Goal: Task Accomplishment & Management: Complete application form

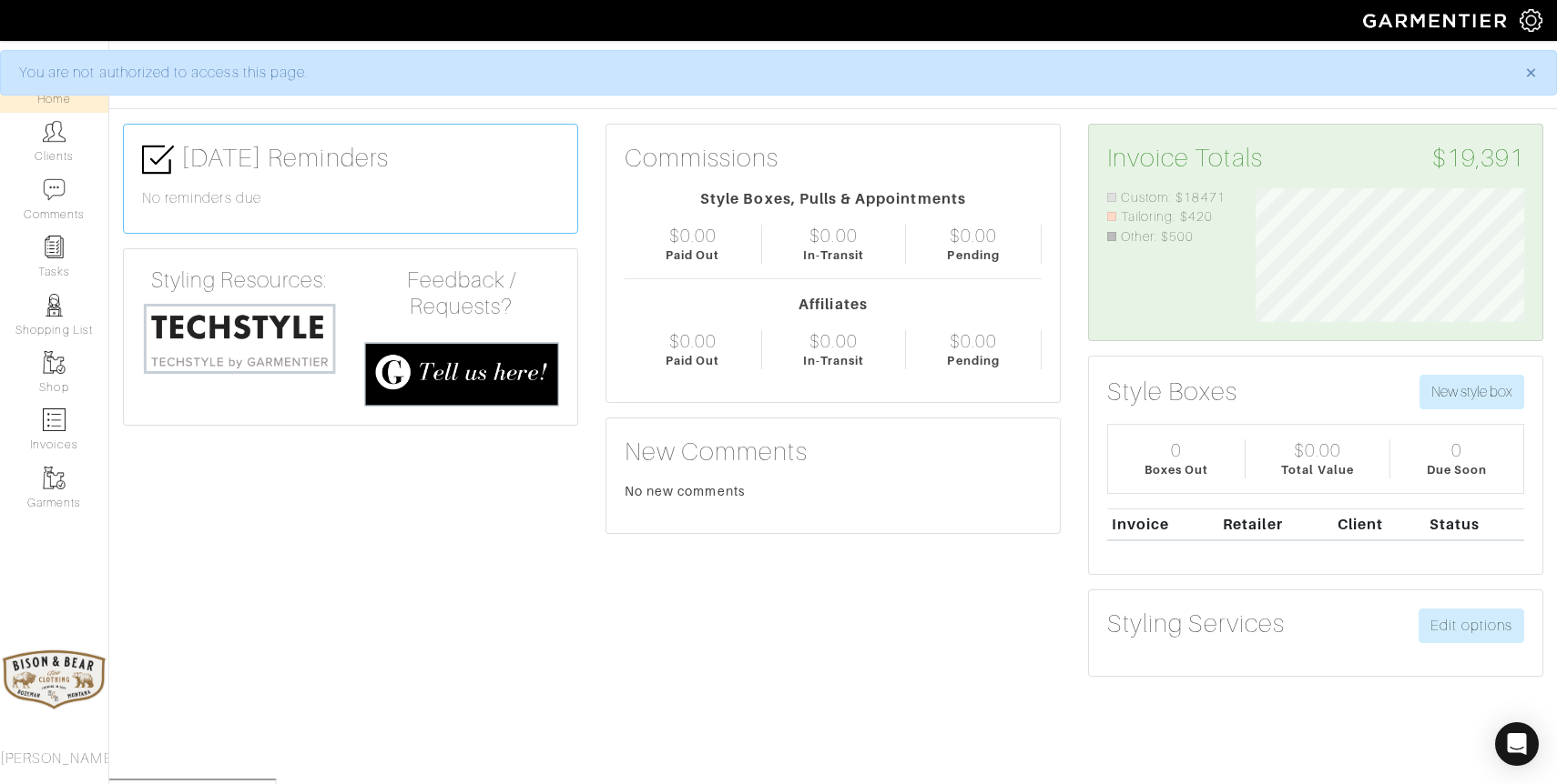
scroll to position [134, 296]
click at [44, 149] on link "Clients" at bounding box center [54, 142] width 108 height 57
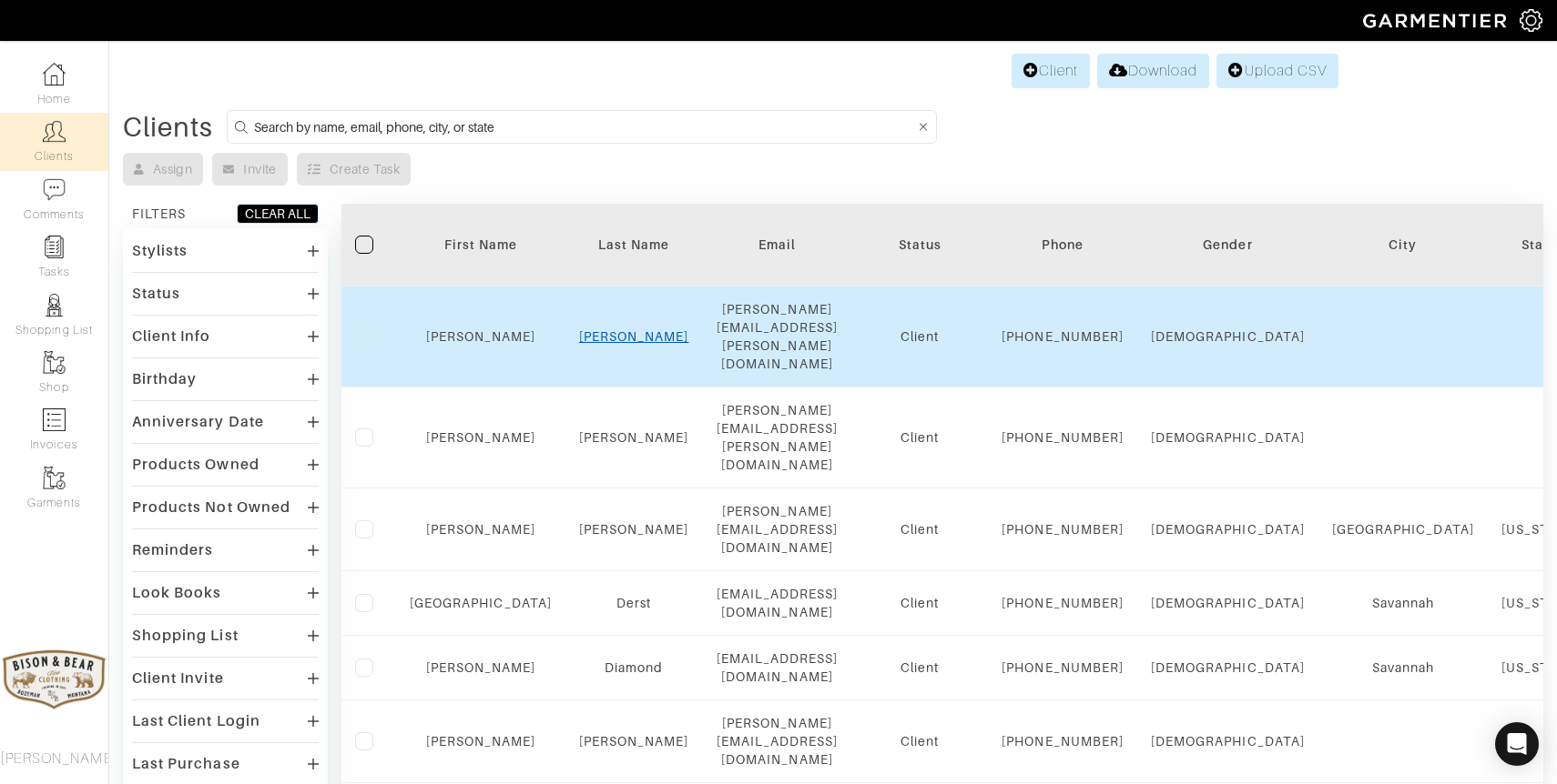
click at [599, 329] on link "Beggs" at bounding box center [634, 336] width 110 height 15
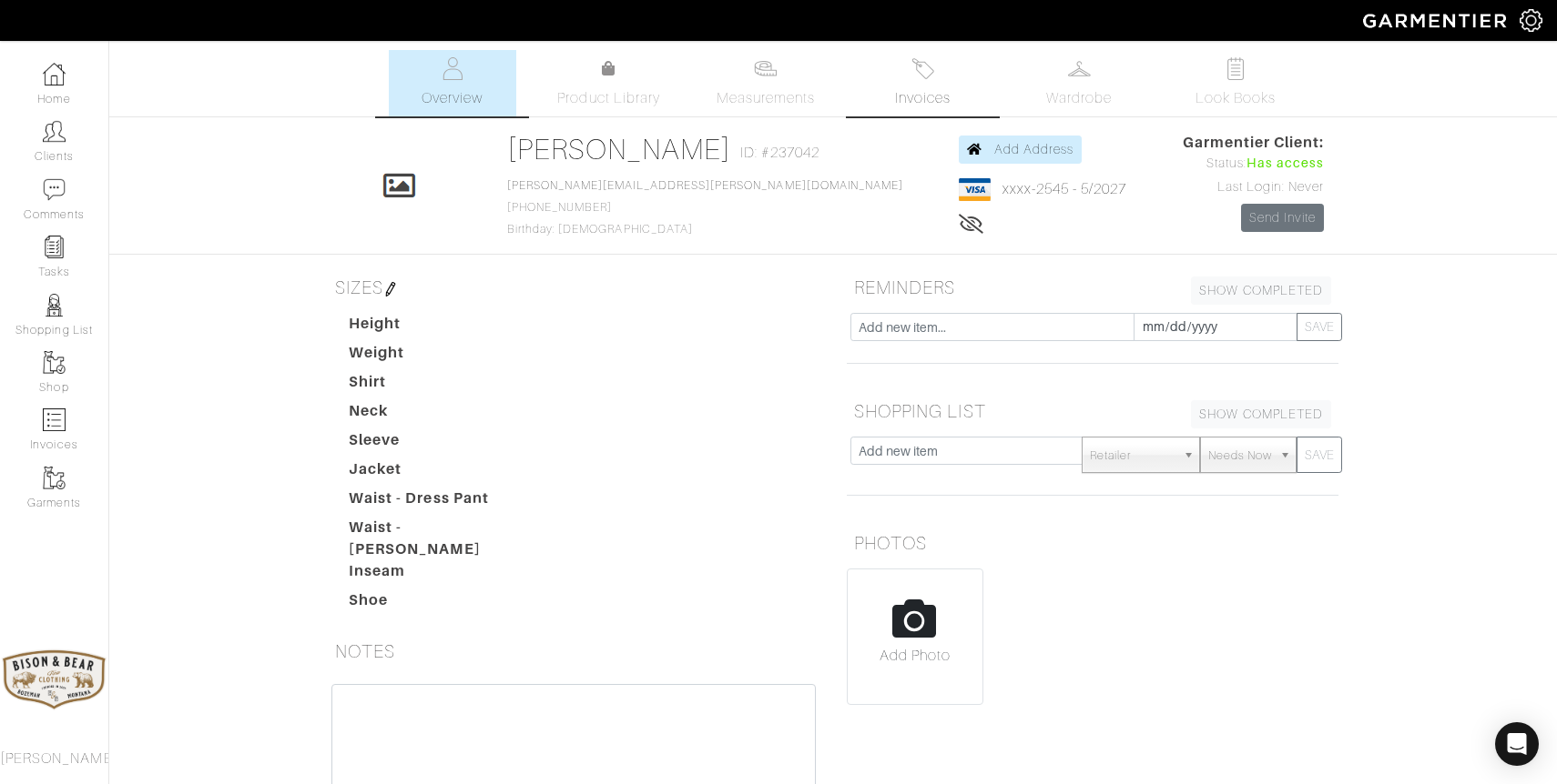
click at [927, 85] on link "Invoices" at bounding box center [922, 82] width 128 height 66
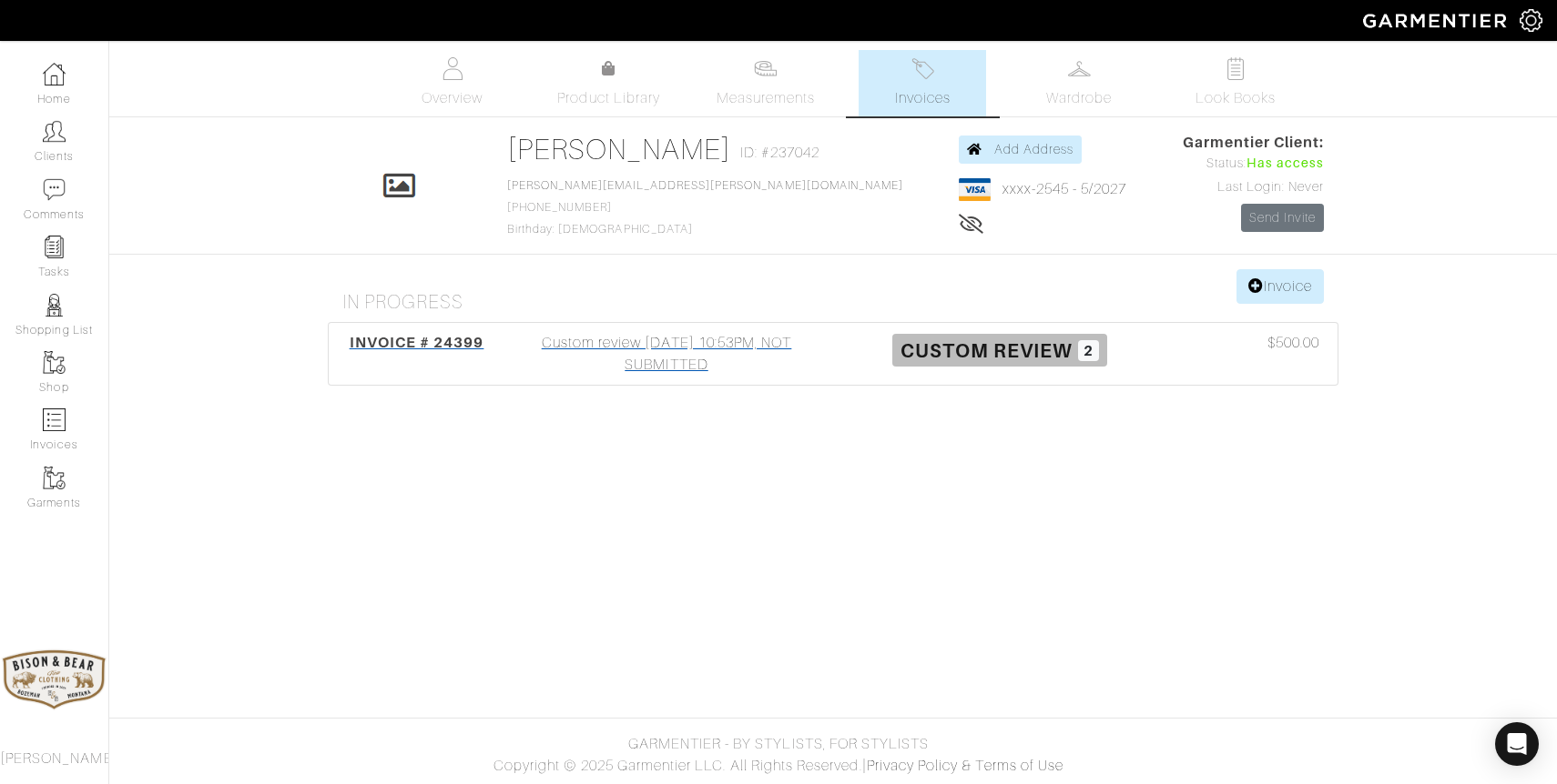
click at [681, 361] on div "Custom review 08/19/25 10:53PM, NOT SUBMITTED" at bounding box center [666, 354] width 333 height 44
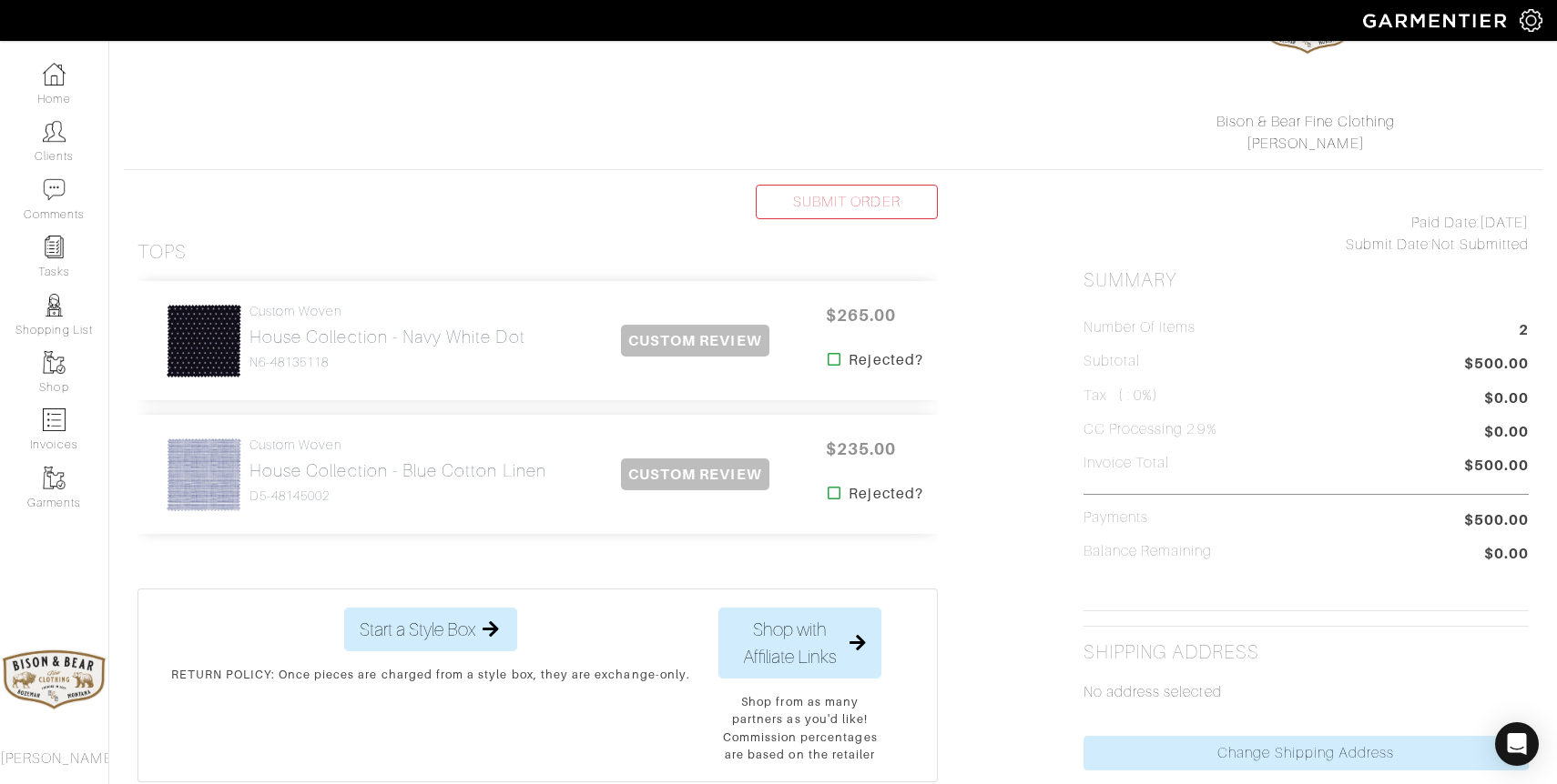
scroll to position [230, 0]
click at [408, 472] on h2 "House Collection - Blue Cotton Linen" at bounding box center [398, 469] width 297 height 21
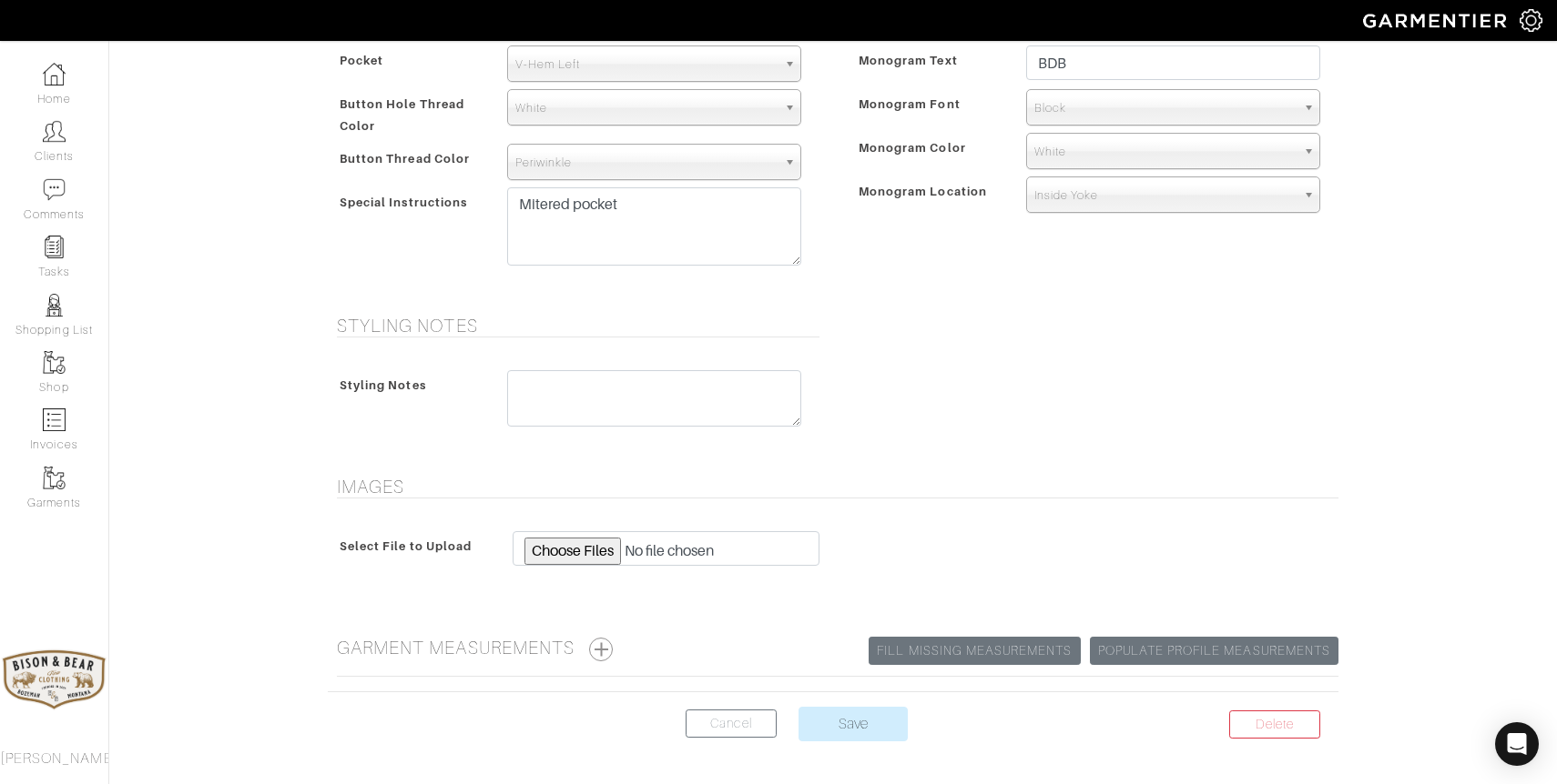
scroll to position [851, 0]
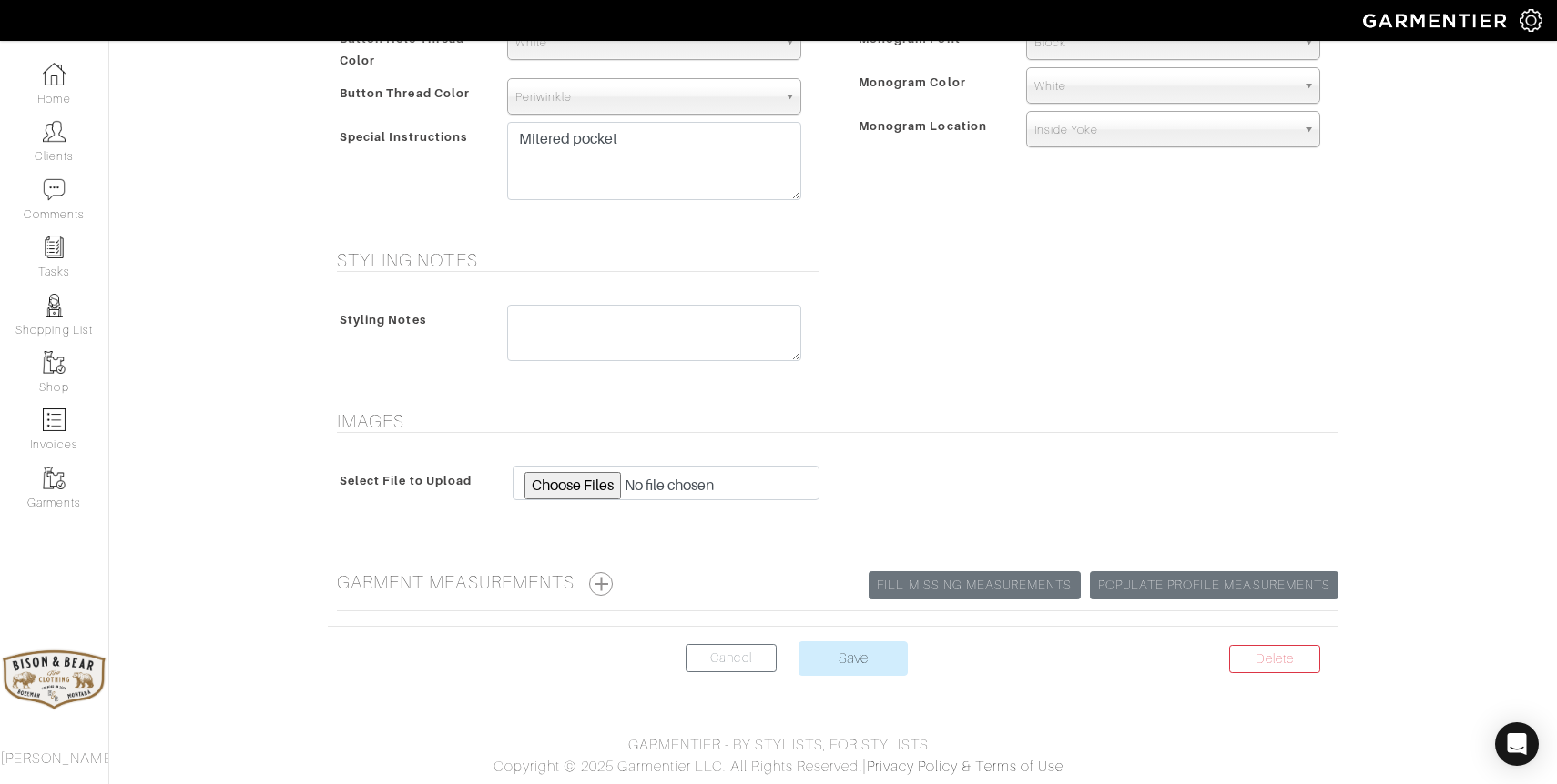
click at [544, 574] on h5 "Garment Measurements Populate Profile Measurements Fill Missing Measurements" at bounding box center [838, 584] width 1002 height 25
click at [610, 586] on button "button" at bounding box center [601, 584] width 24 height 24
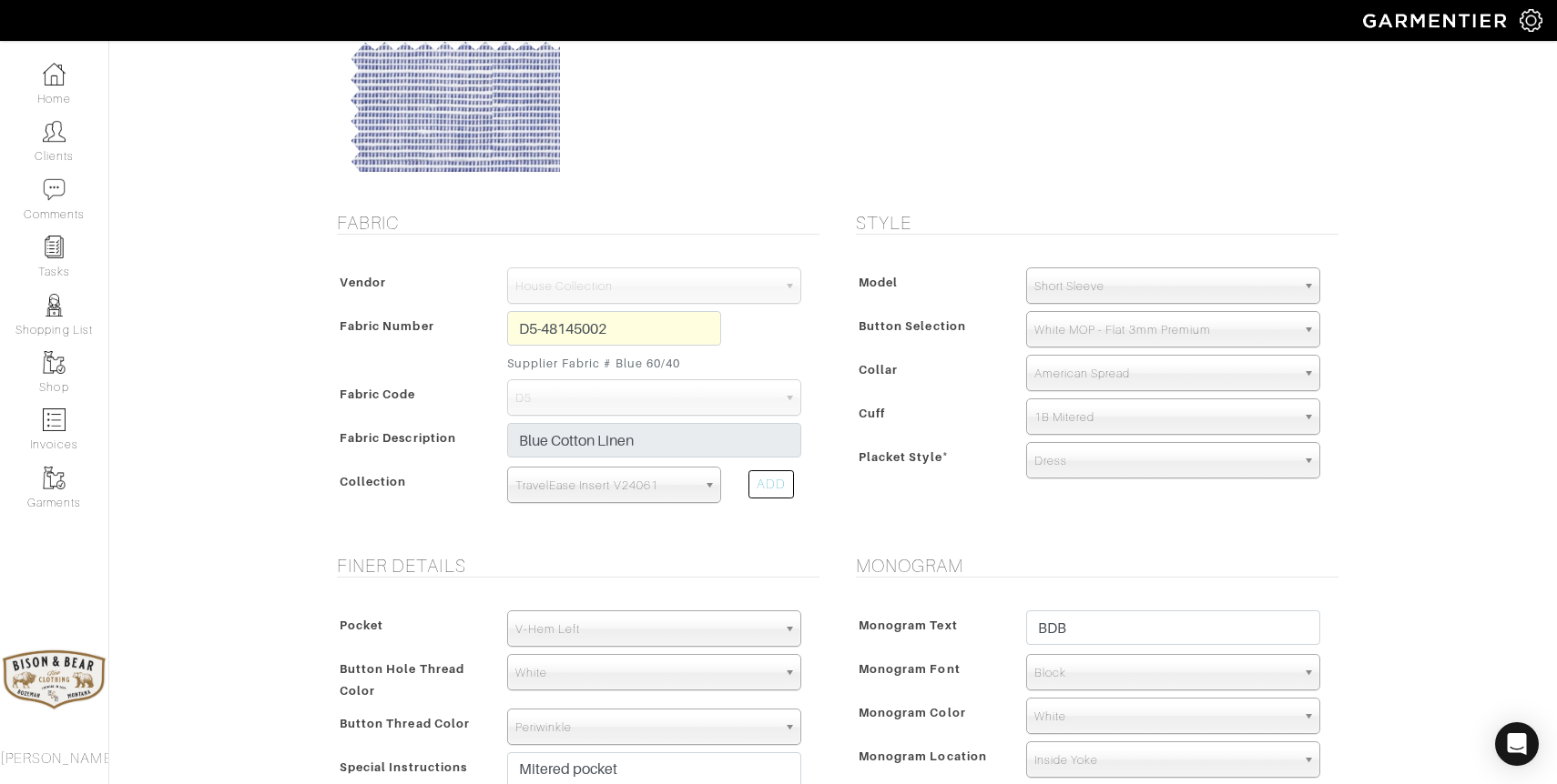
scroll to position [0, 0]
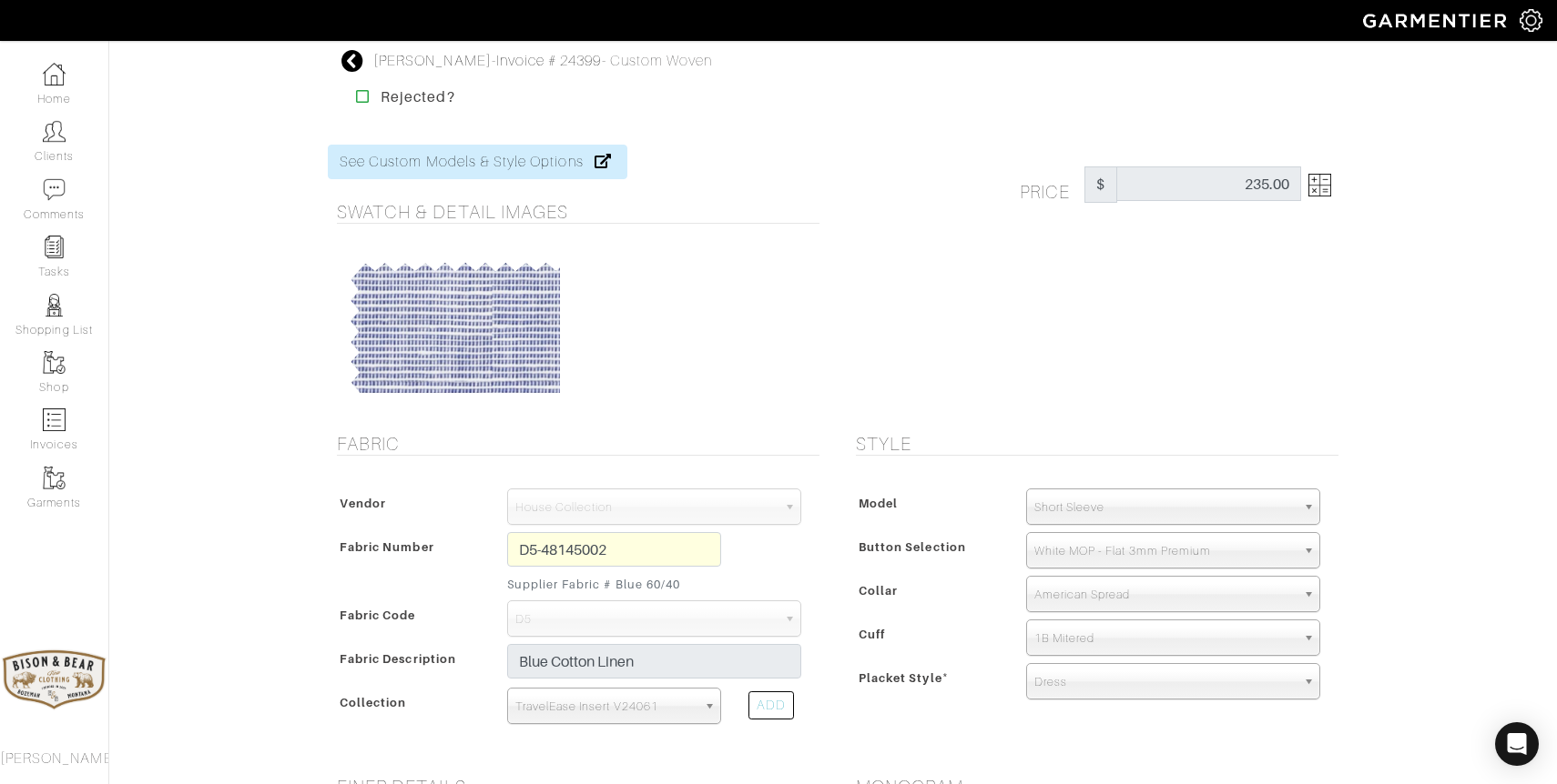
click at [352, 67] on icon at bounding box center [352, 60] width 23 height 22
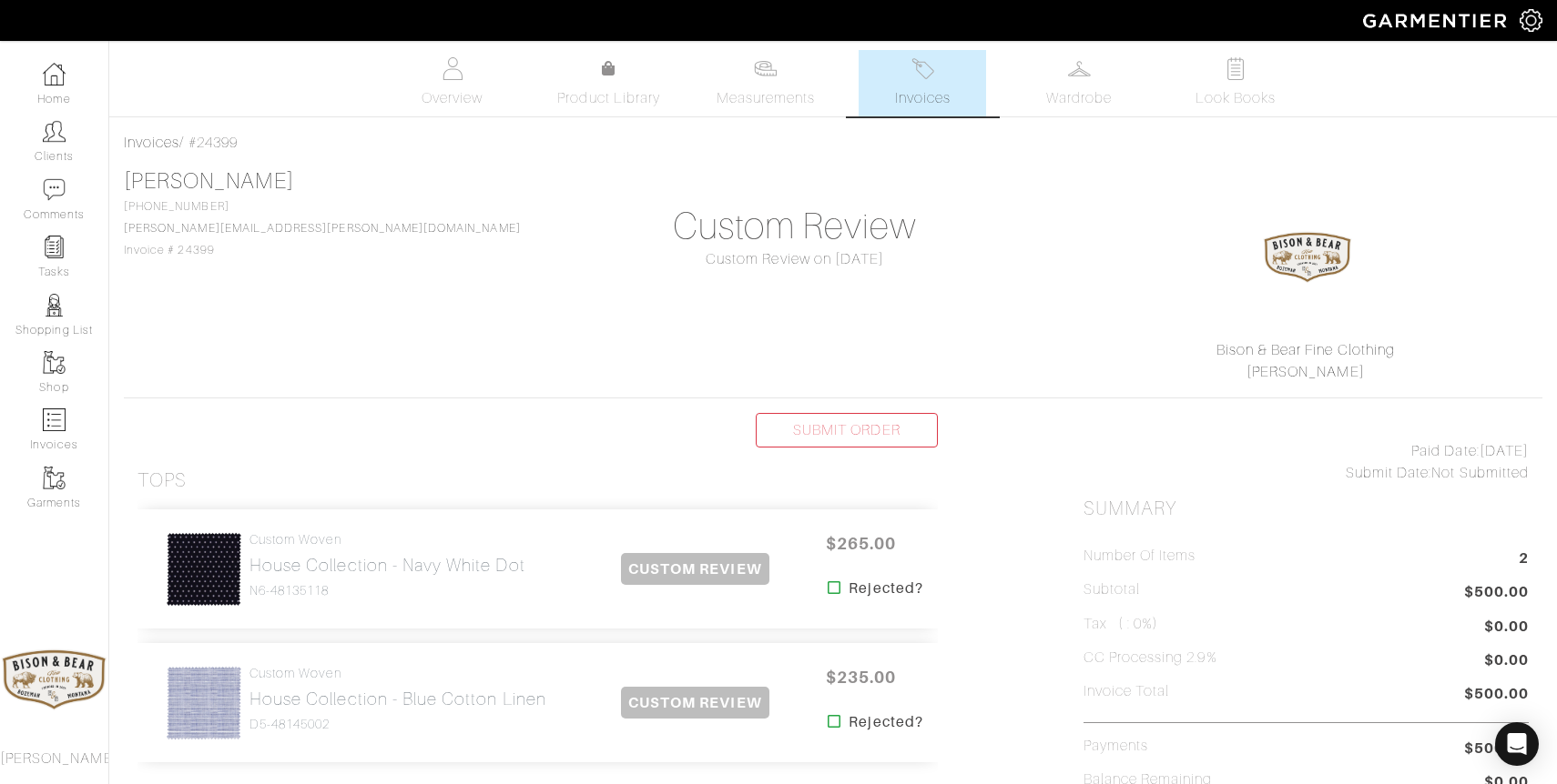
click at [766, 80] on link "Measurements" at bounding box center [766, 82] width 128 height 66
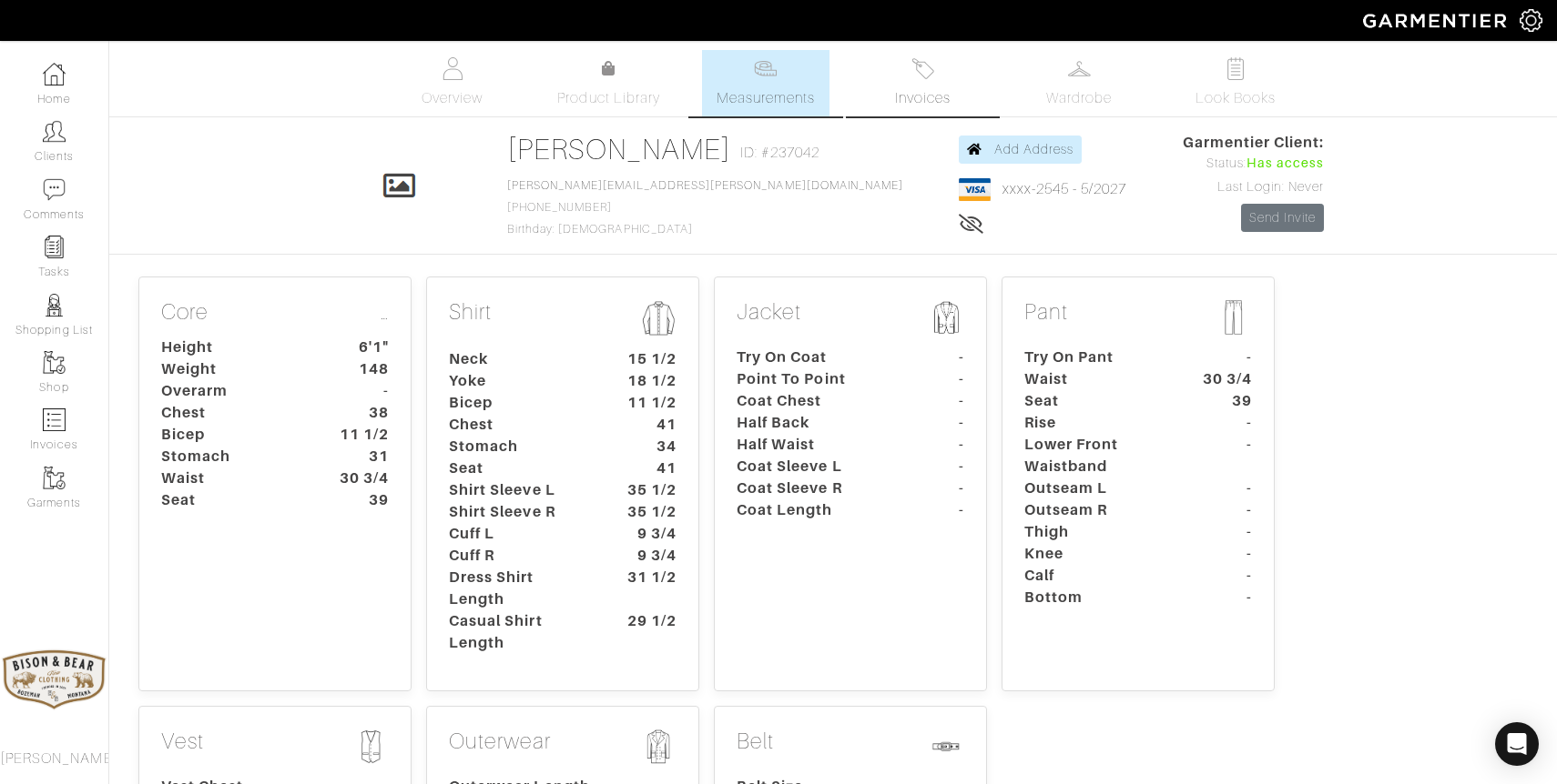
click at [914, 95] on span "Invoices" at bounding box center [922, 98] width 56 height 22
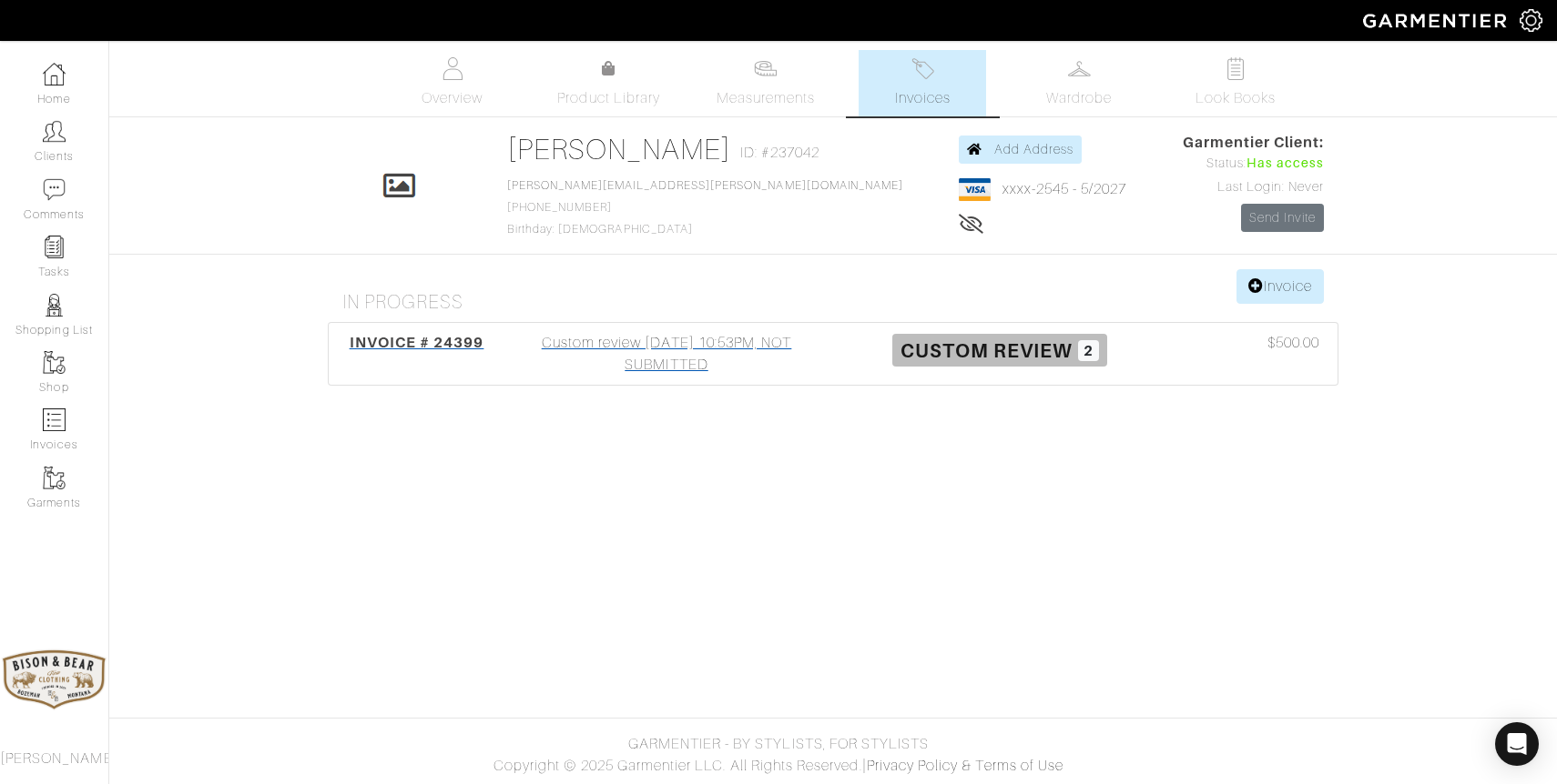
click at [688, 362] on div "Custom review 08/19/25 10:53PM, NOT SUBMITTED" at bounding box center [666, 354] width 333 height 44
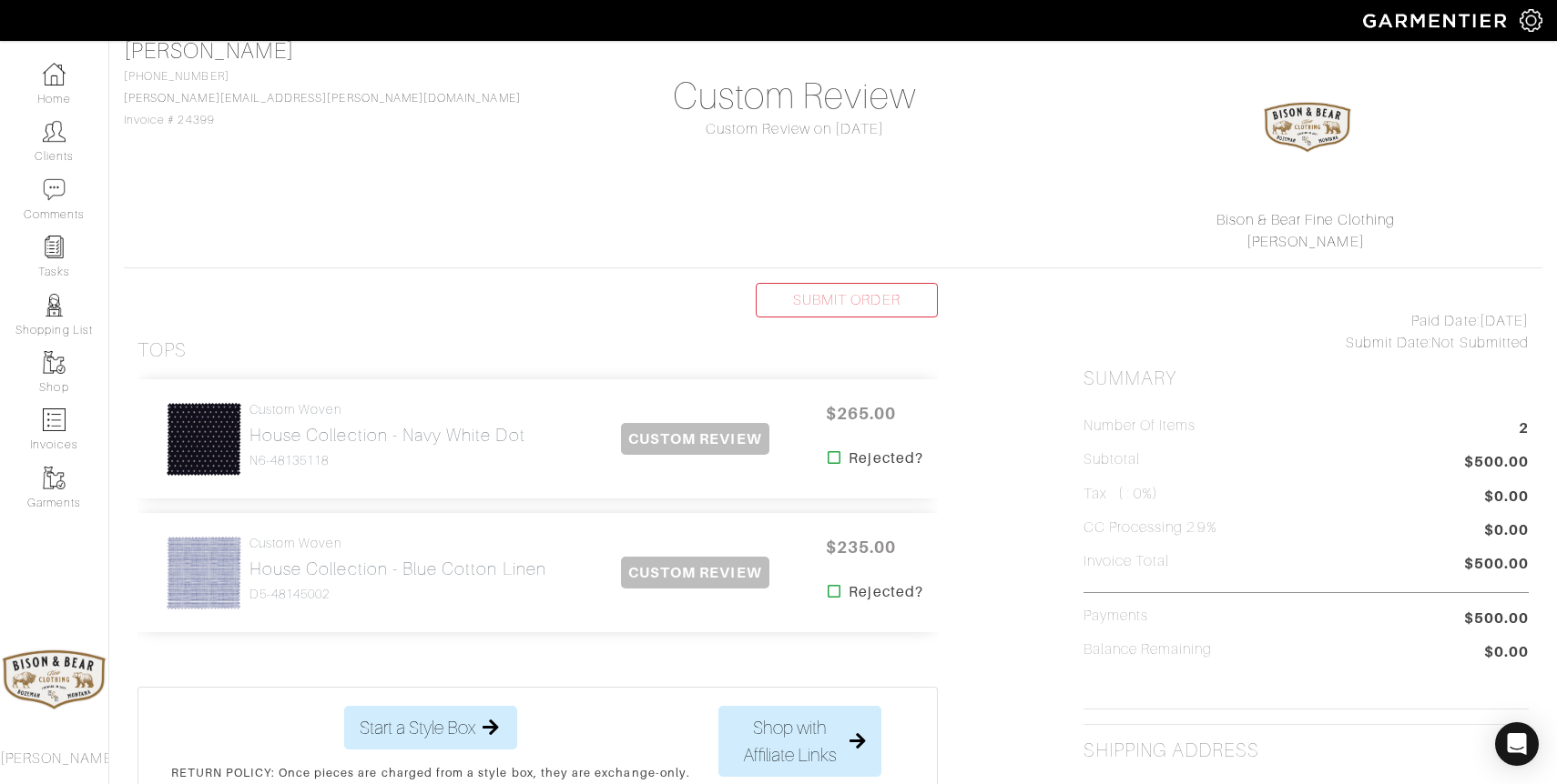
scroll to position [150, 0]
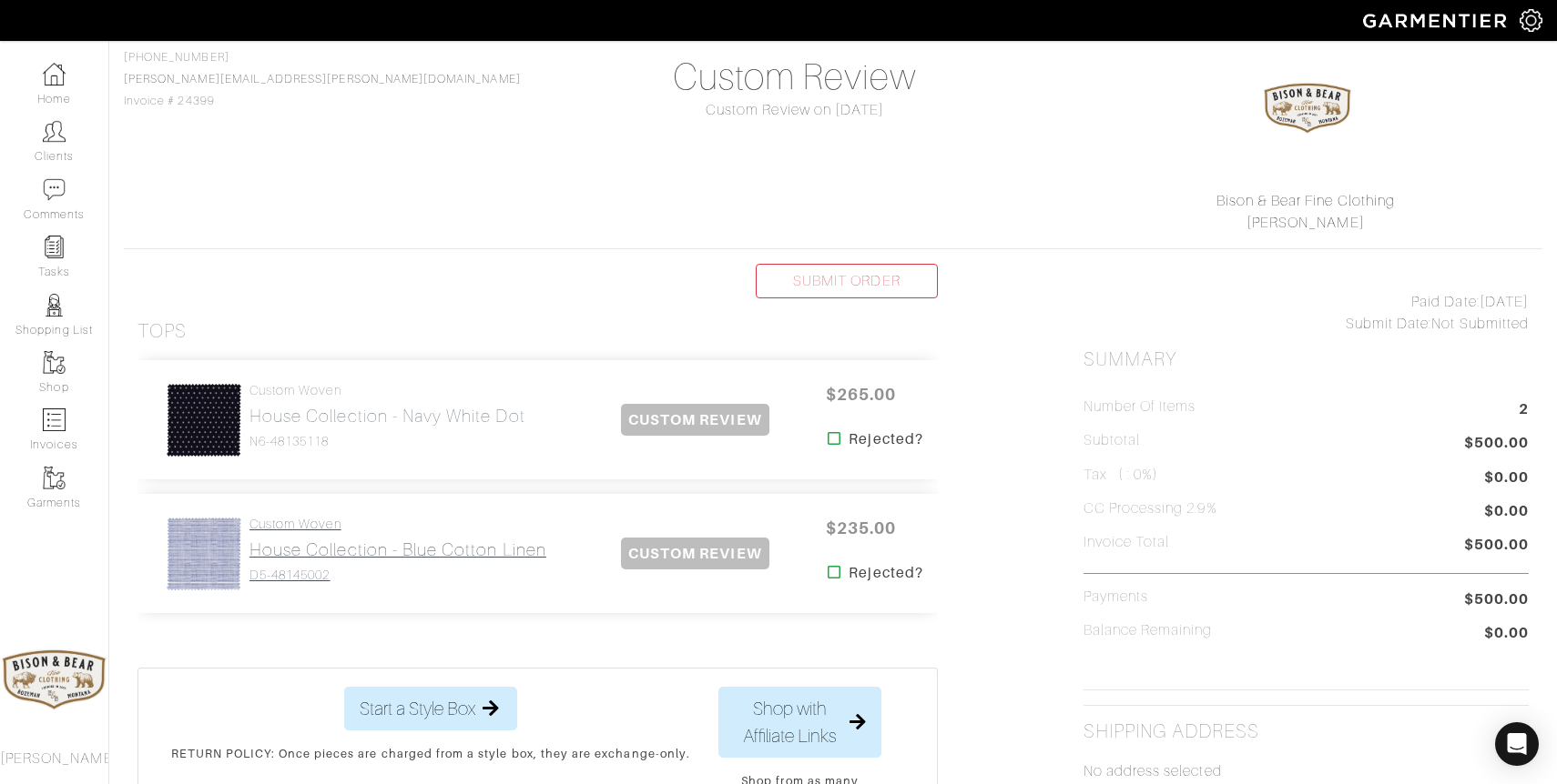
click at [396, 557] on h2 "House Collection - Blue Cotton Linen" at bounding box center [398, 549] width 297 height 21
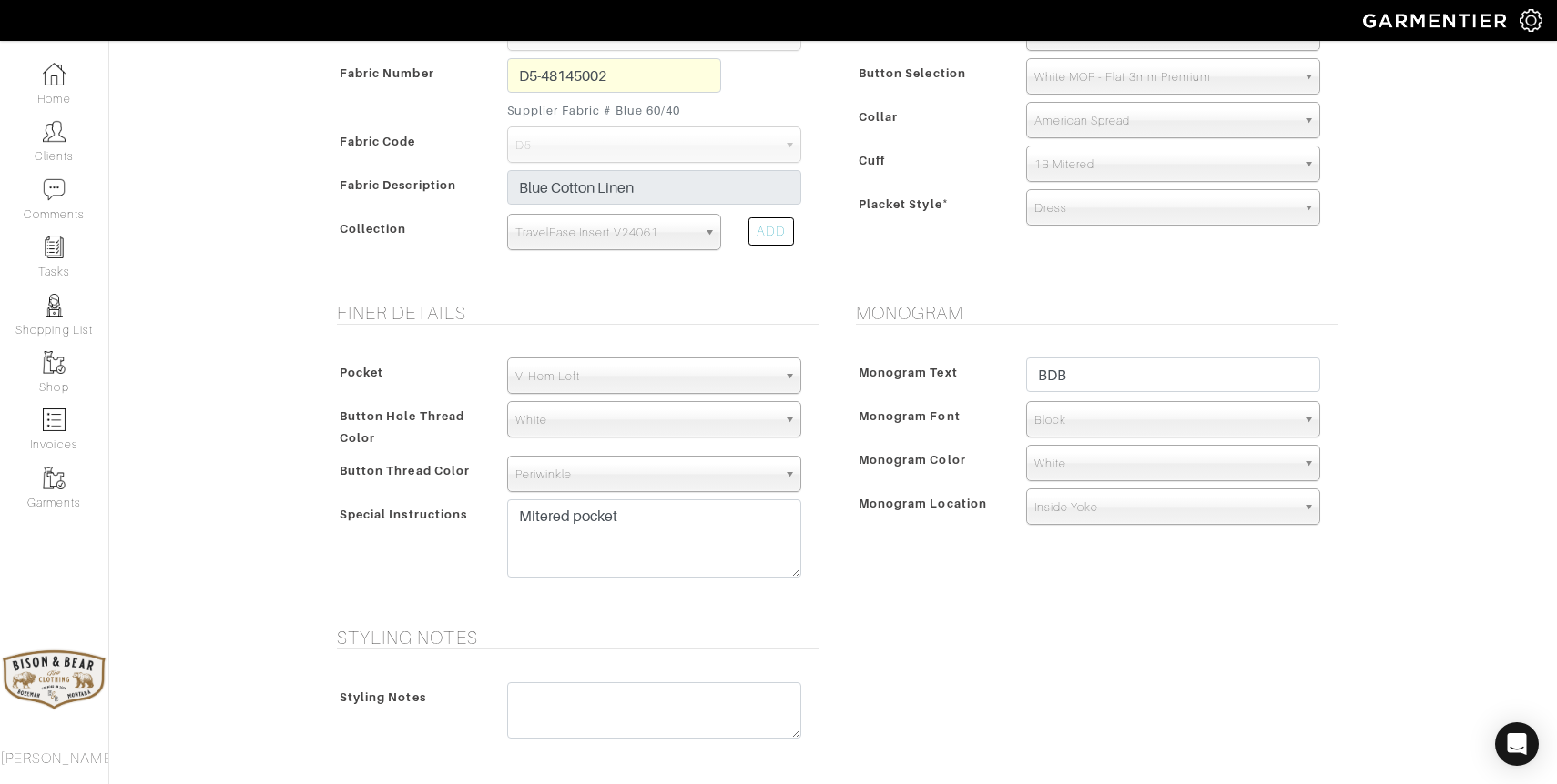
scroll to position [494, 0]
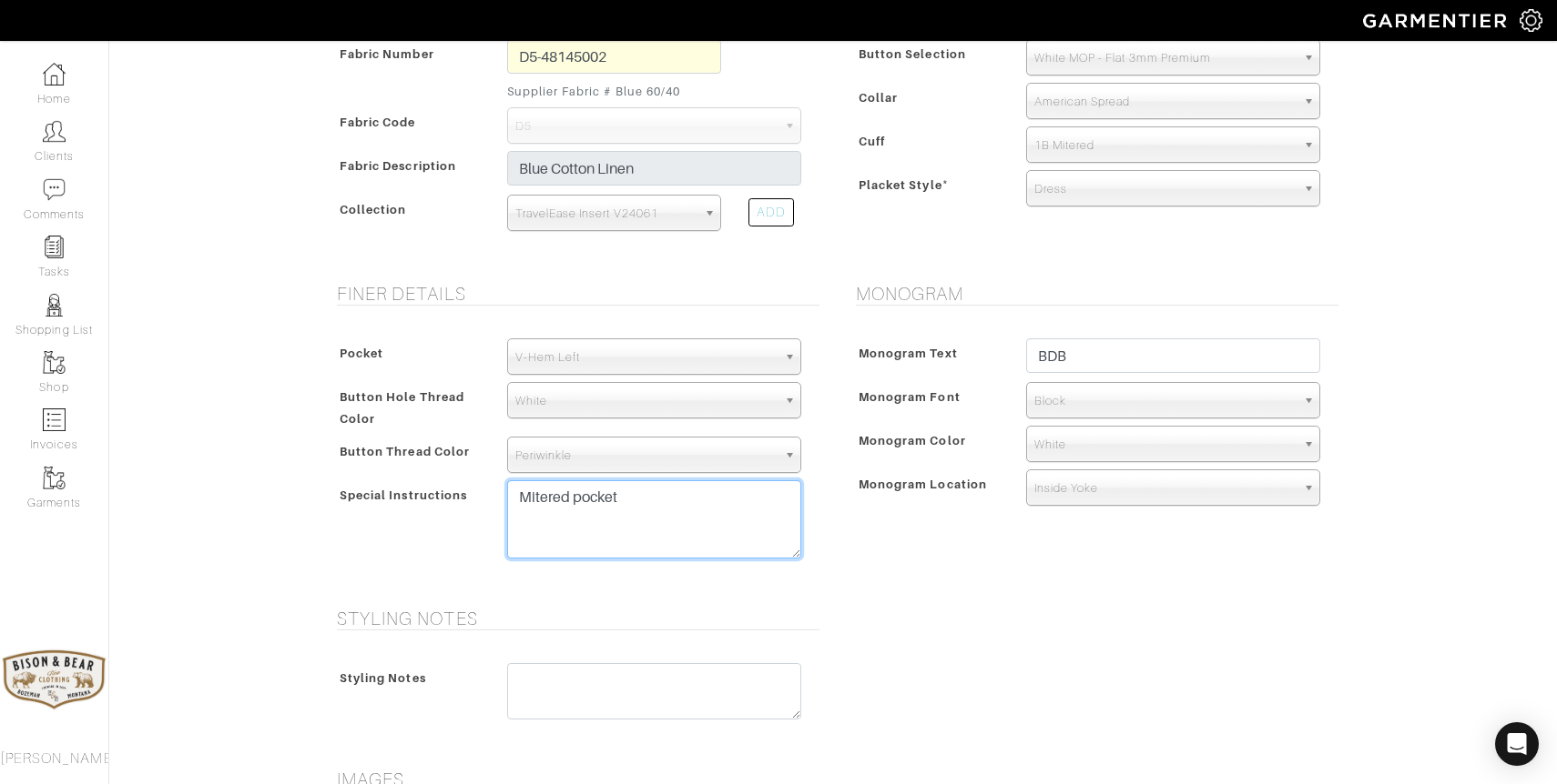
click at [672, 494] on textarea "Mitered pocket" at bounding box center [654, 519] width 295 height 78
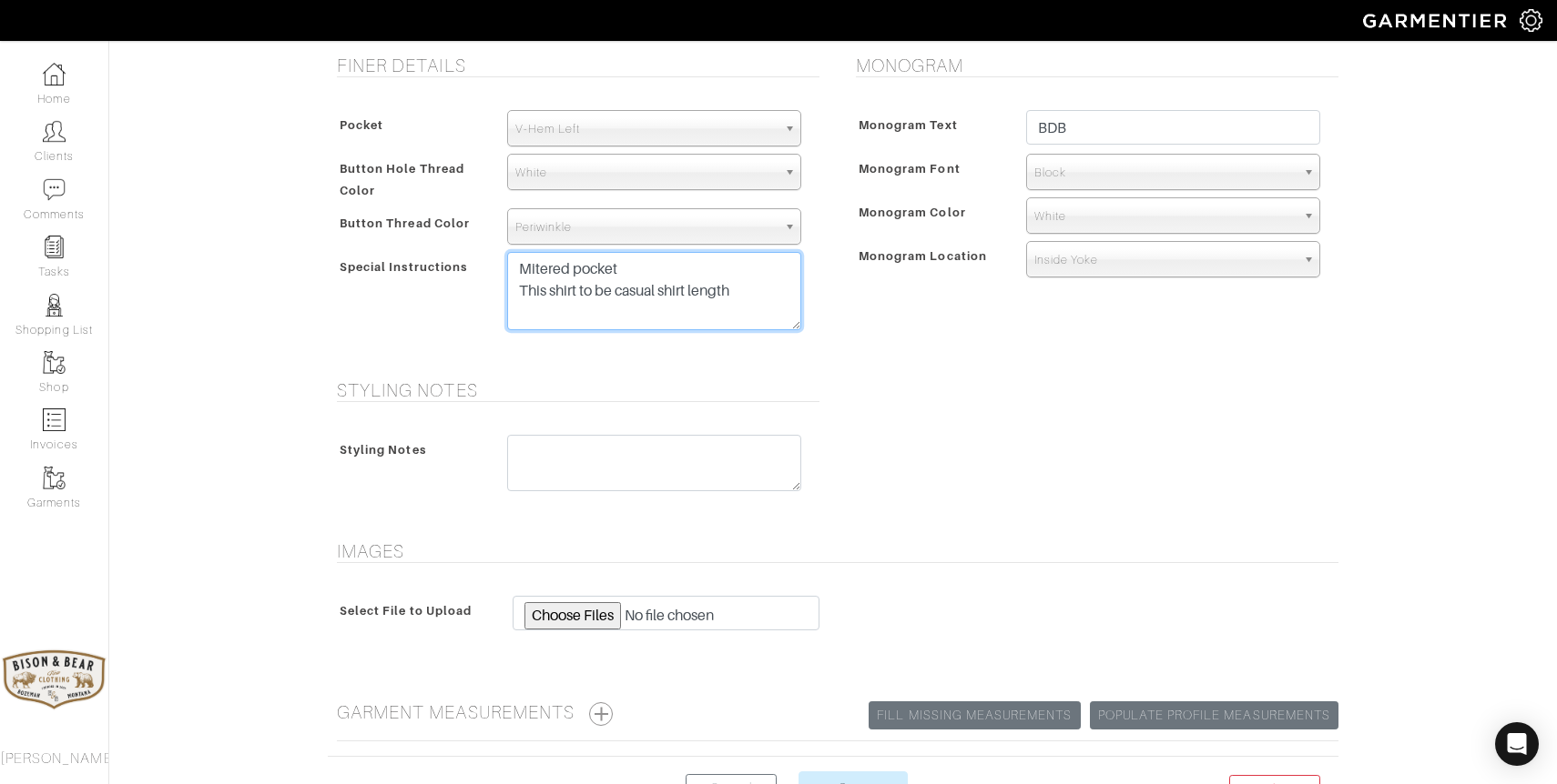
scroll to position [851, 0]
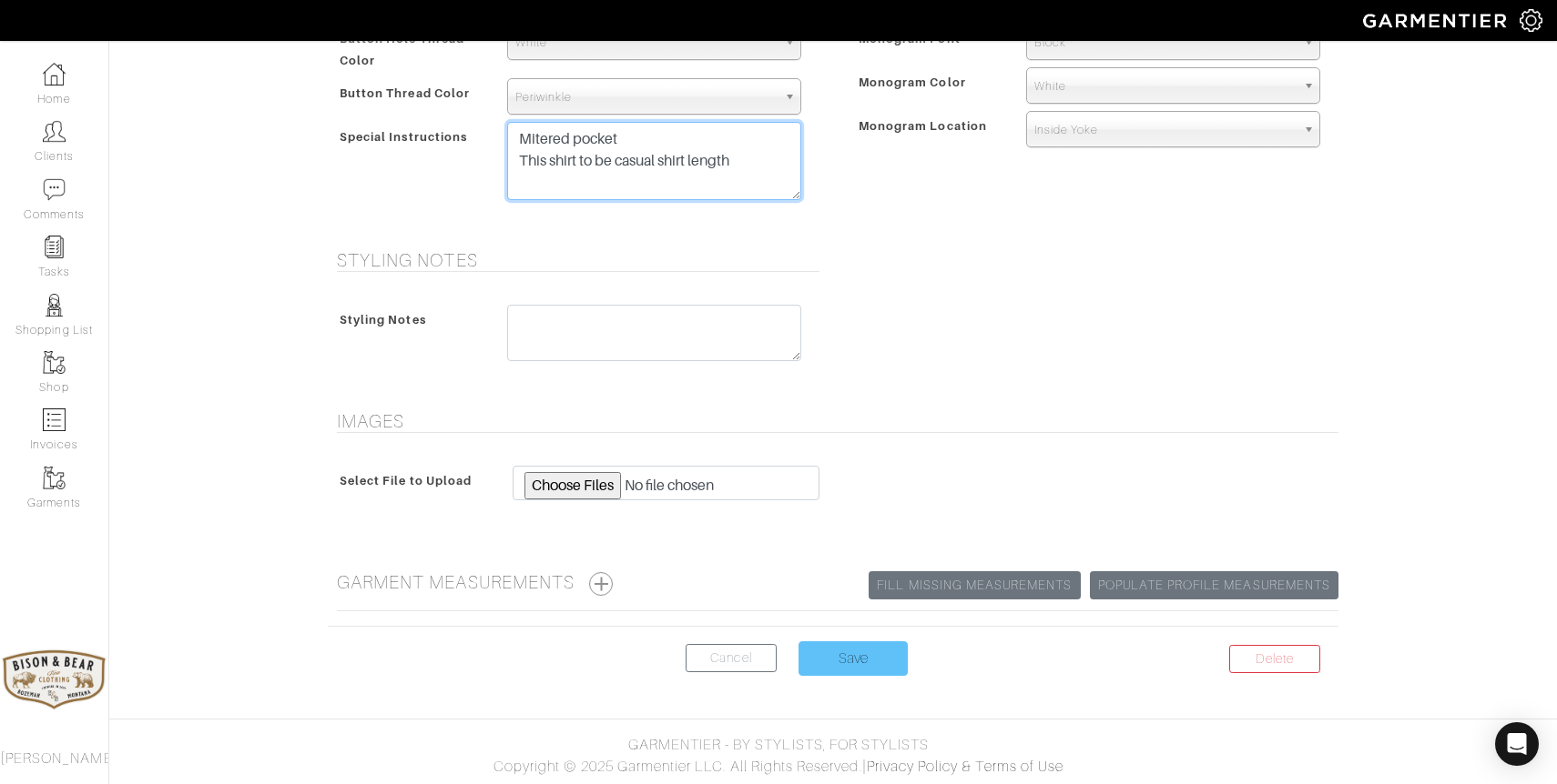
type textarea "Mitered pocket This shirt to be casual shirt length"
click at [825, 643] on input "Save" at bounding box center [853, 658] width 109 height 35
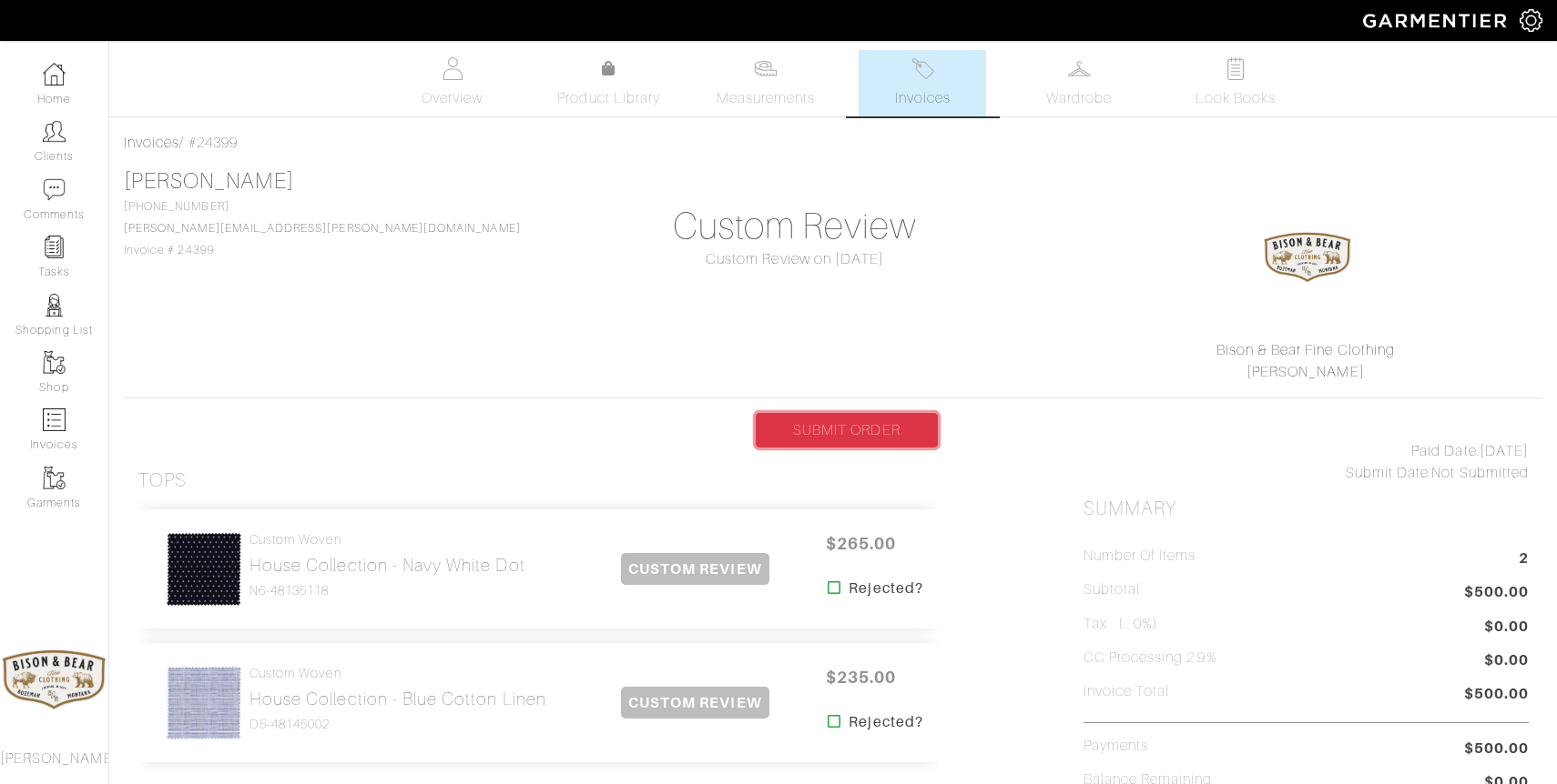
click at [841, 428] on link "SUBMIT ORDER" at bounding box center [847, 430] width 182 height 35
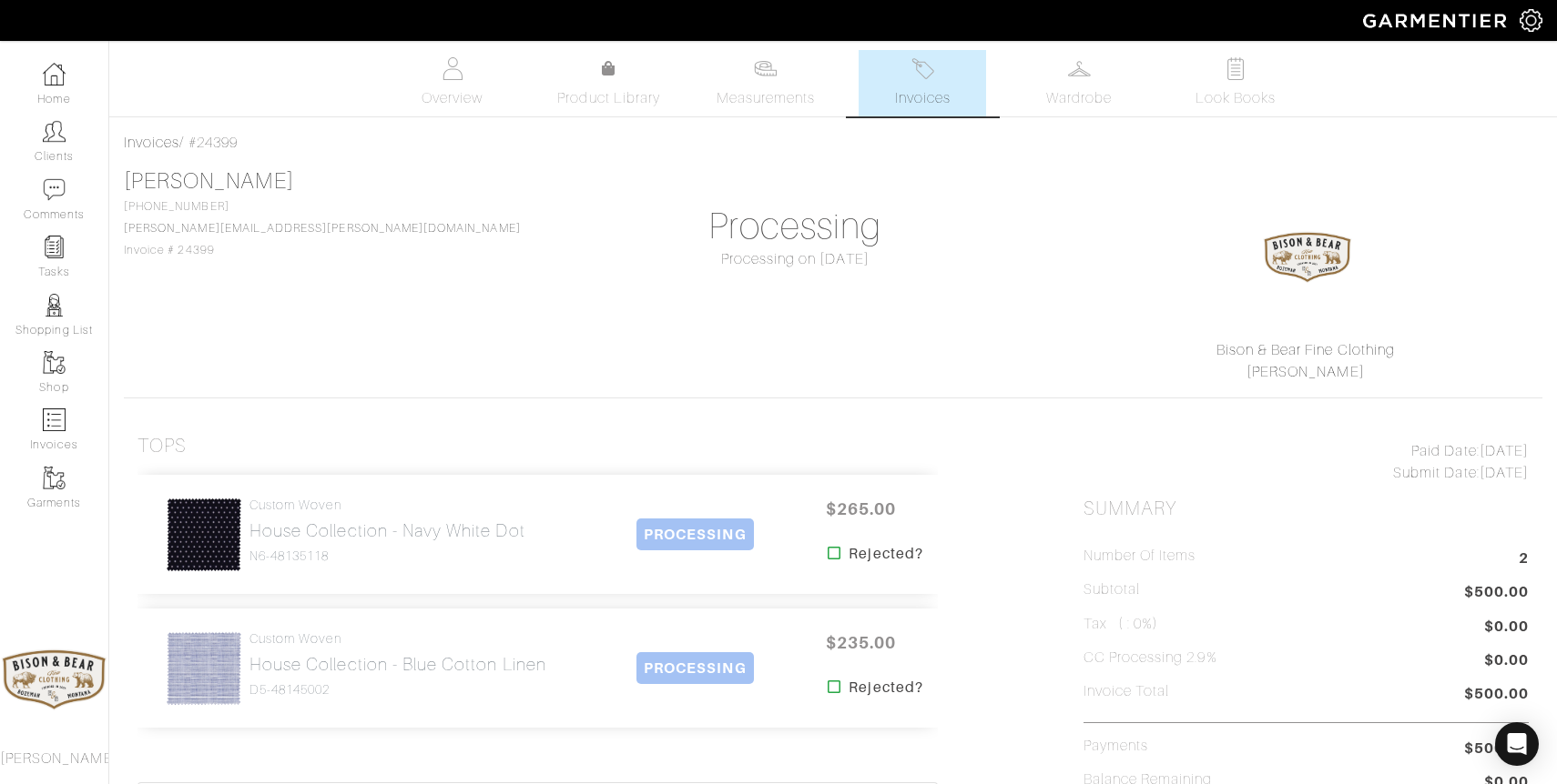
click at [921, 83] on link "Invoices" at bounding box center [922, 82] width 128 height 66
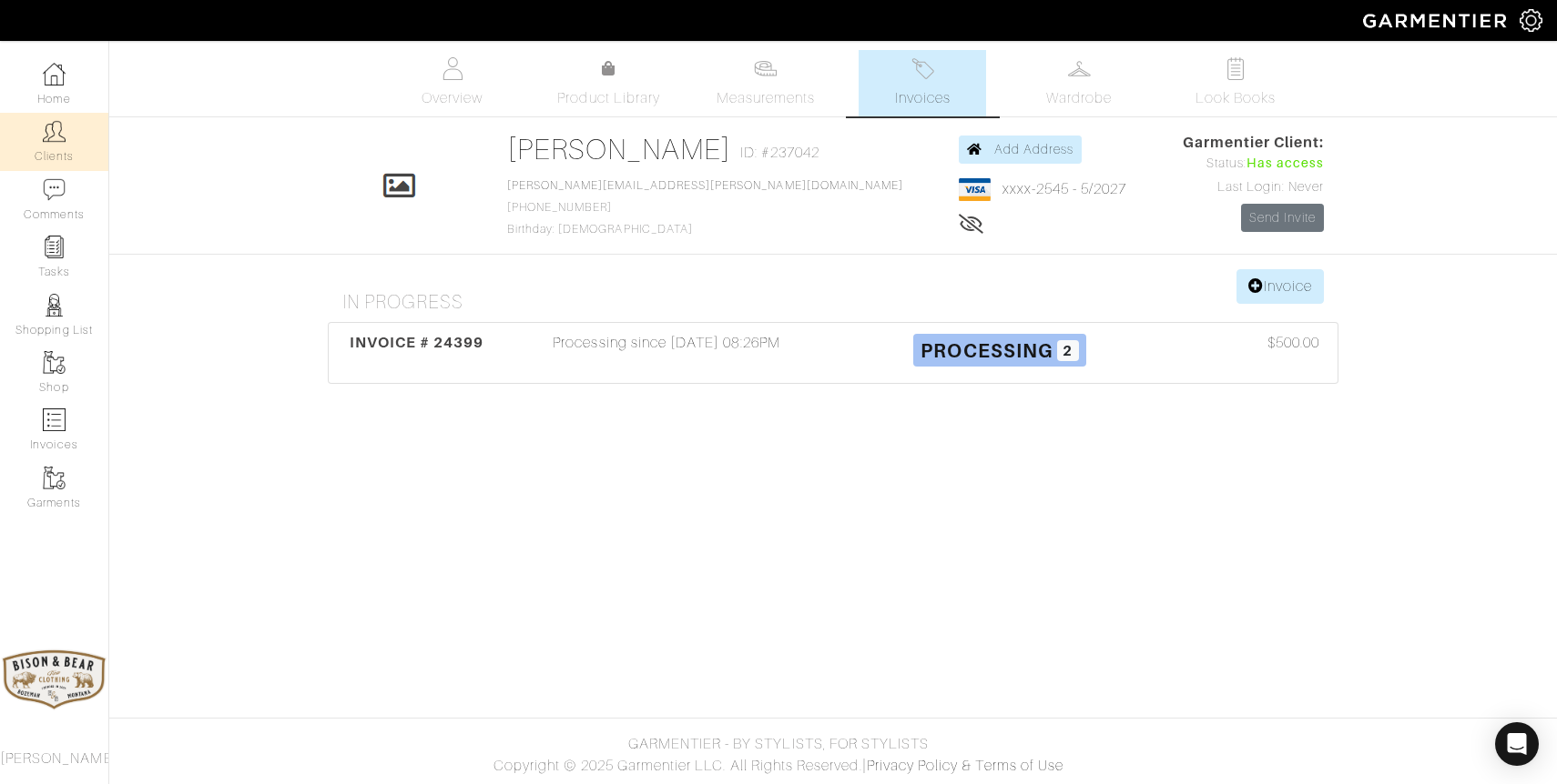
click at [65, 131] on link "Clients" at bounding box center [54, 142] width 108 height 57
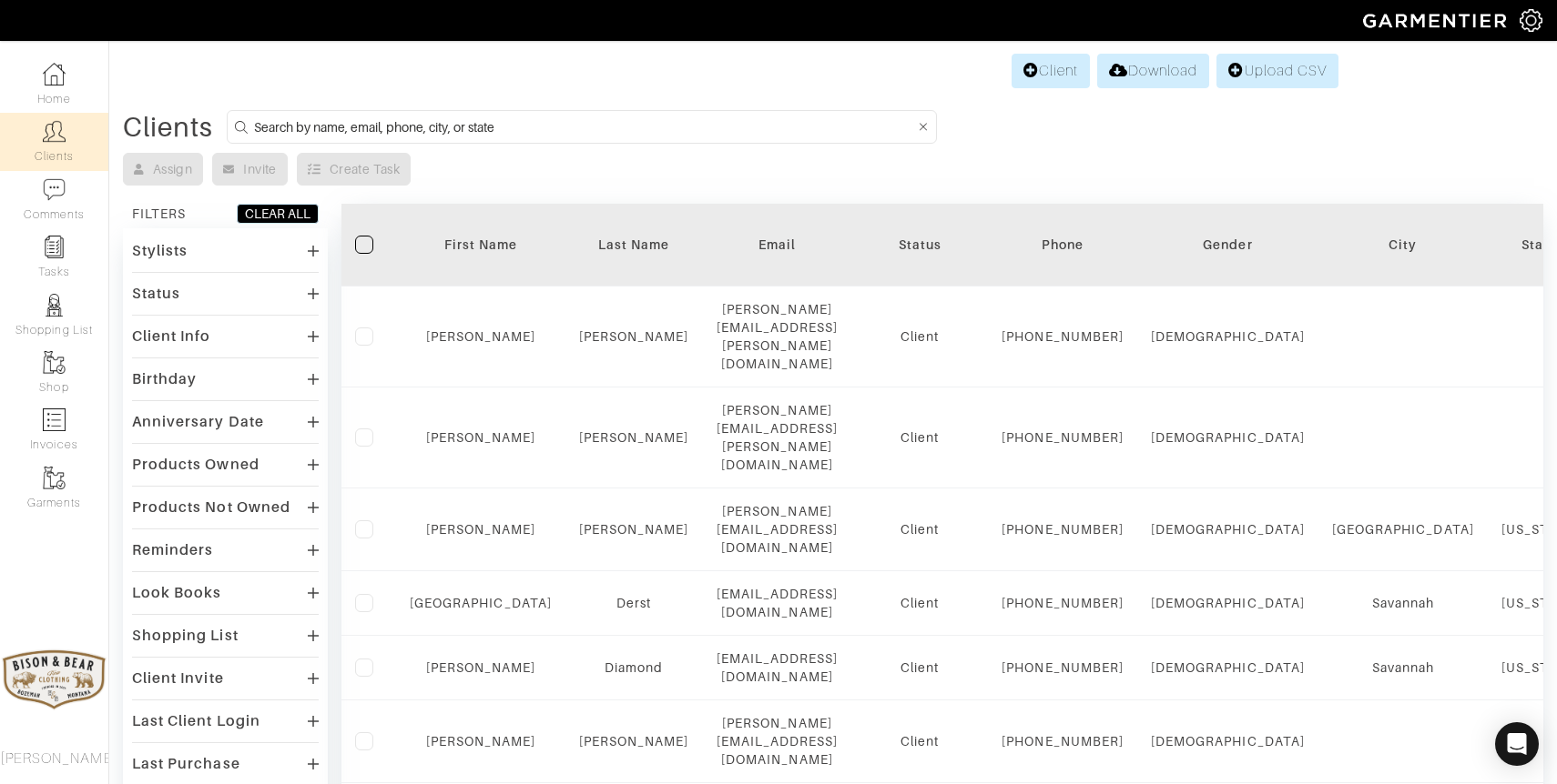
click at [401, 130] on input at bounding box center [584, 127] width 660 height 23
type input "reiser"
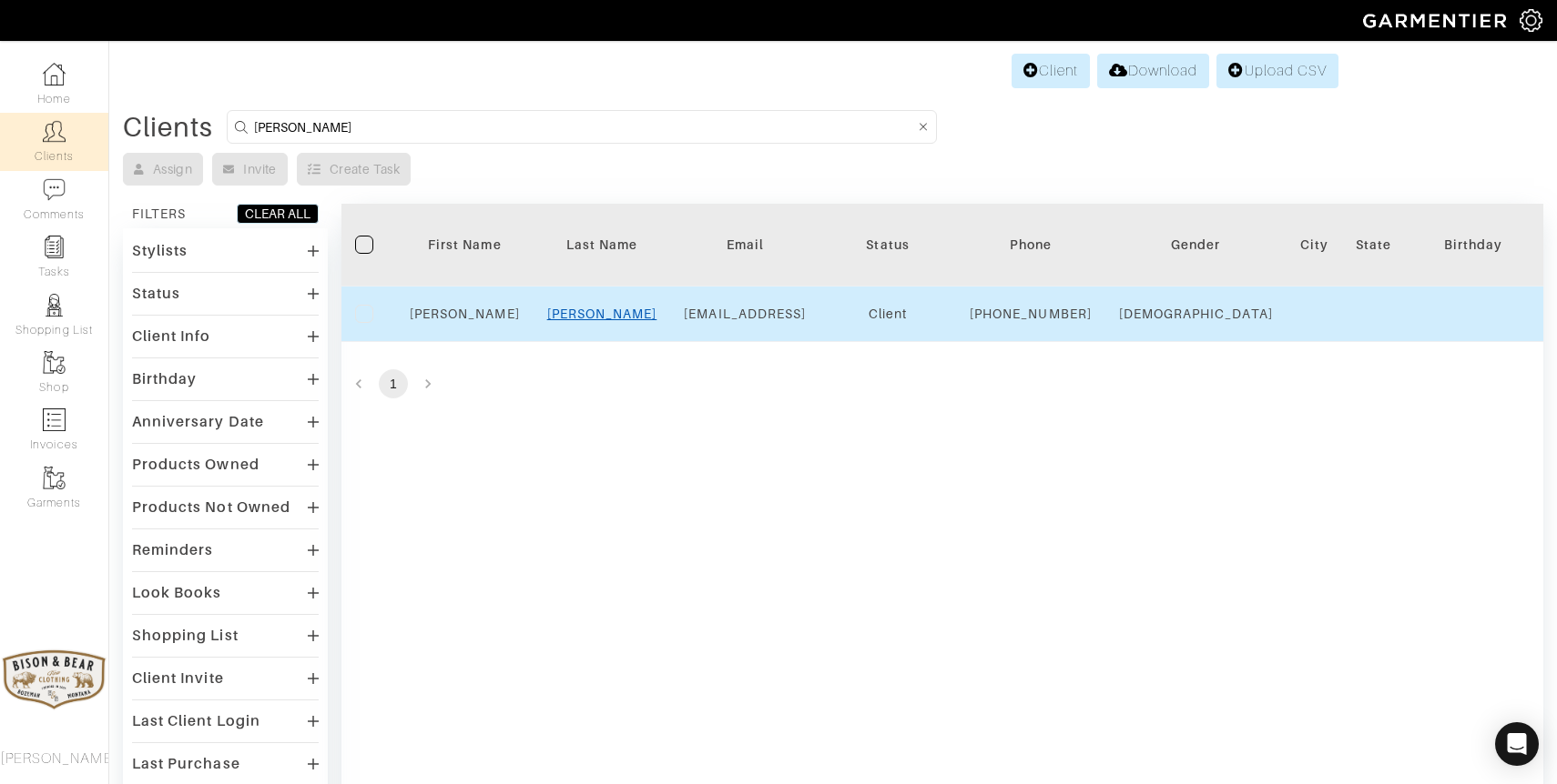
click at [599, 321] on link "Reiser" at bounding box center [602, 313] width 110 height 15
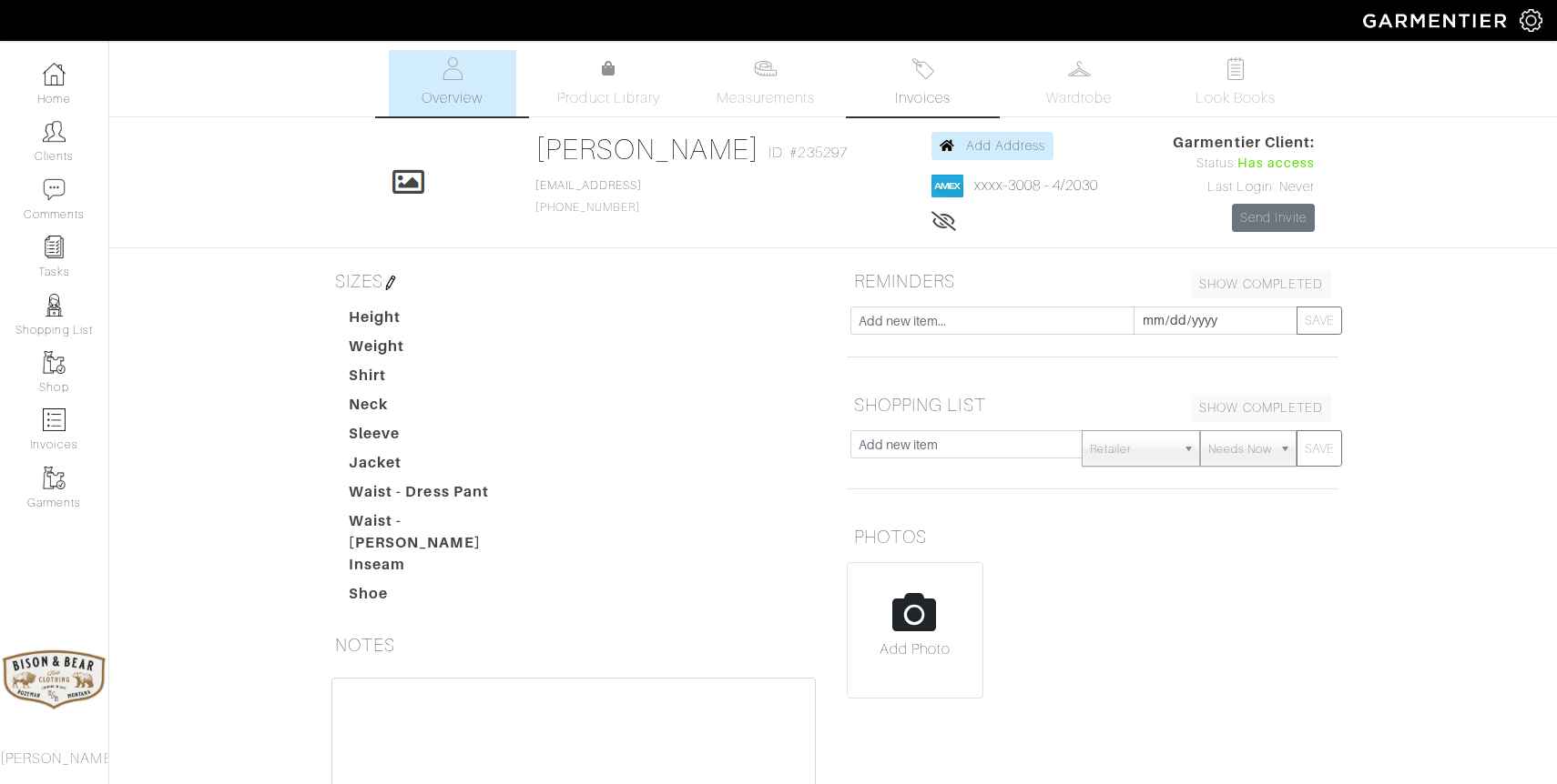
click at [917, 92] on span "Invoices" at bounding box center [922, 98] width 56 height 22
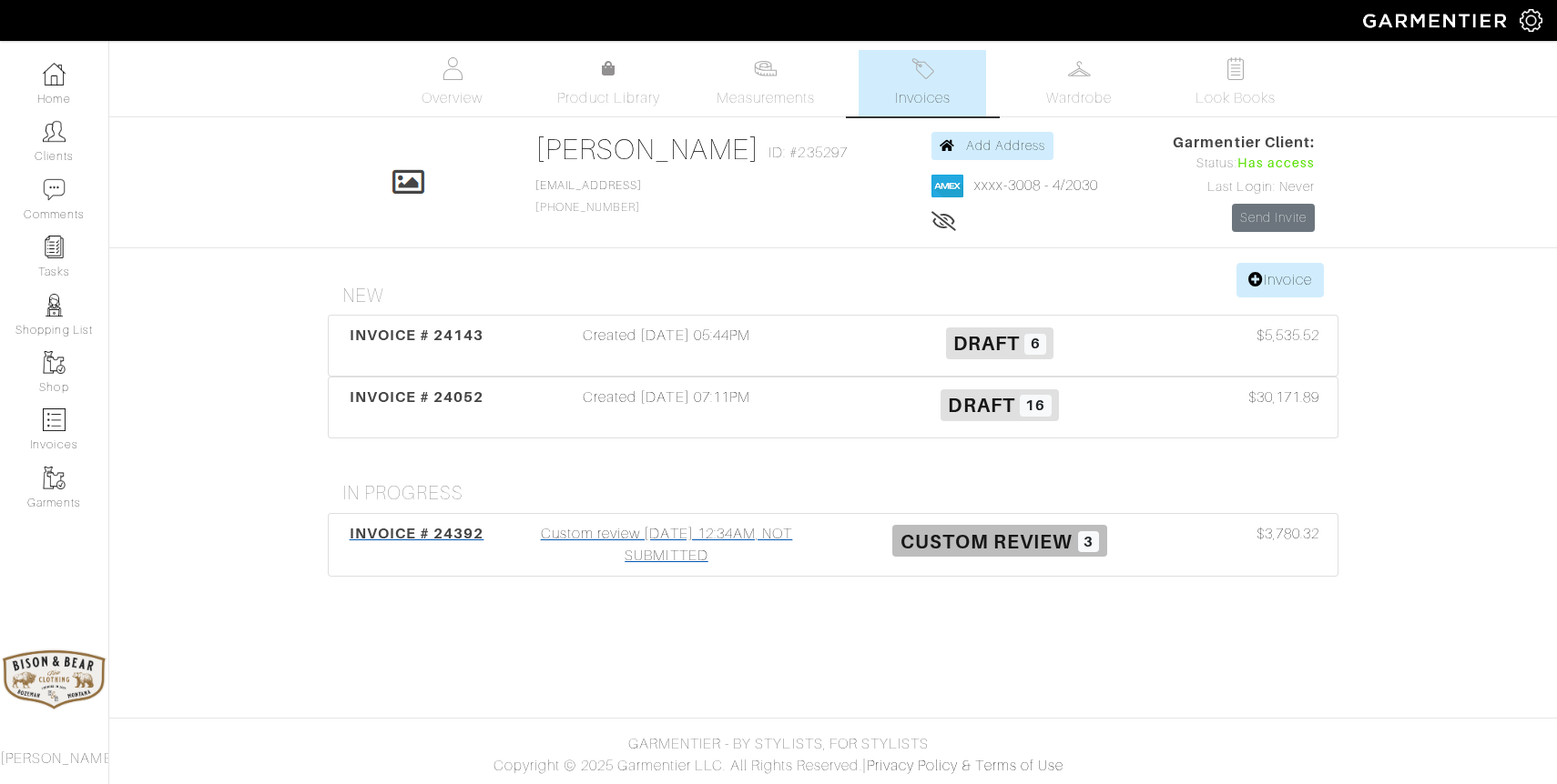
click at [689, 549] on div "Custom review 08/19/25 12:34AM, NOT SUBMITTED" at bounding box center [666, 545] width 333 height 44
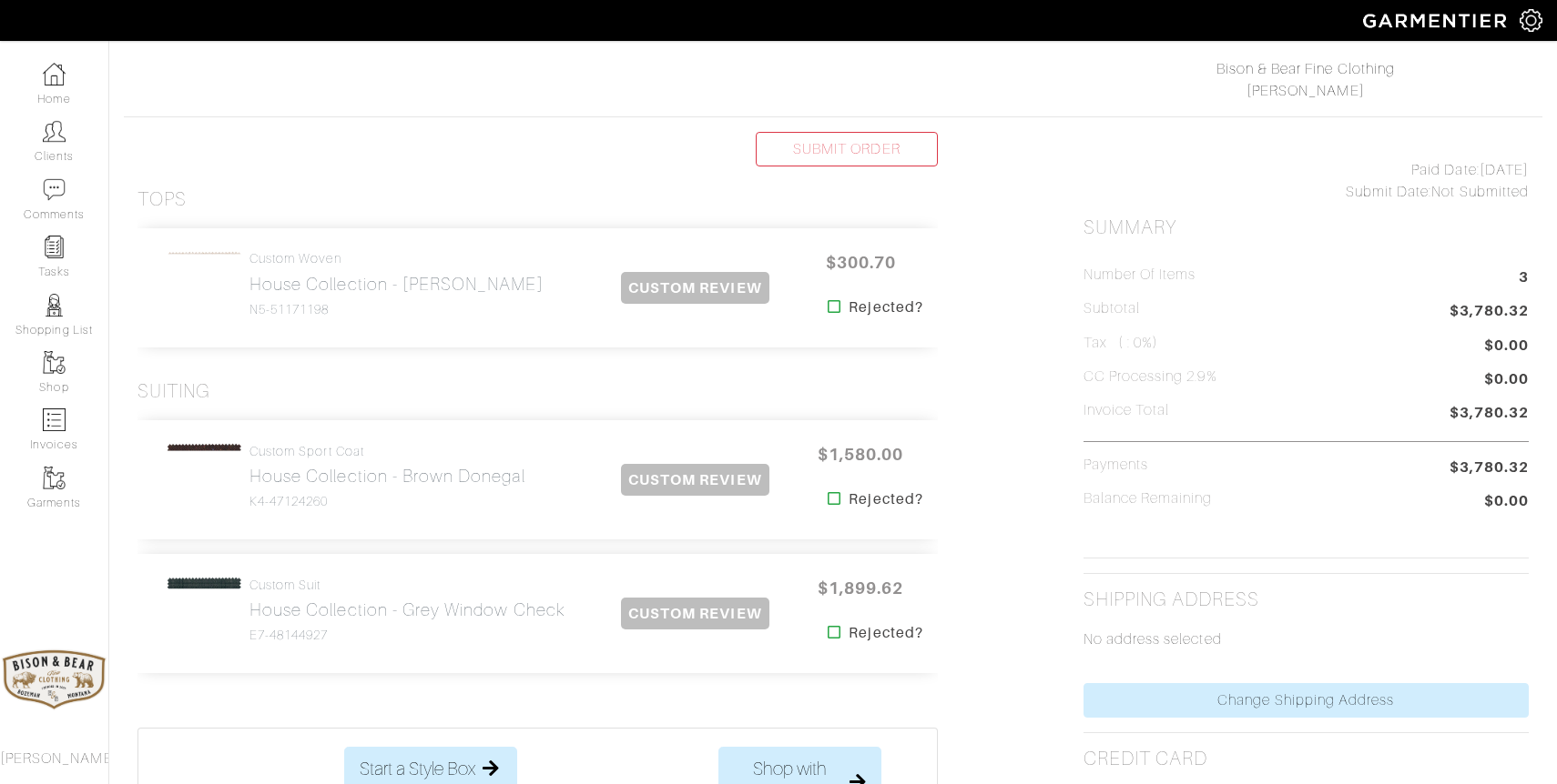
scroll to position [280, 0]
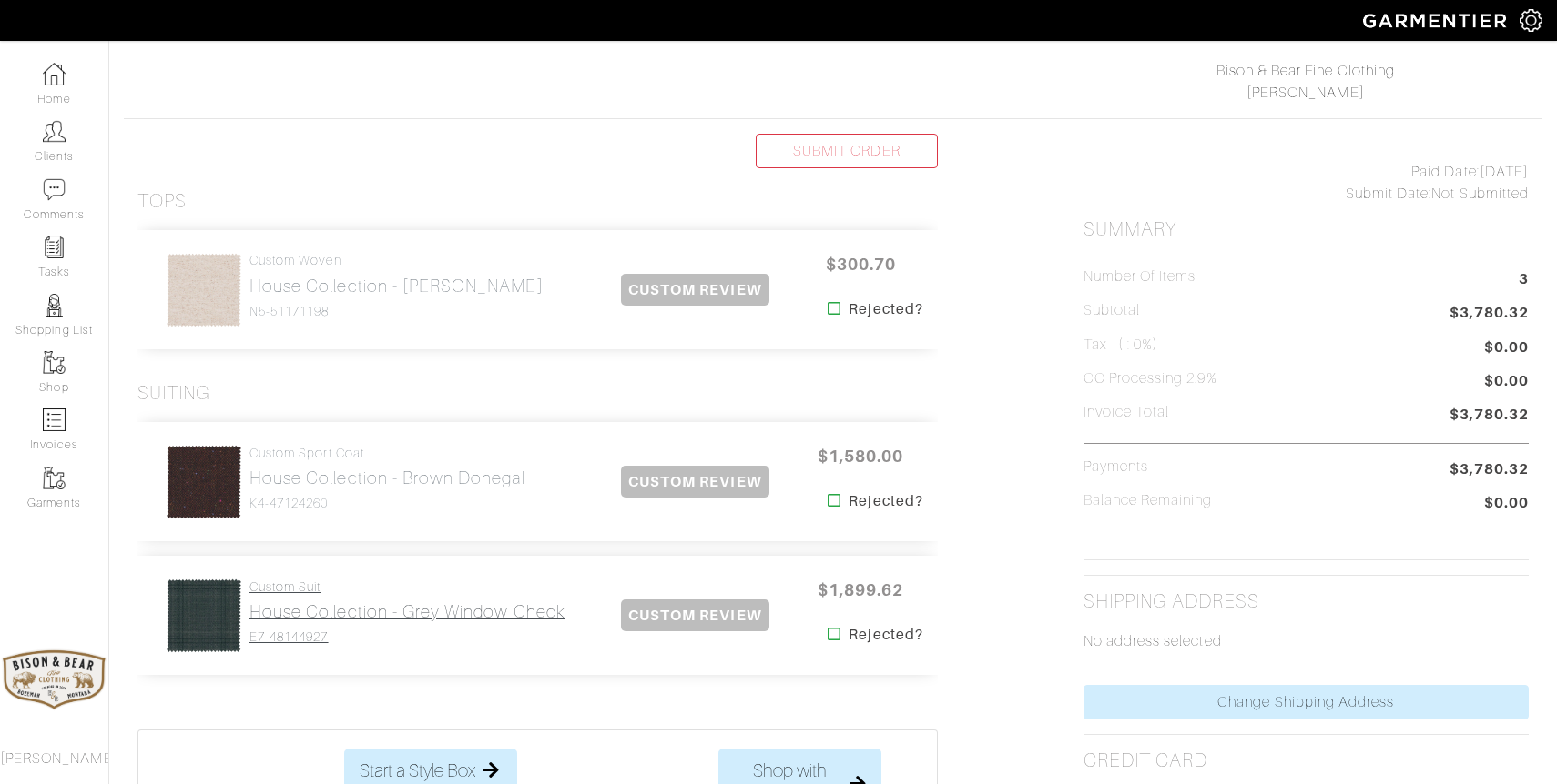
click at [313, 616] on h2 "House Collection - Grey Window Check" at bounding box center [408, 612] width 316 height 21
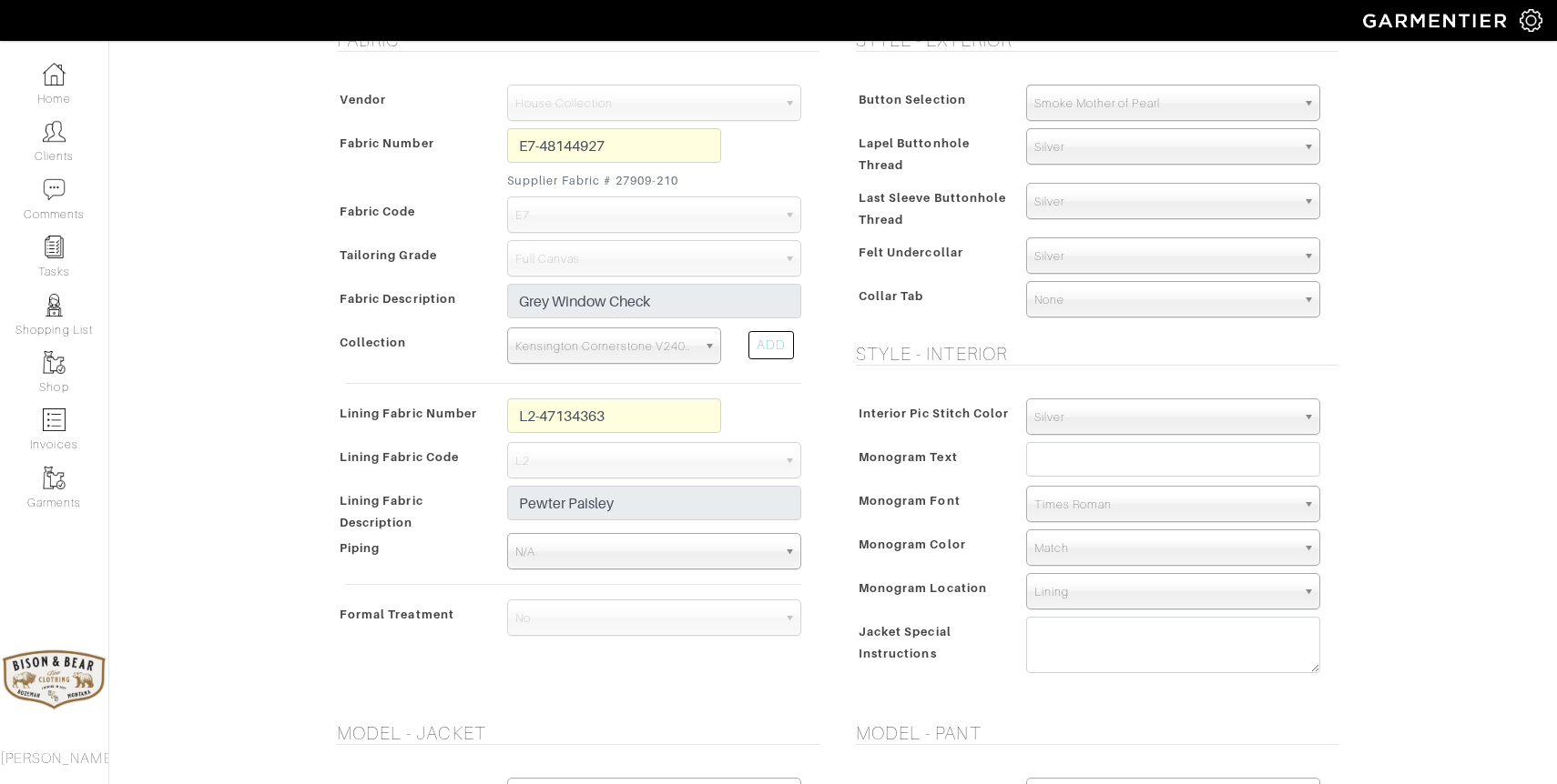
scroll to position [408, 0]
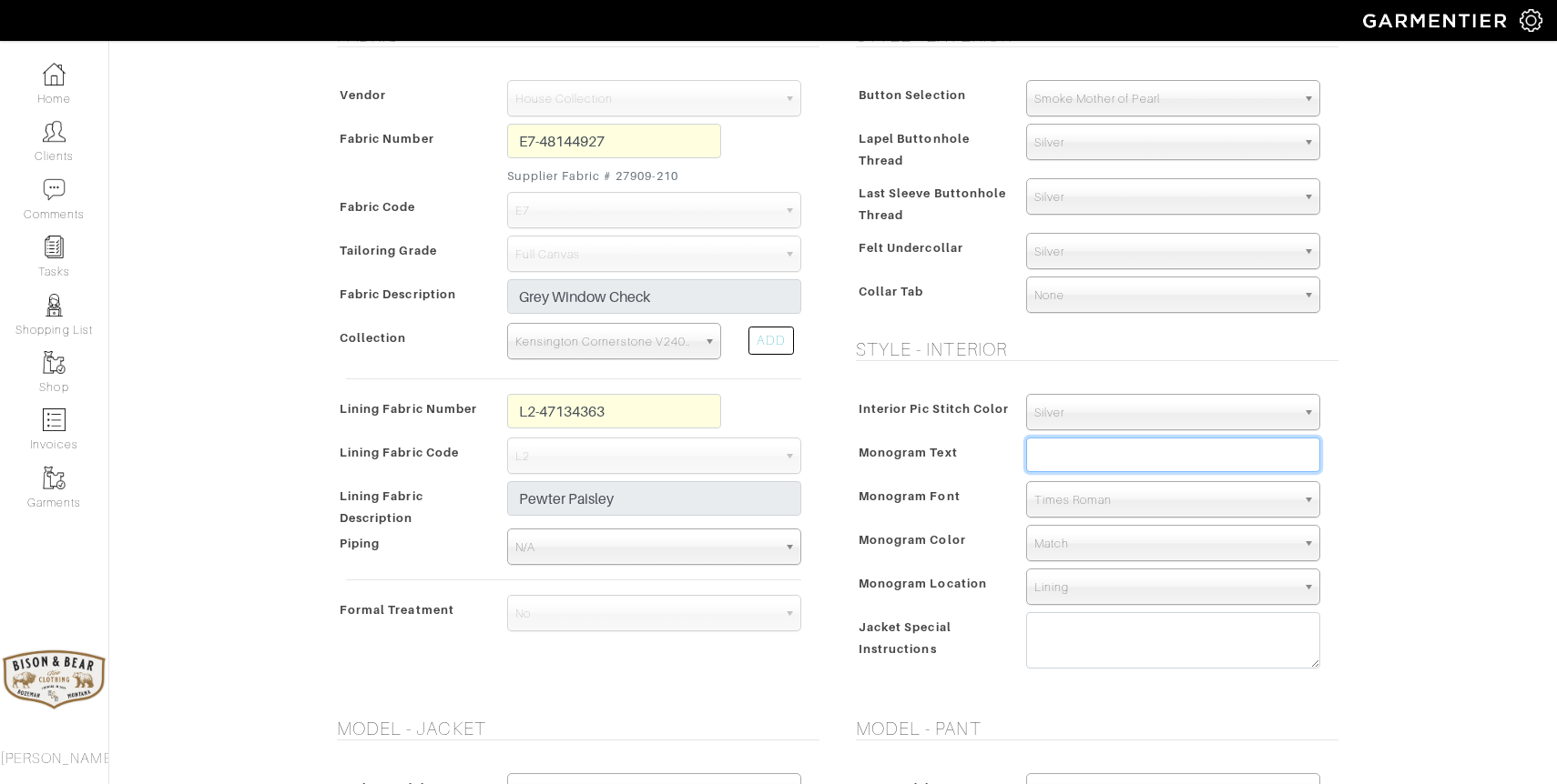
click at [1156, 463] on input "text" at bounding box center [1173, 455] width 295 height 35
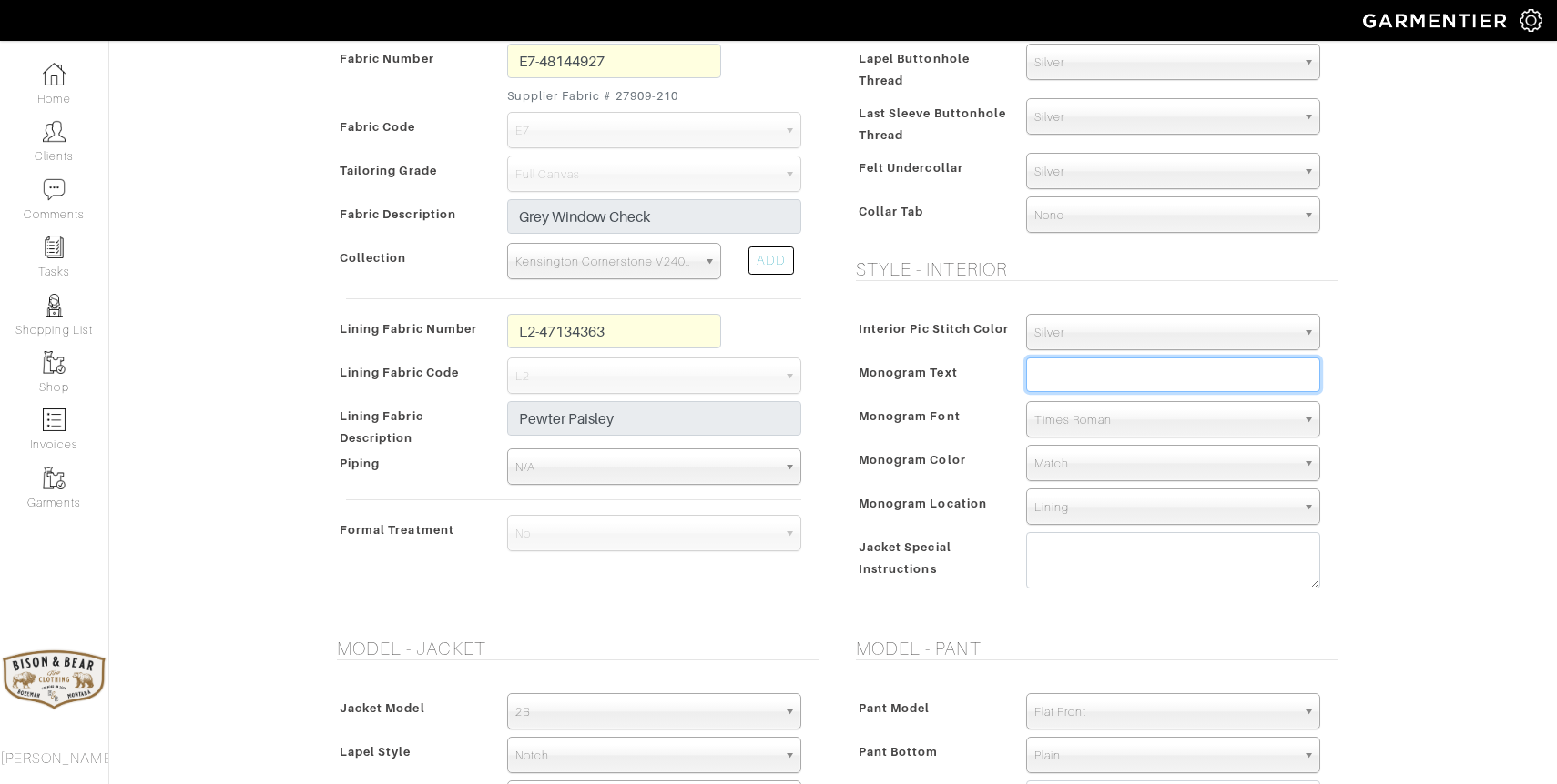
scroll to position [515, 0]
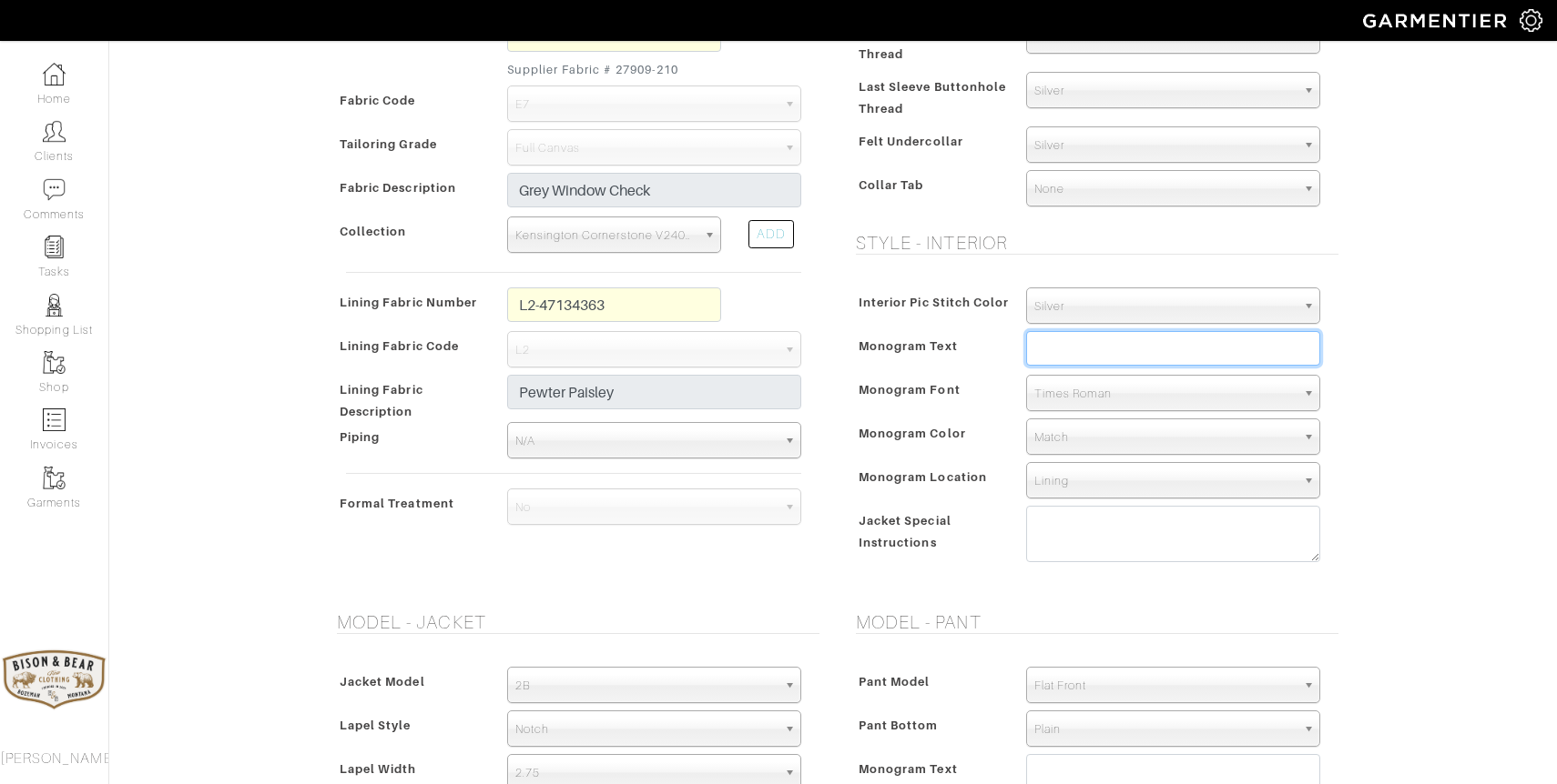
click at [1071, 351] on input "text" at bounding box center [1173, 348] width 295 height 35
type input "Joseph Reiser"
click at [1182, 388] on span "Times Roman" at bounding box center [1164, 393] width 261 height 37
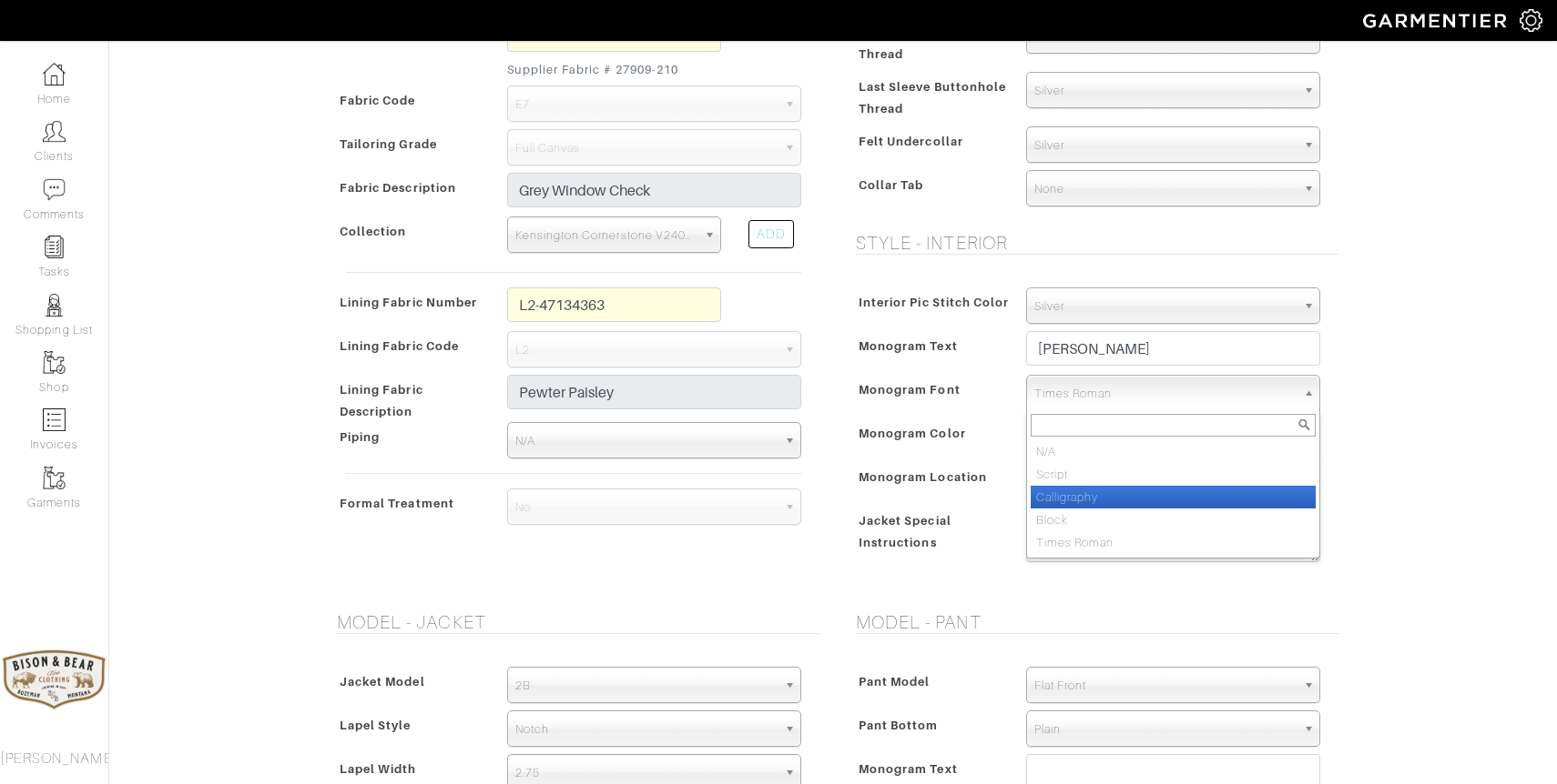
click at [1122, 500] on li "Calligraphy" at bounding box center [1172, 497] width 285 height 23
select select "Calligraphy"
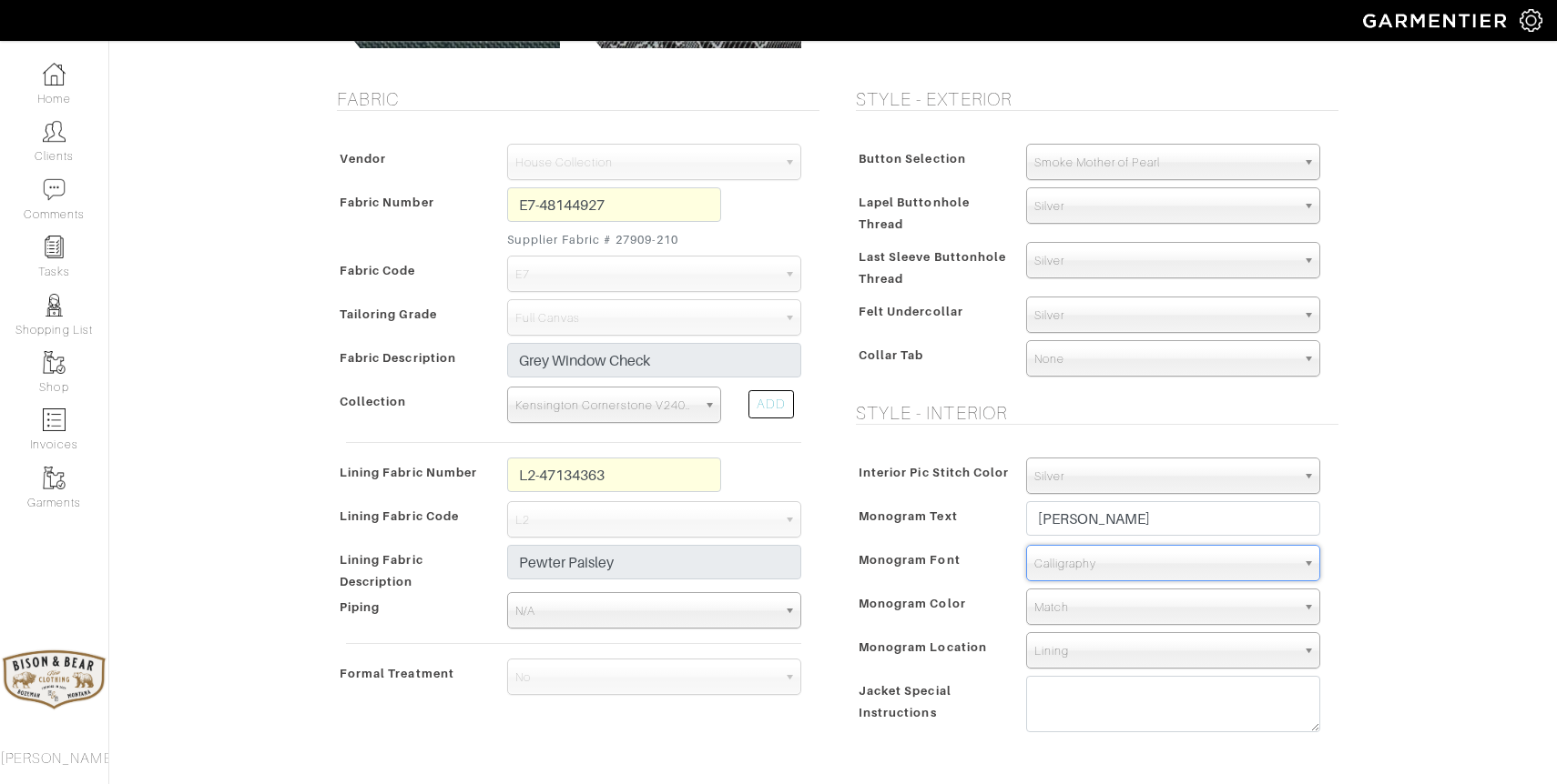
scroll to position [350, 0]
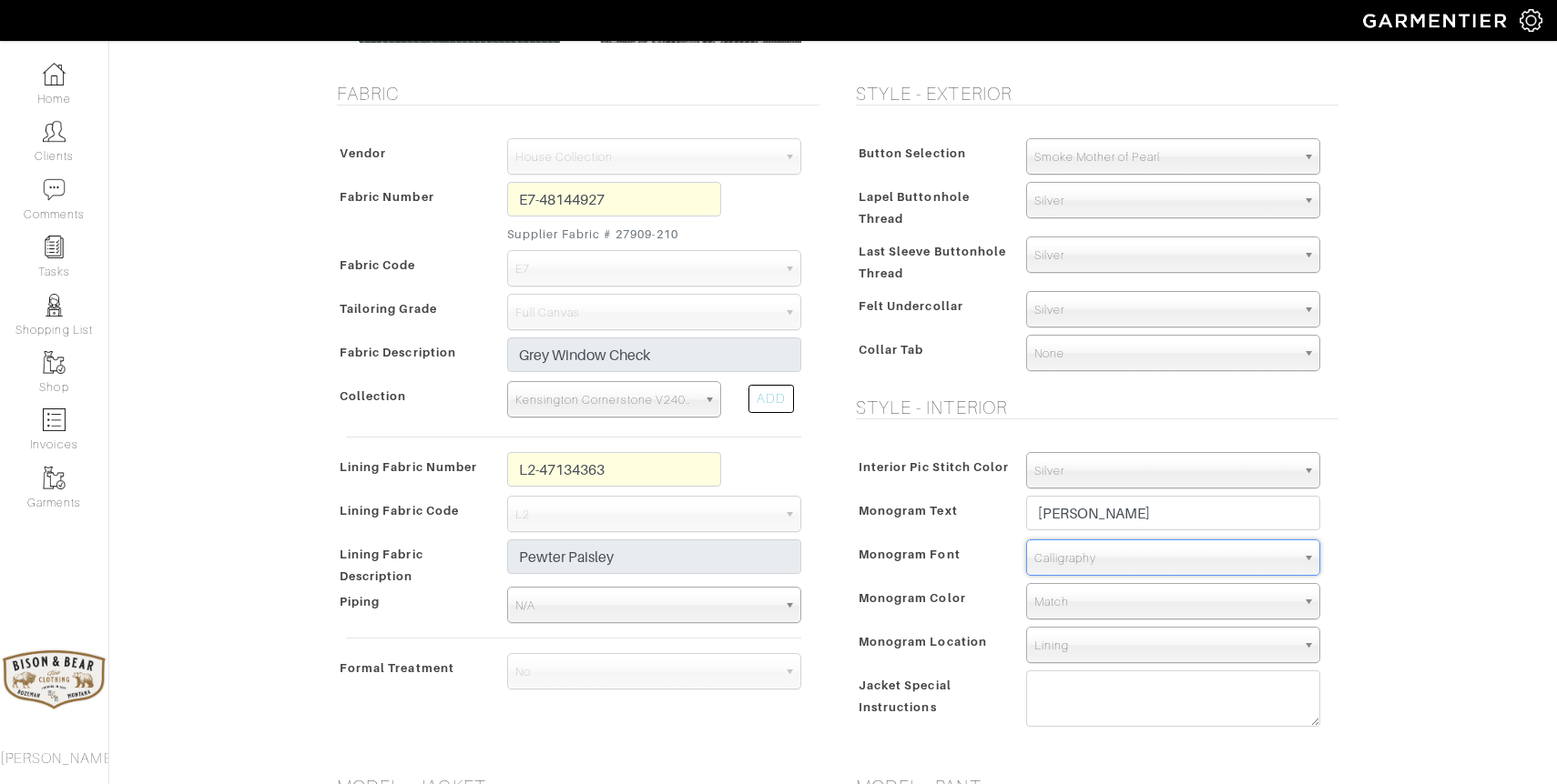
click at [1194, 606] on span "Match" at bounding box center [1164, 602] width 261 height 37
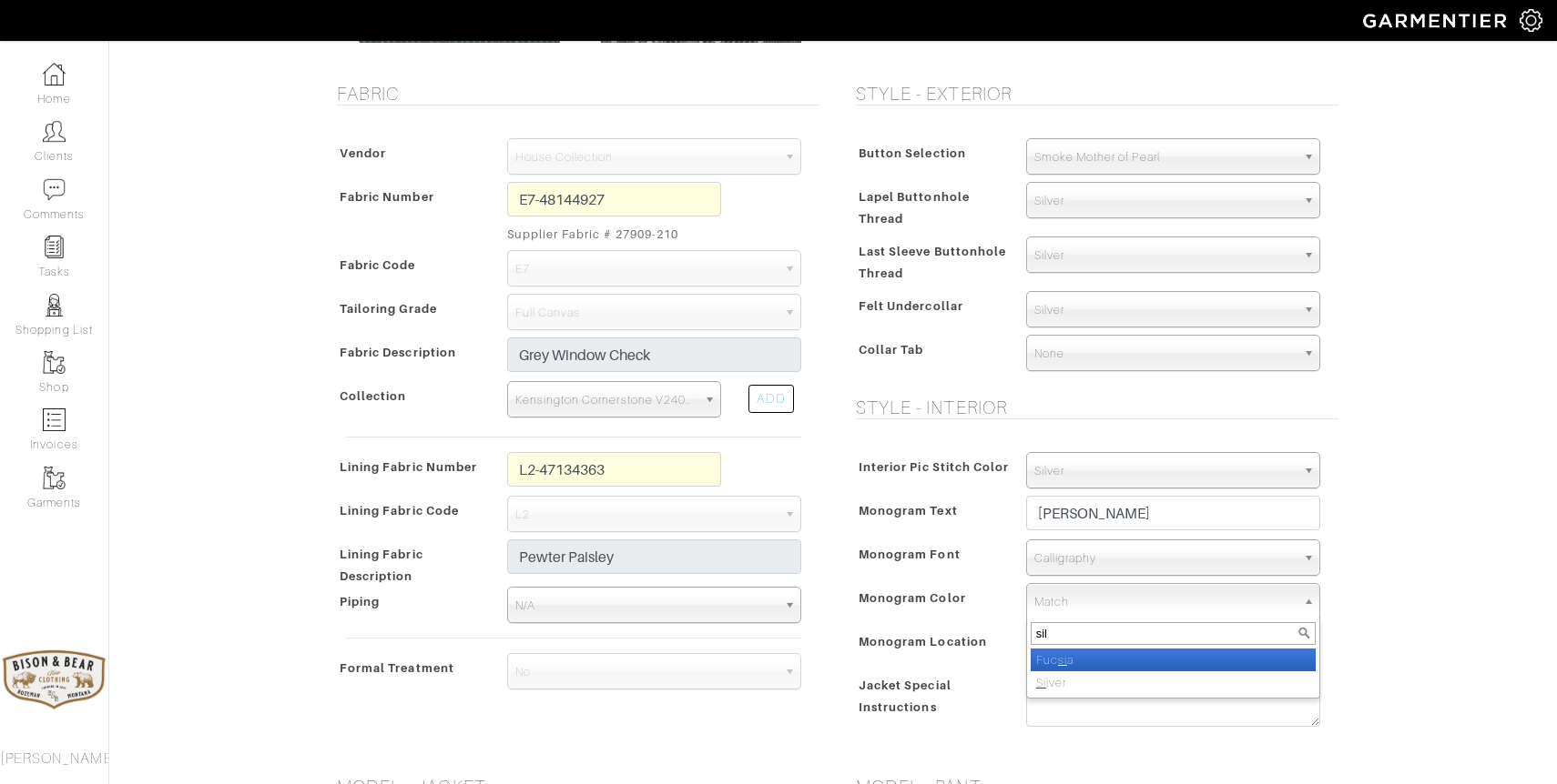
type input "silv"
select select "2"
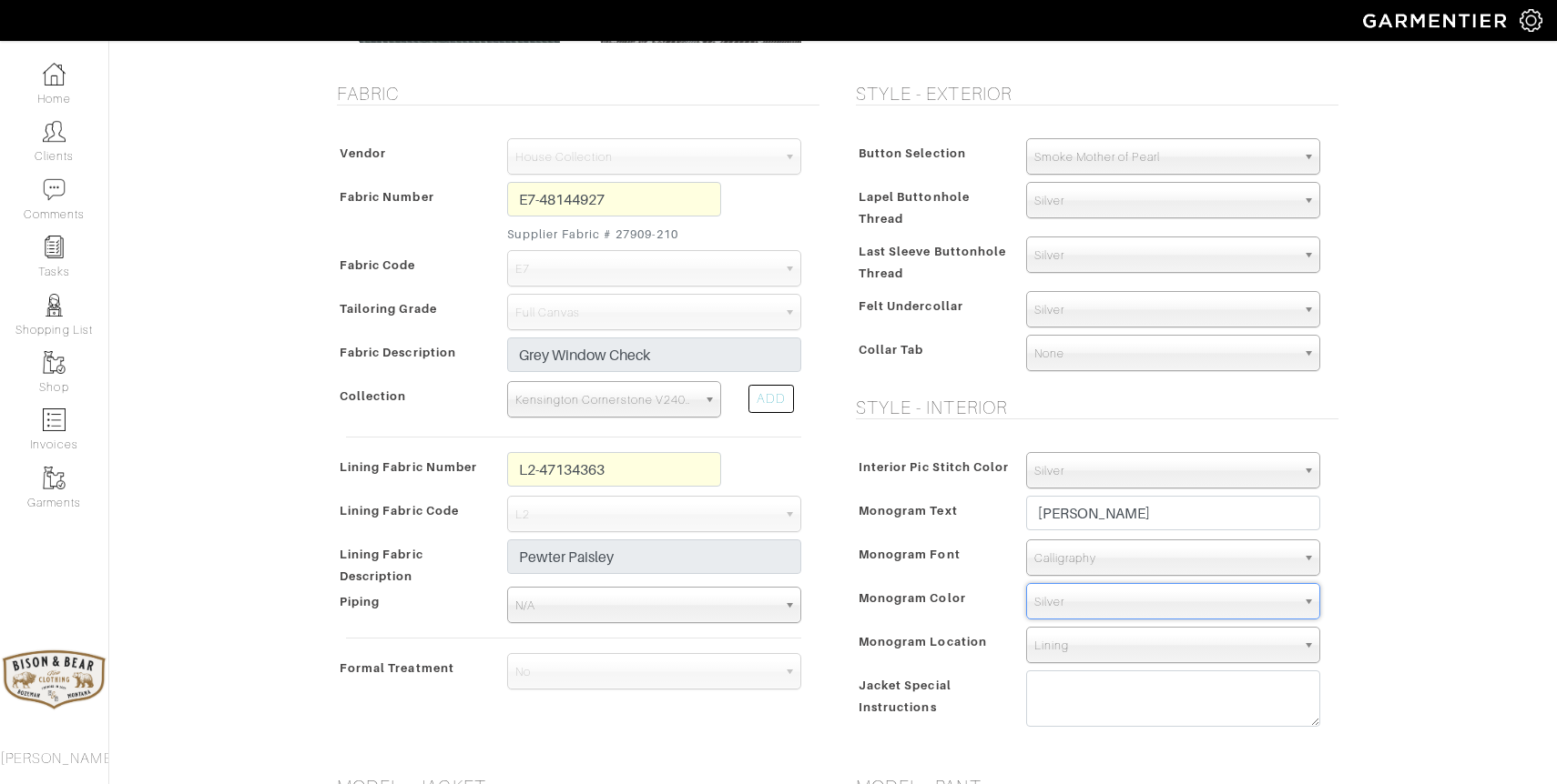
scroll to position [422, 0]
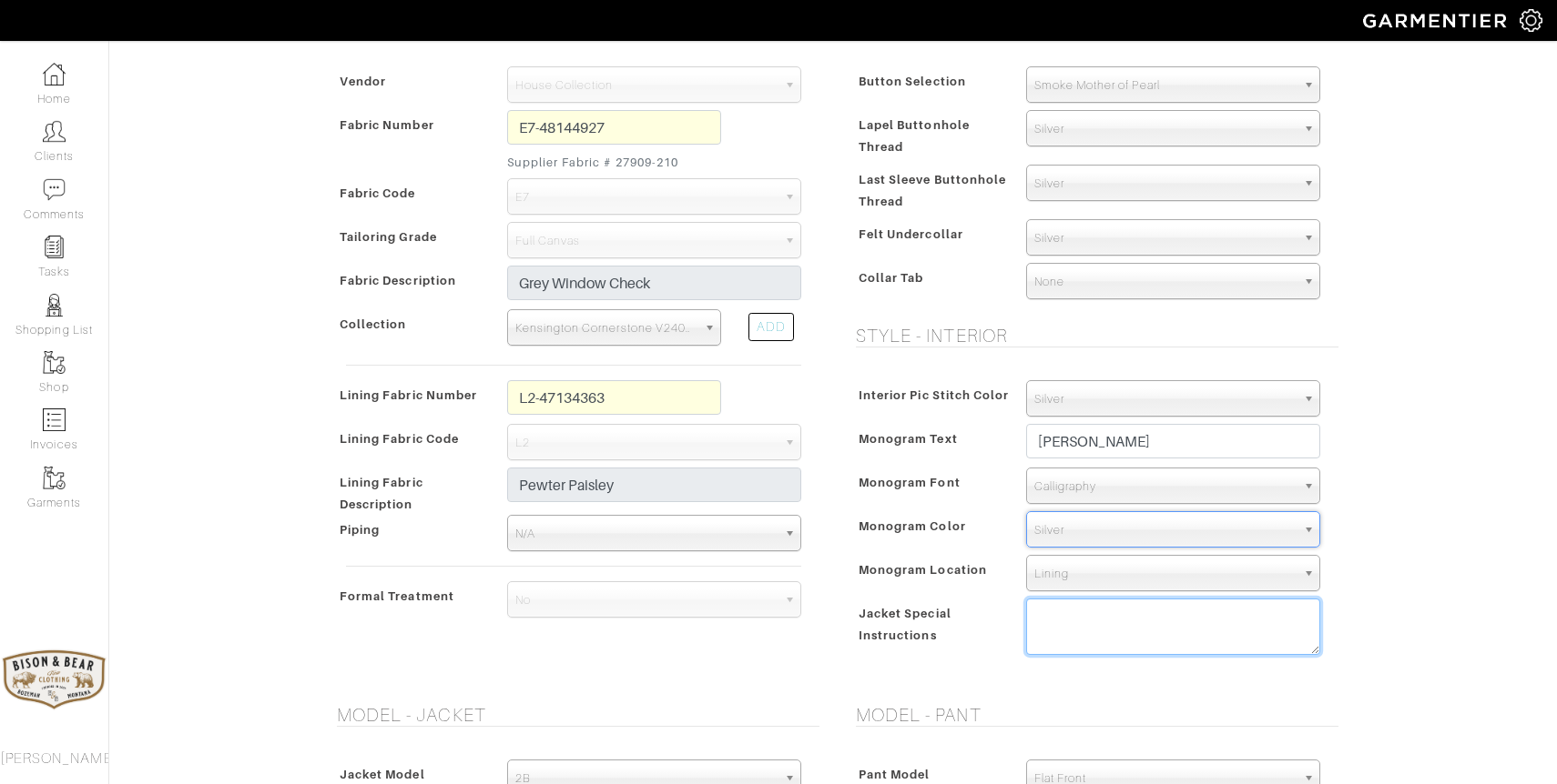
click at [1064, 625] on textarea at bounding box center [1173, 626] width 295 height 56
type textarea "curved french interior monogram on fabric facing"
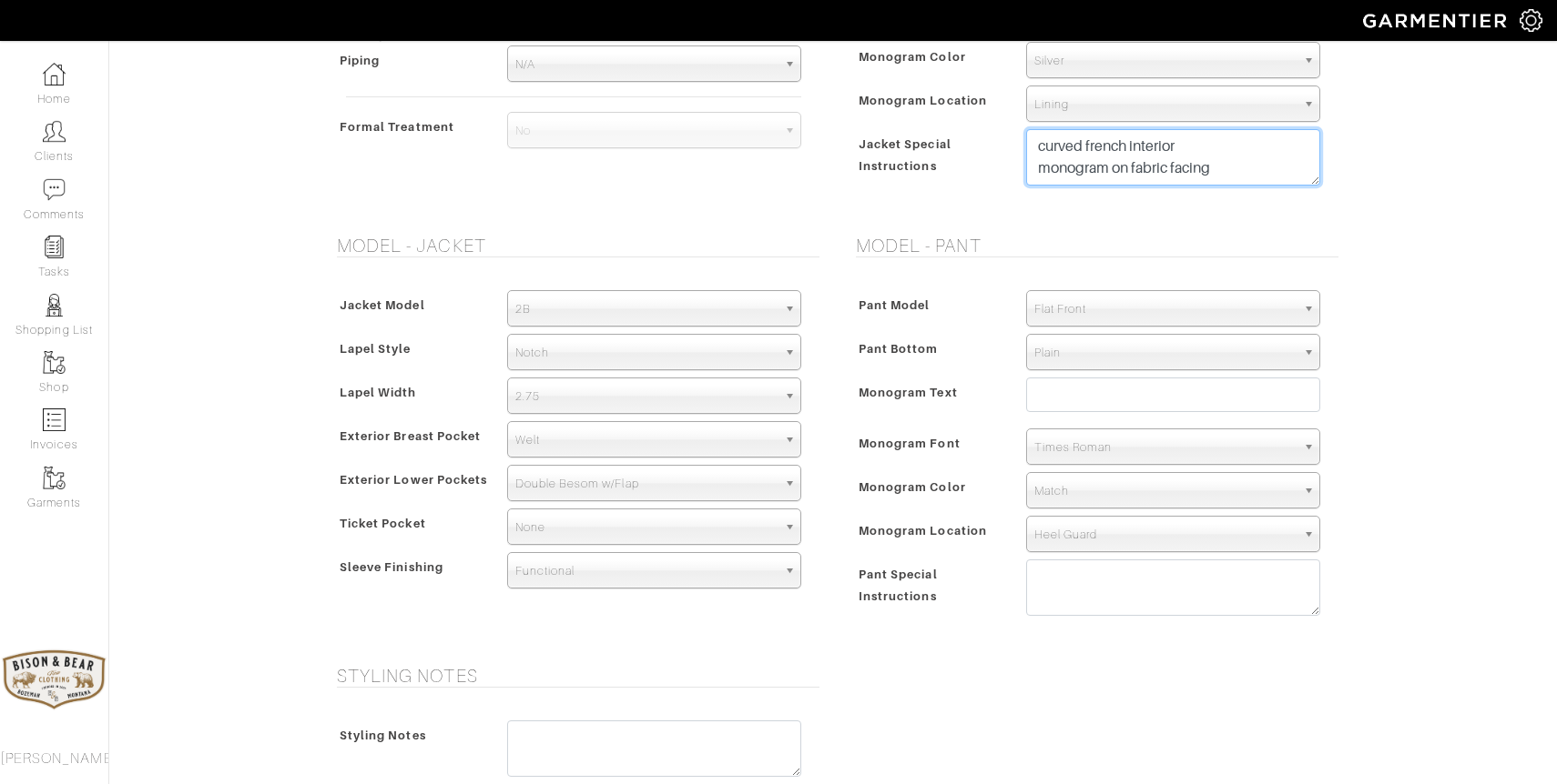
scroll to position [893, 0]
click at [1111, 388] on input "text" at bounding box center [1173, 392] width 295 height 35
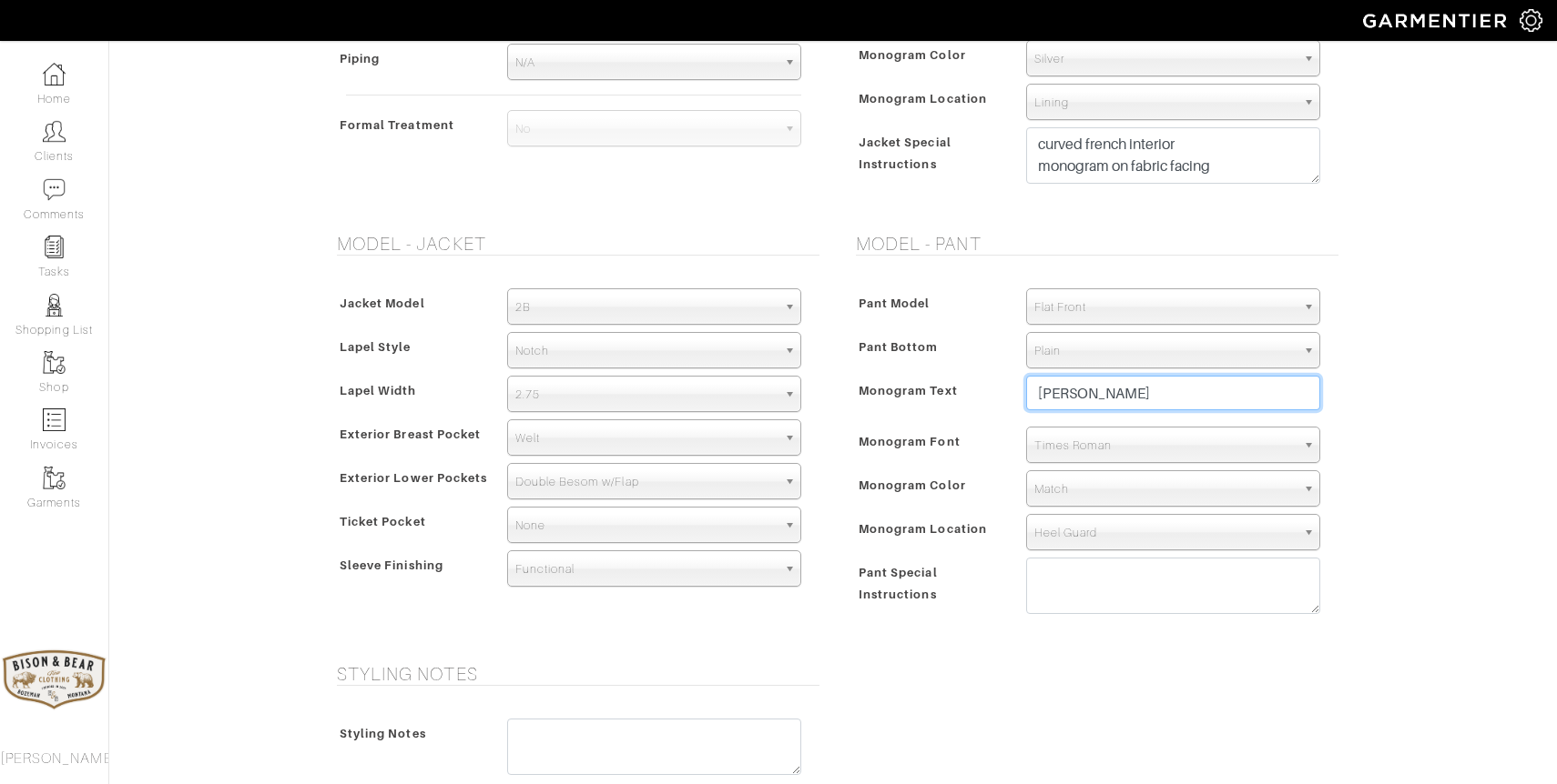
type input "Joseph Reiser"
click at [1099, 486] on span "Match" at bounding box center [1164, 490] width 261 height 37
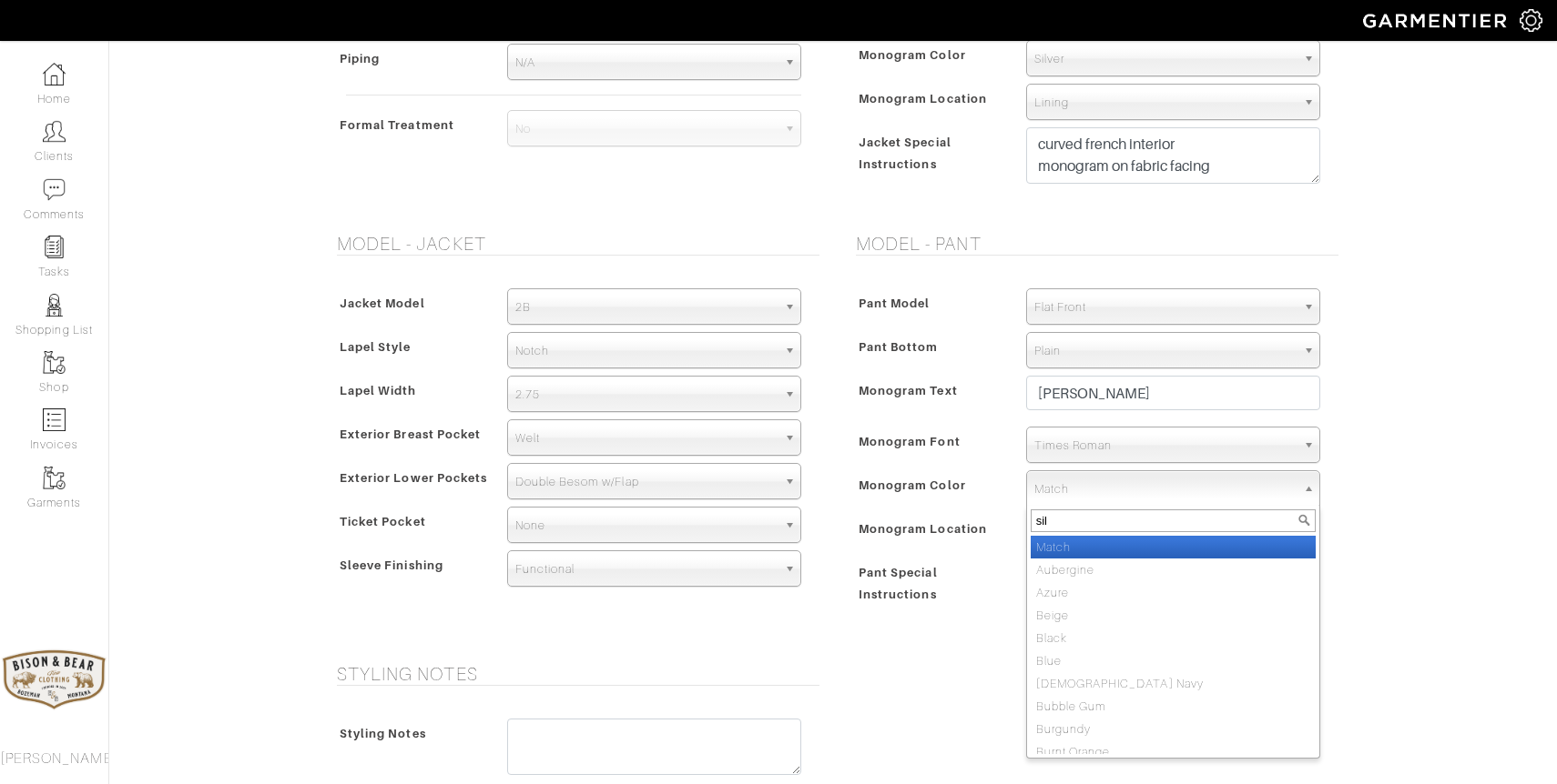
type input "silv"
select select "2"
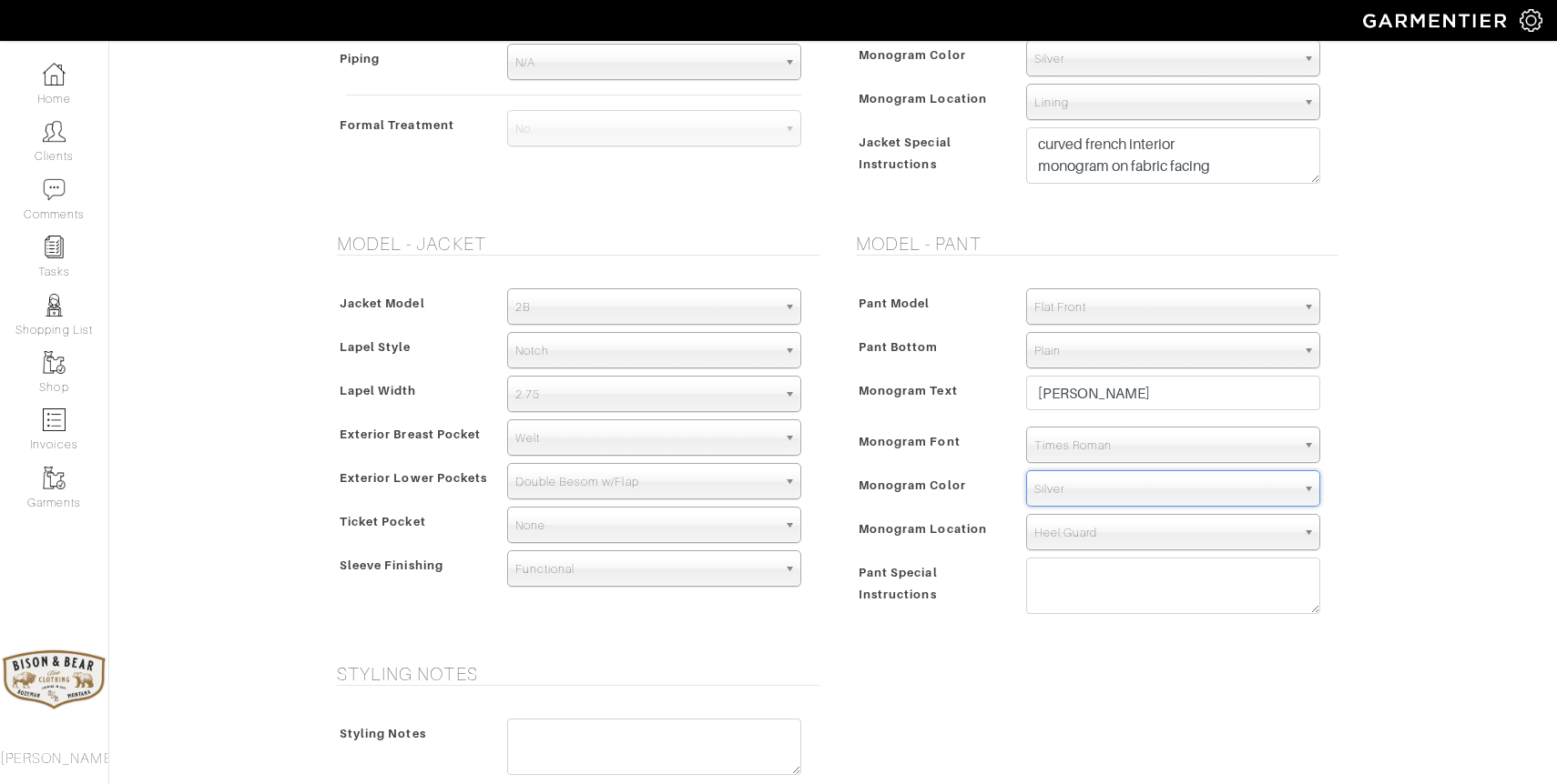
click at [1092, 443] on span "Times Roman" at bounding box center [1164, 445] width 261 height 37
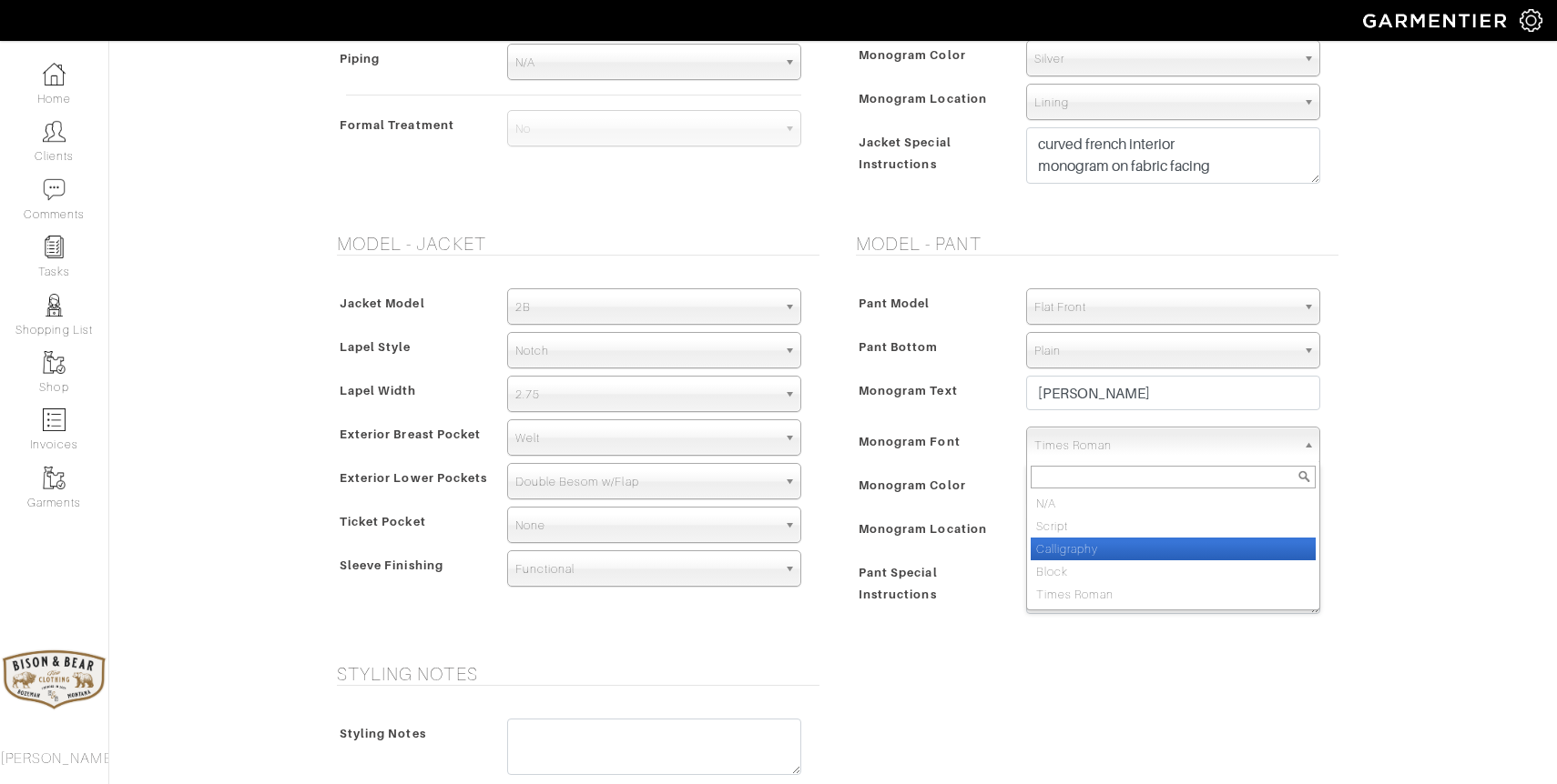
click at [1067, 553] on li "Calligraphy" at bounding box center [1172, 549] width 285 height 23
select select "Calligraphy"
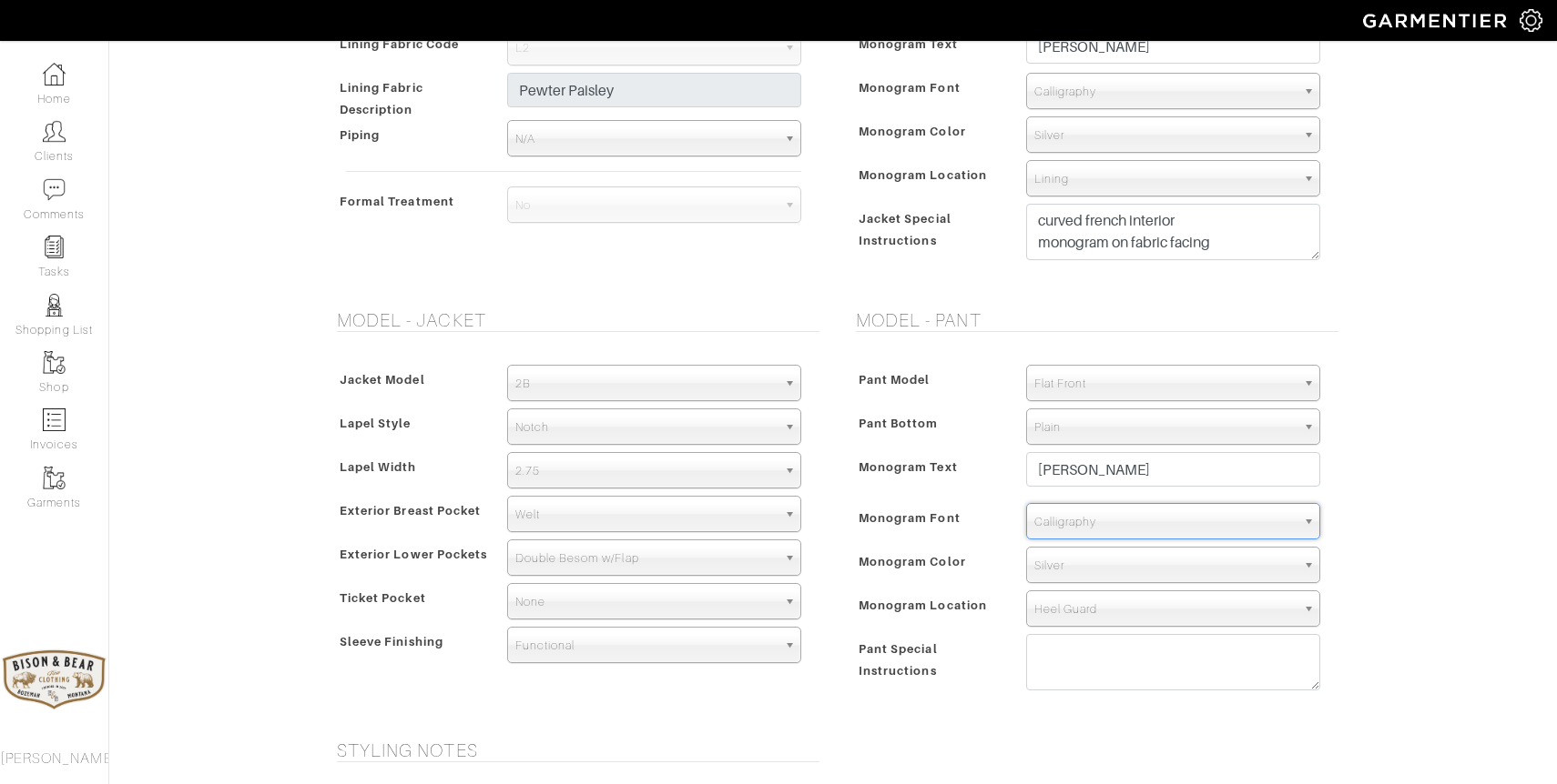
scroll to position [792, 0]
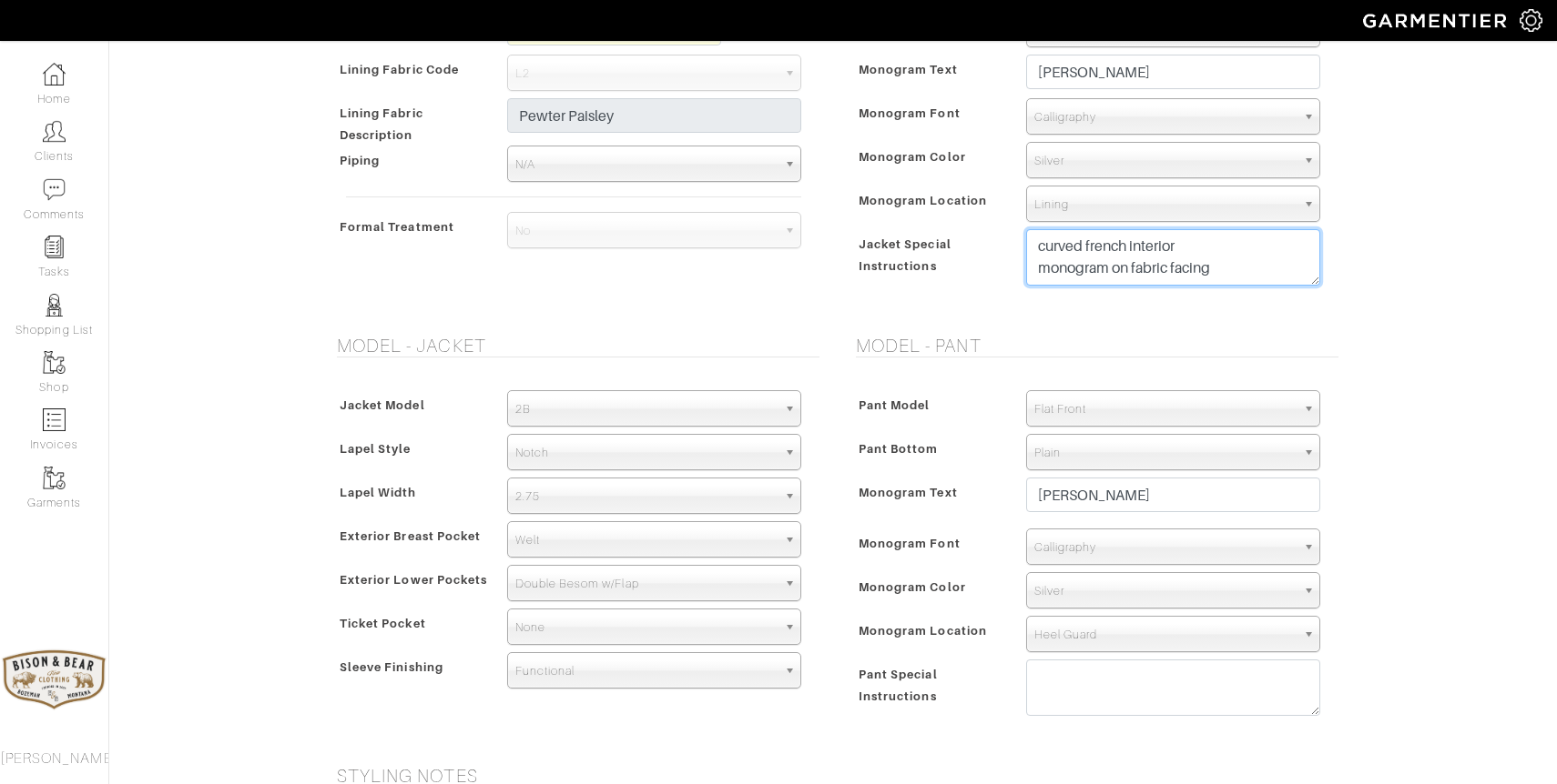
drag, startPoint x: 1224, startPoint y: 270, endPoint x: 1015, endPoint y: 227, distance: 213.4
click at [1015, 227] on div "Interior Pic Stitch Color Match Aubergine Azure Beige Black Blue British Navy B…" at bounding box center [1093, 153] width 492 height 320
paste textarea "KFNFX6T3"
type textarea "curved french interior monogram on fabric facing"
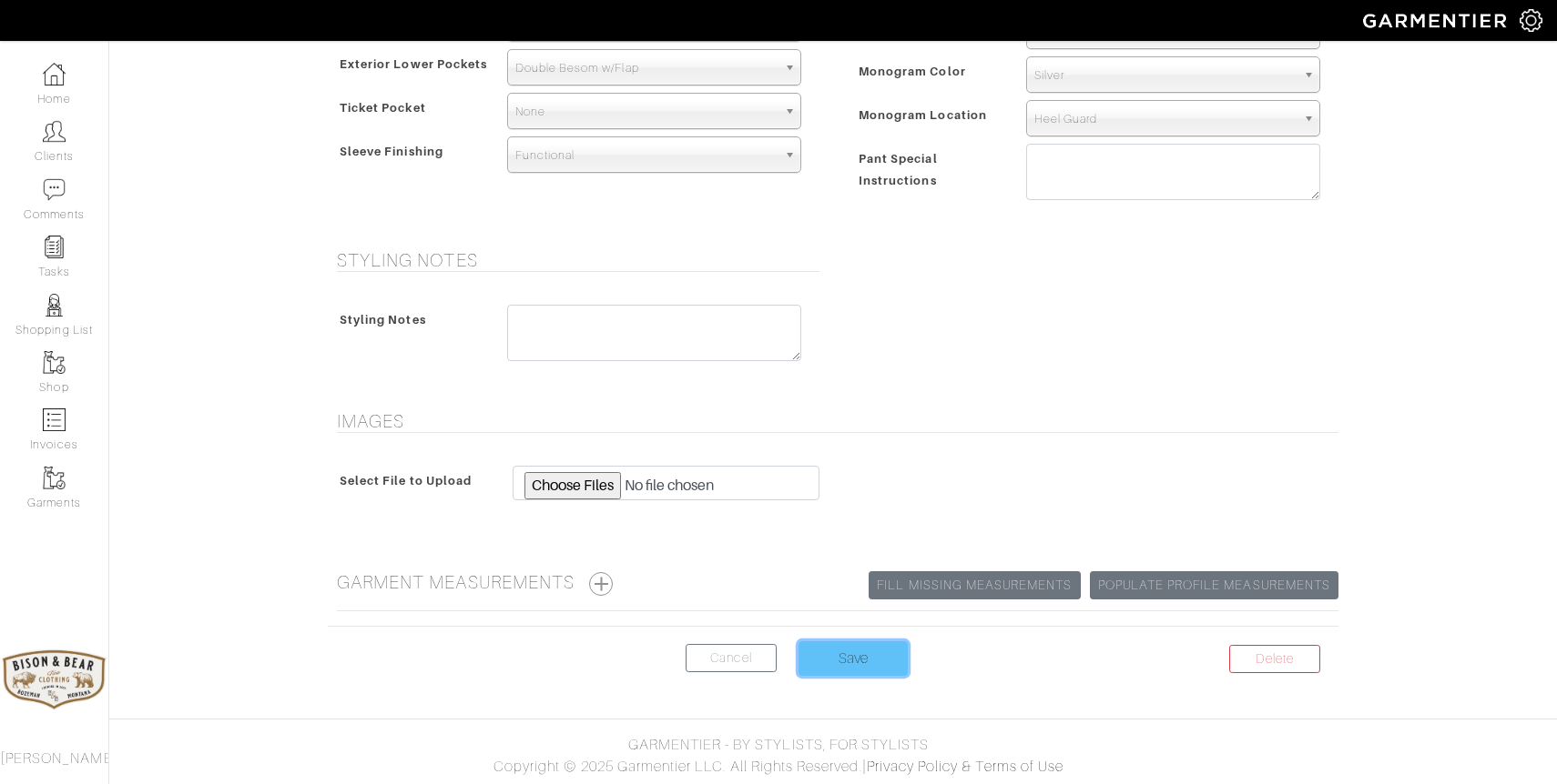
click at [851, 656] on input "Save" at bounding box center [853, 658] width 109 height 35
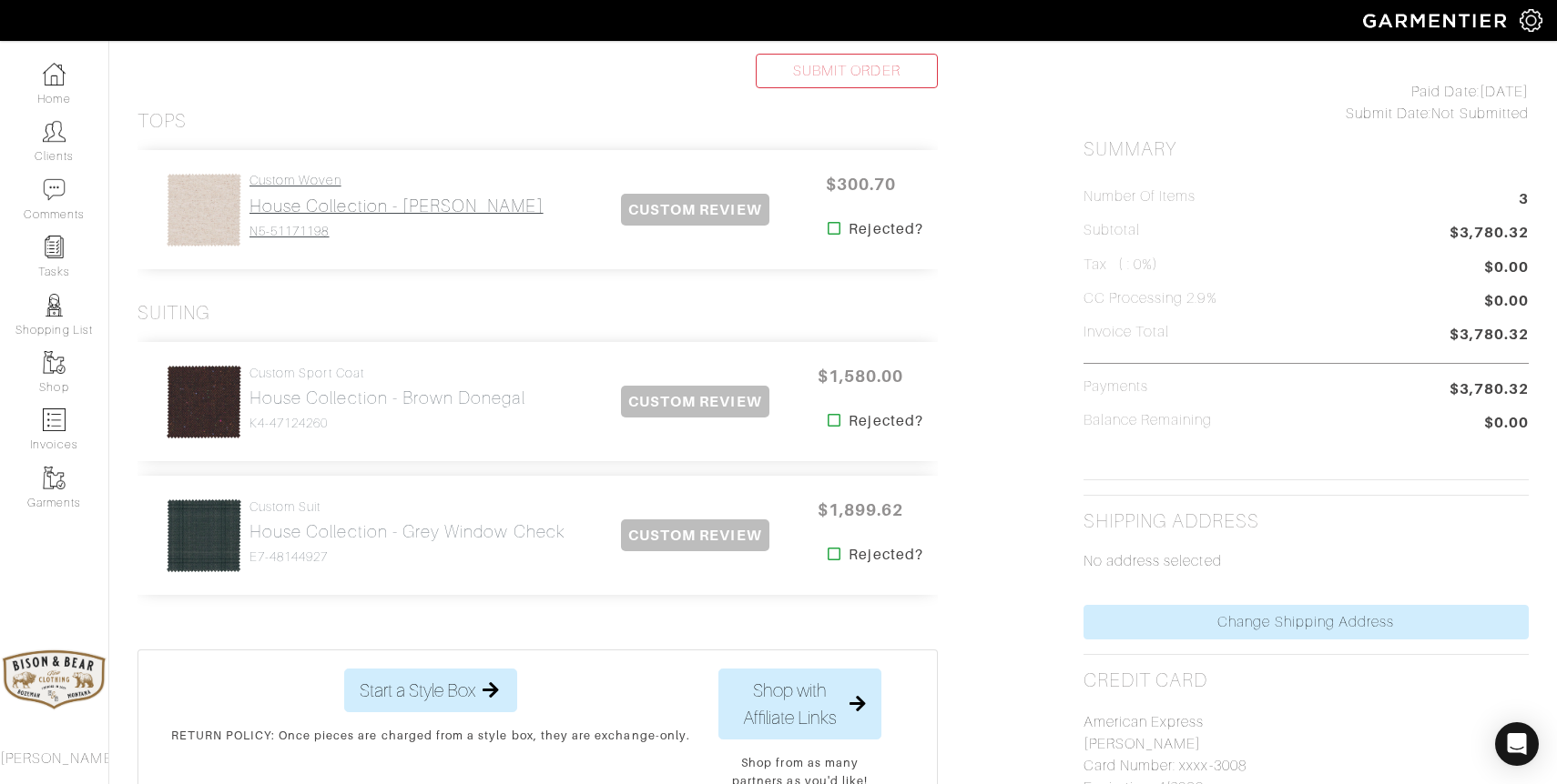
scroll to position [382, 0]
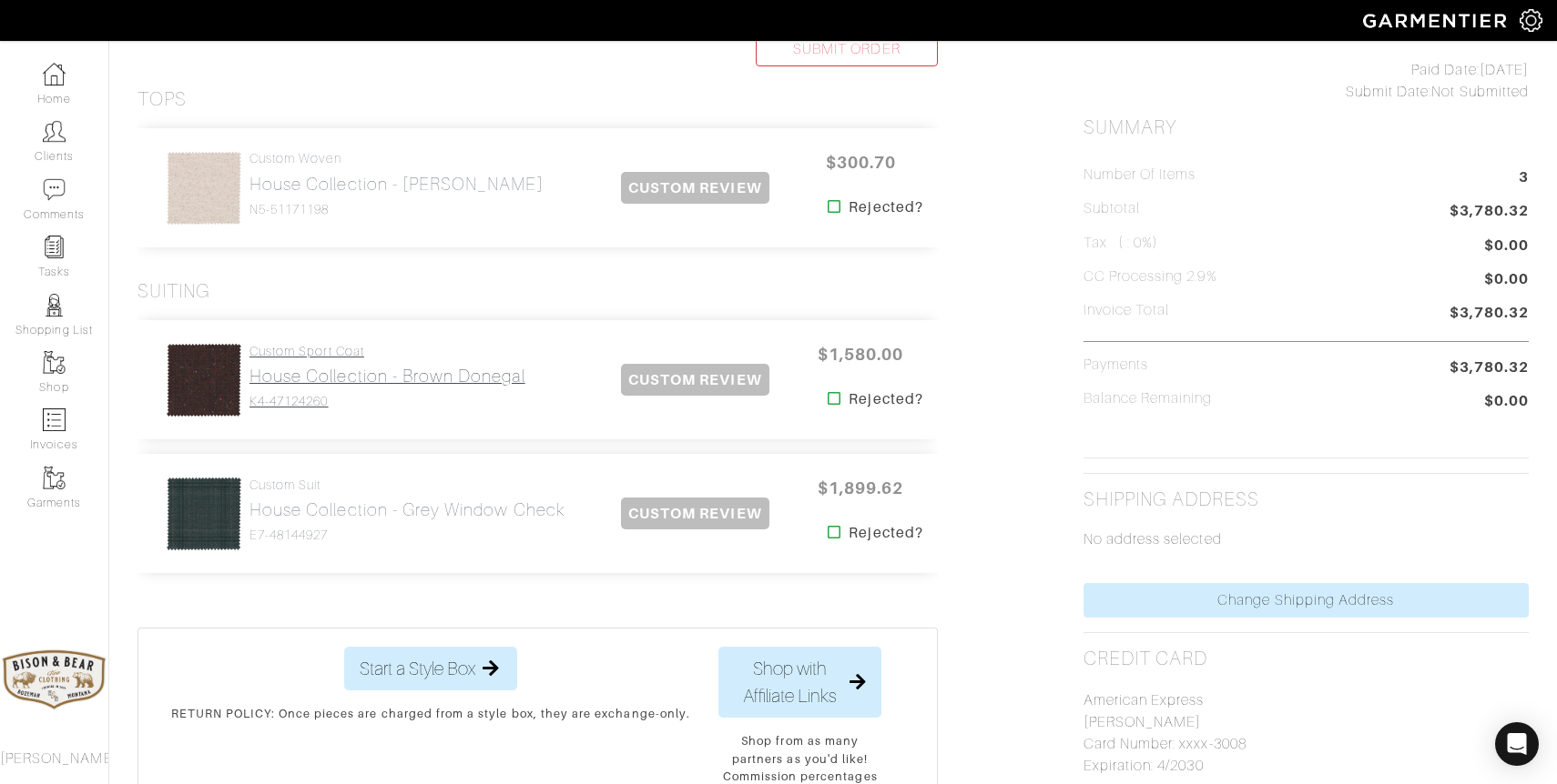
click at [393, 371] on h2 "House Collection - Brown Donegal" at bounding box center [388, 376] width 276 height 21
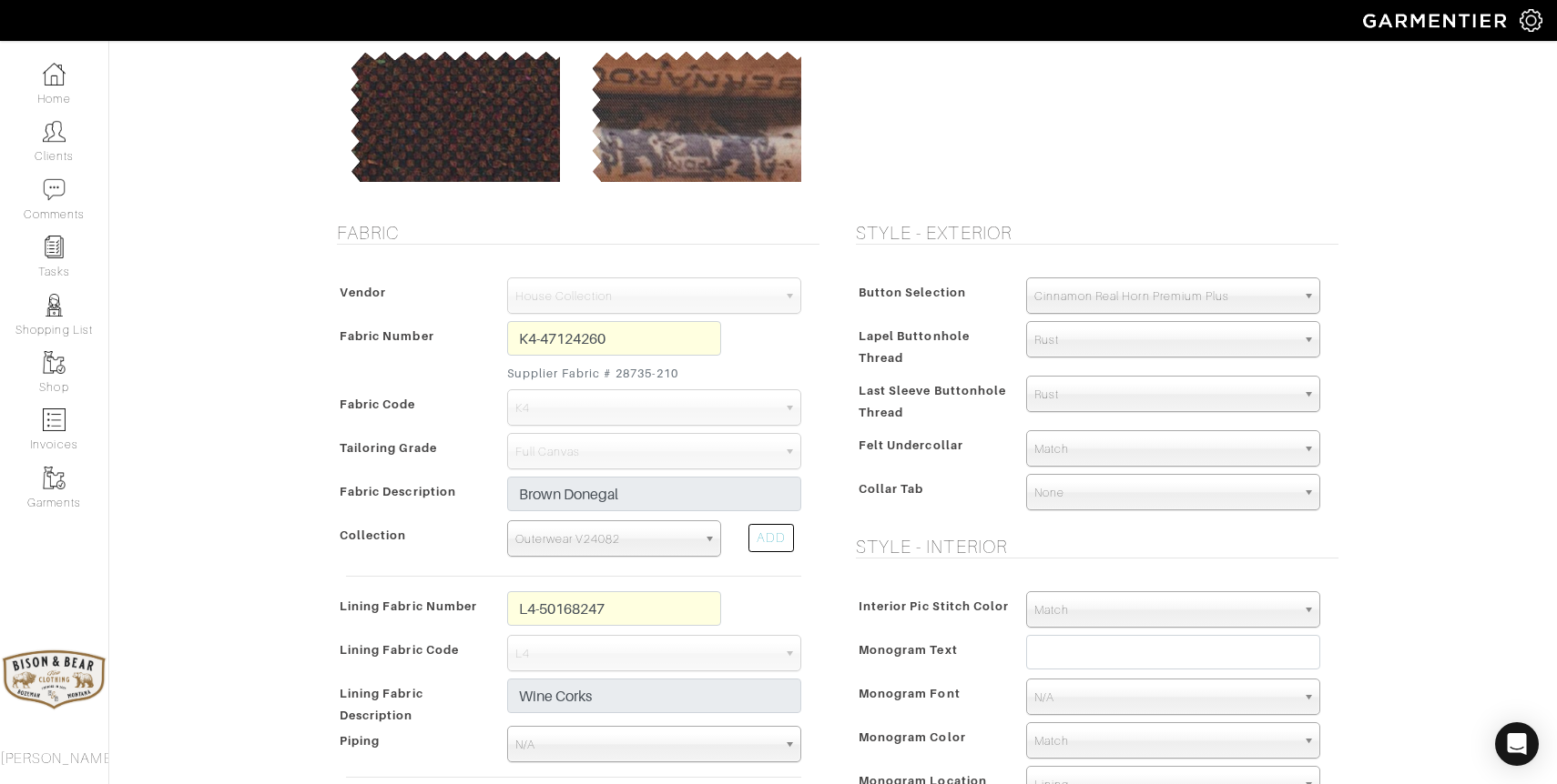
scroll to position [226, 0]
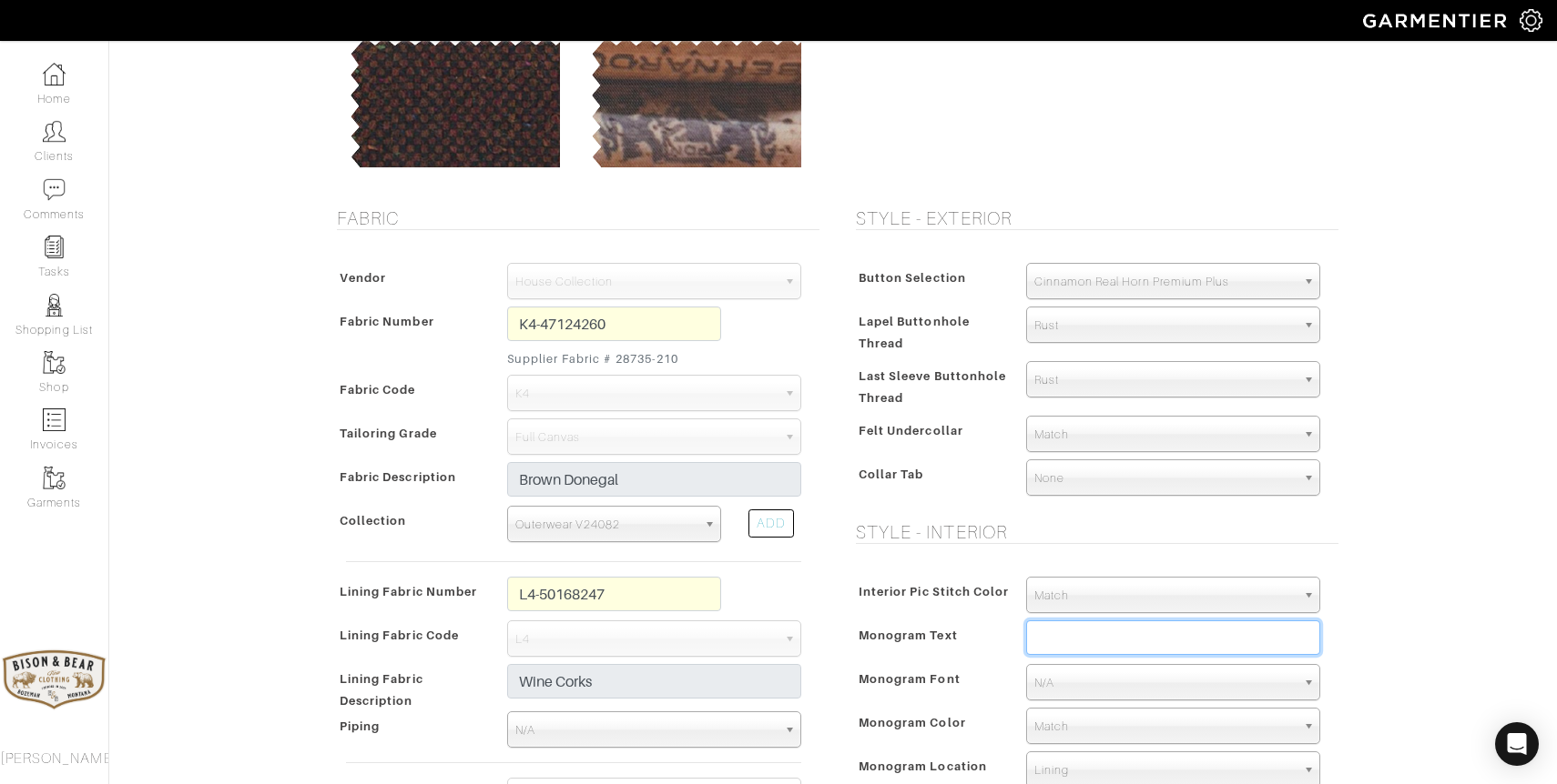
click at [1047, 631] on input "text" at bounding box center [1173, 637] width 295 height 35
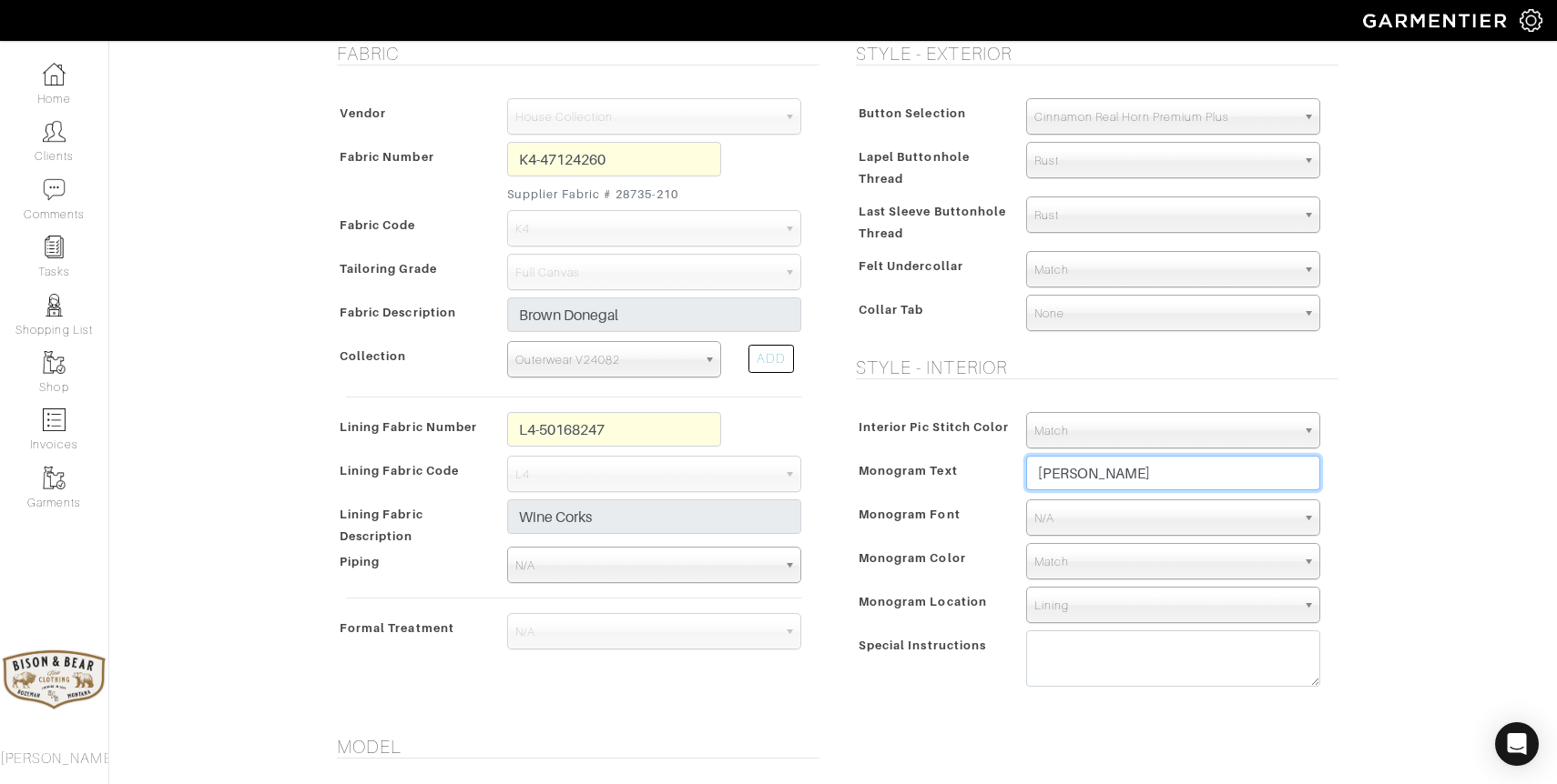
scroll to position [392, 0]
type input "[PERSON_NAME]"
click at [1071, 515] on span "N/A" at bounding box center [1164, 516] width 261 height 37
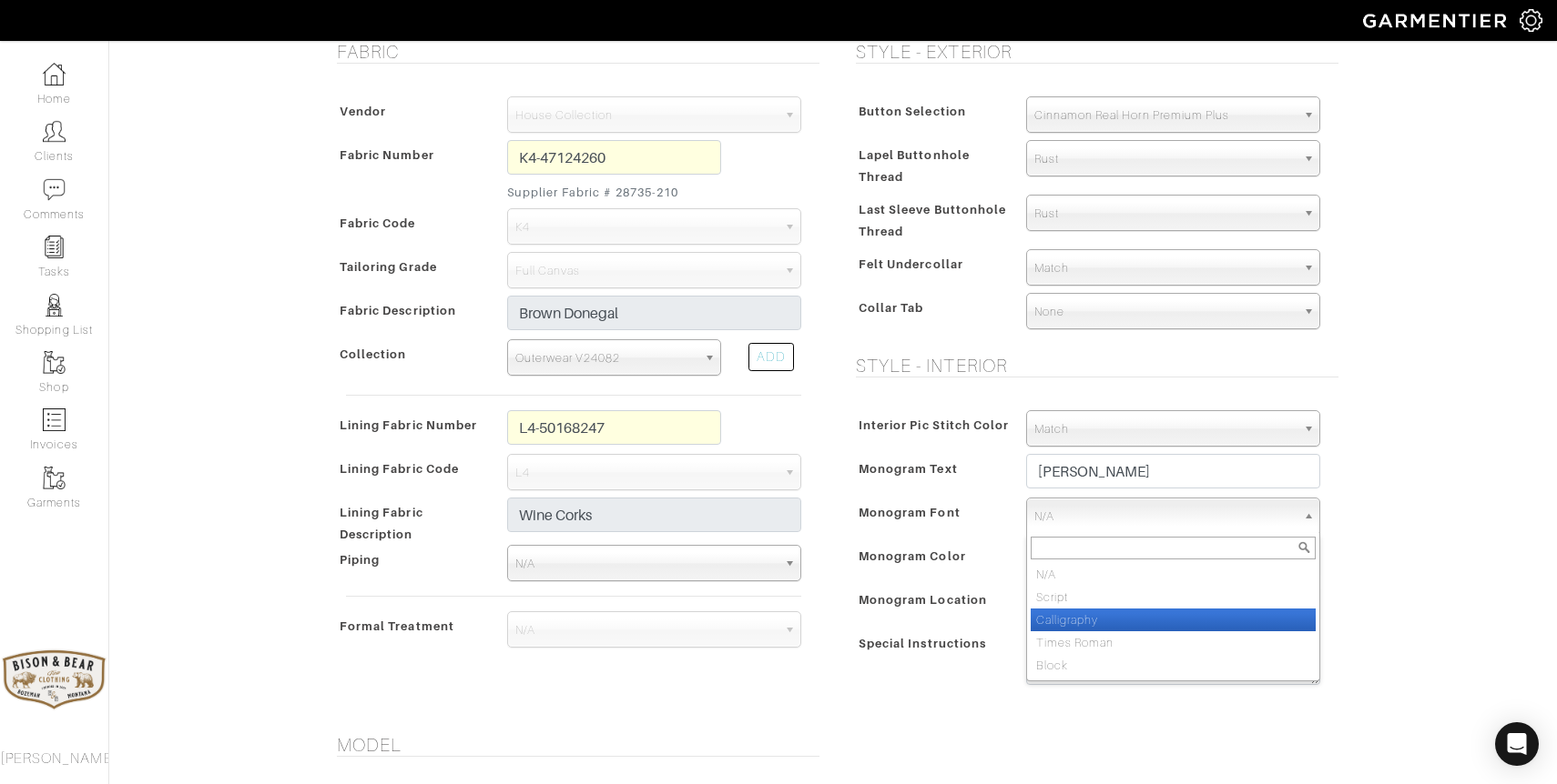
click at [1075, 618] on li "Calligraphy" at bounding box center [1172, 619] width 285 height 23
select select "Calligraphy"
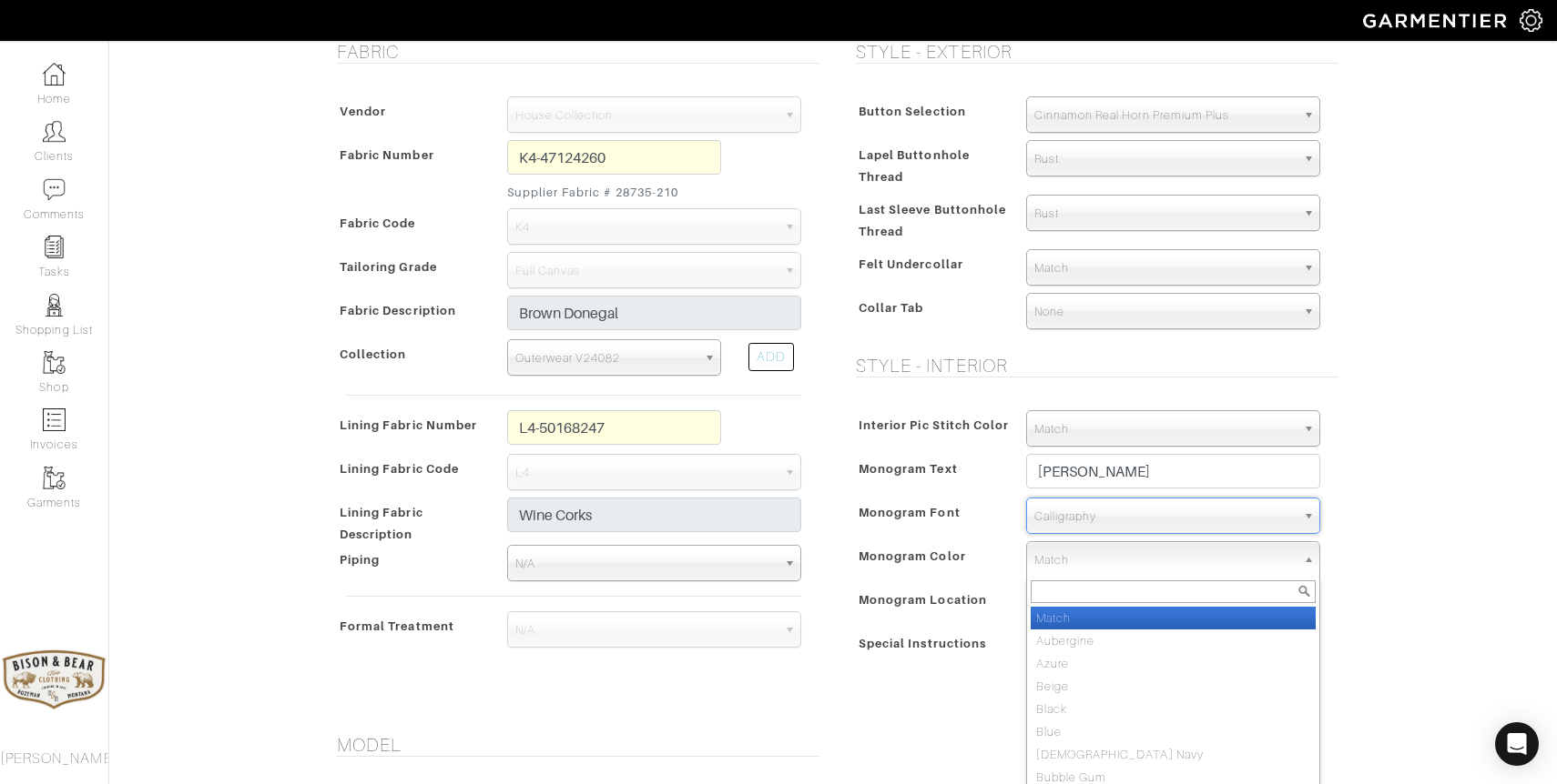
click at [1089, 569] on span "Match" at bounding box center [1164, 560] width 261 height 37
type input "rust"
select select "49"
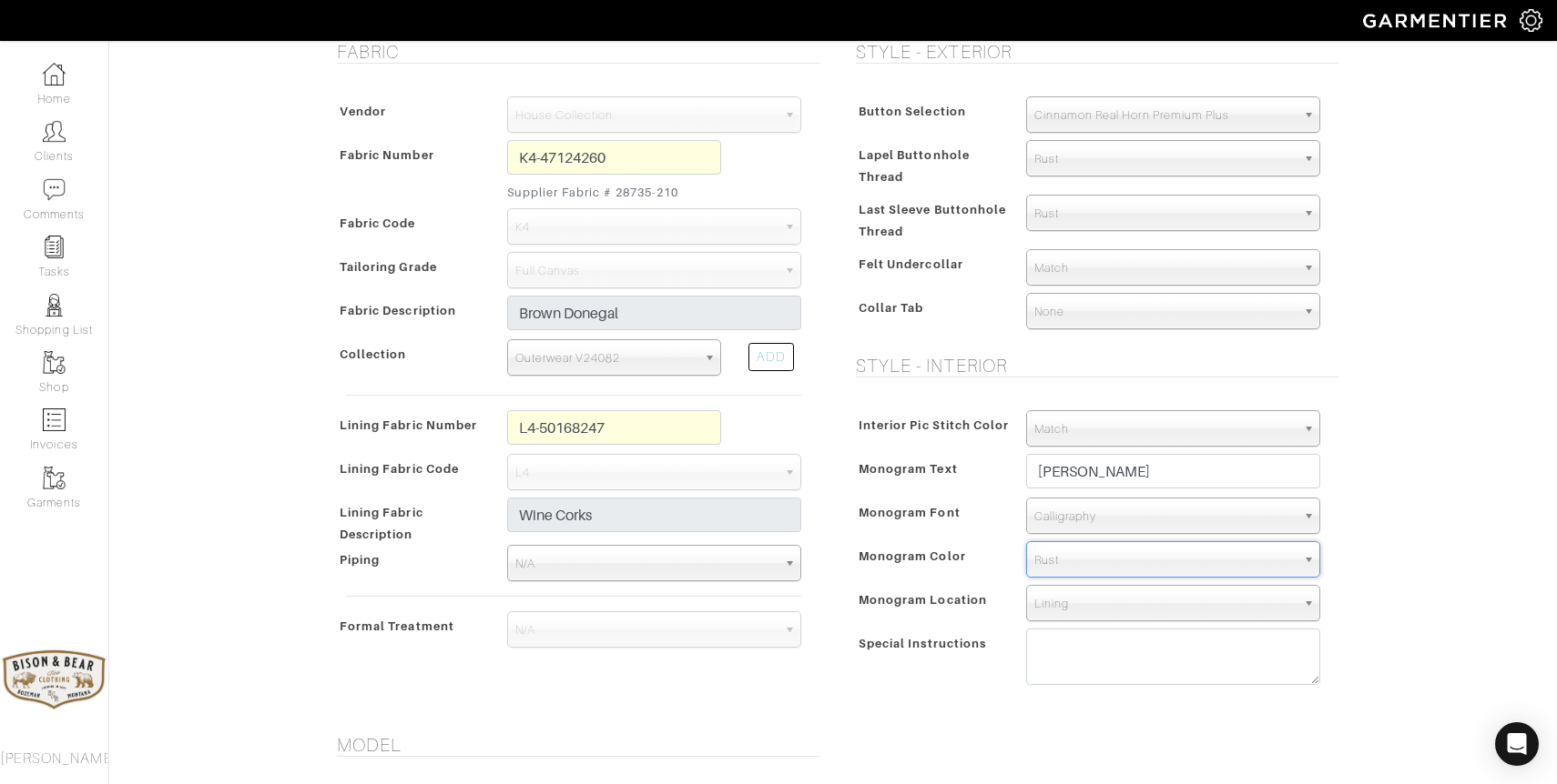
click at [1093, 603] on span "Lining" at bounding box center [1164, 604] width 261 height 37
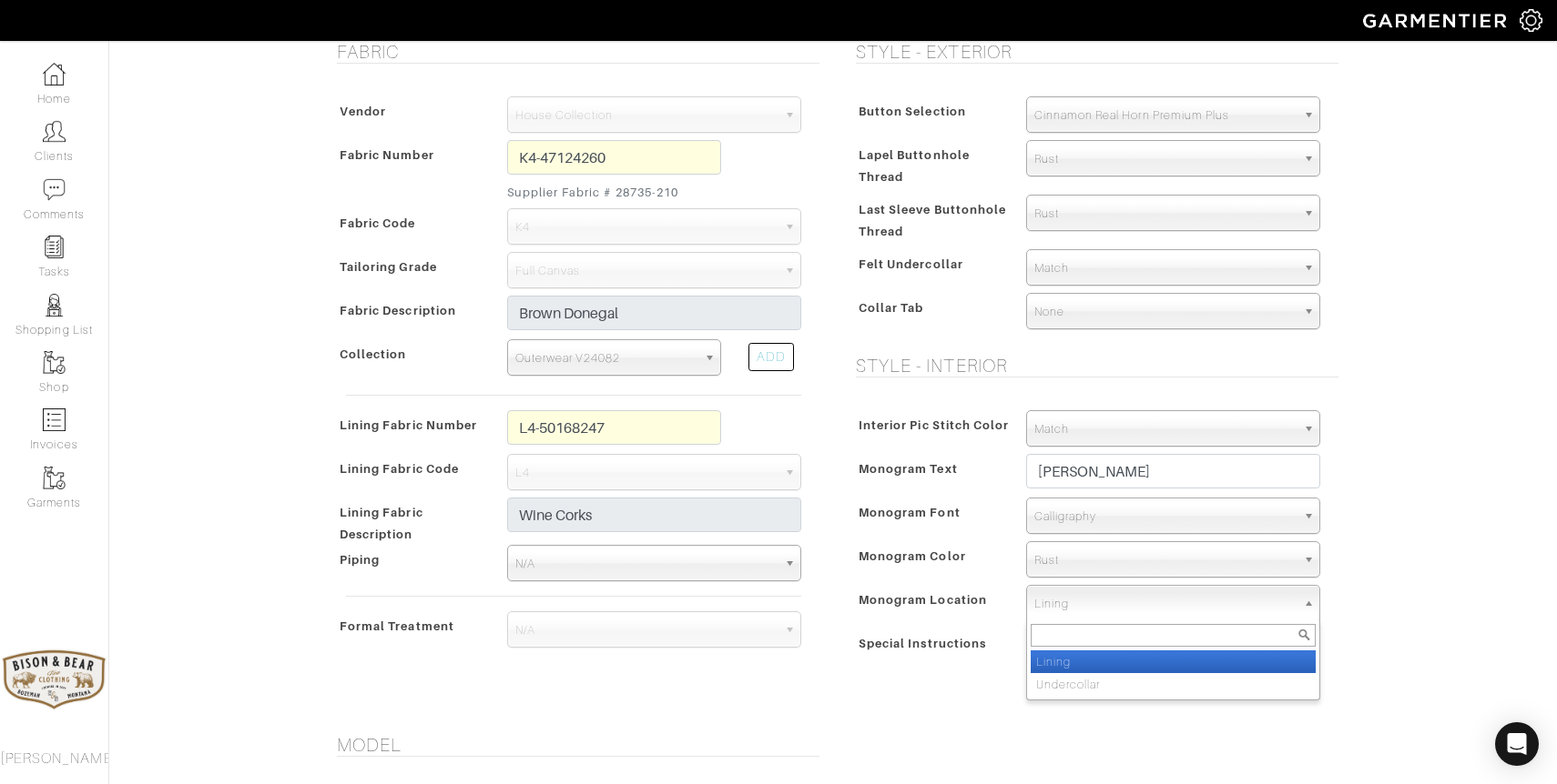
click at [1070, 663] on li "Lining" at bounding box center [1172, 661] width 285 height 23
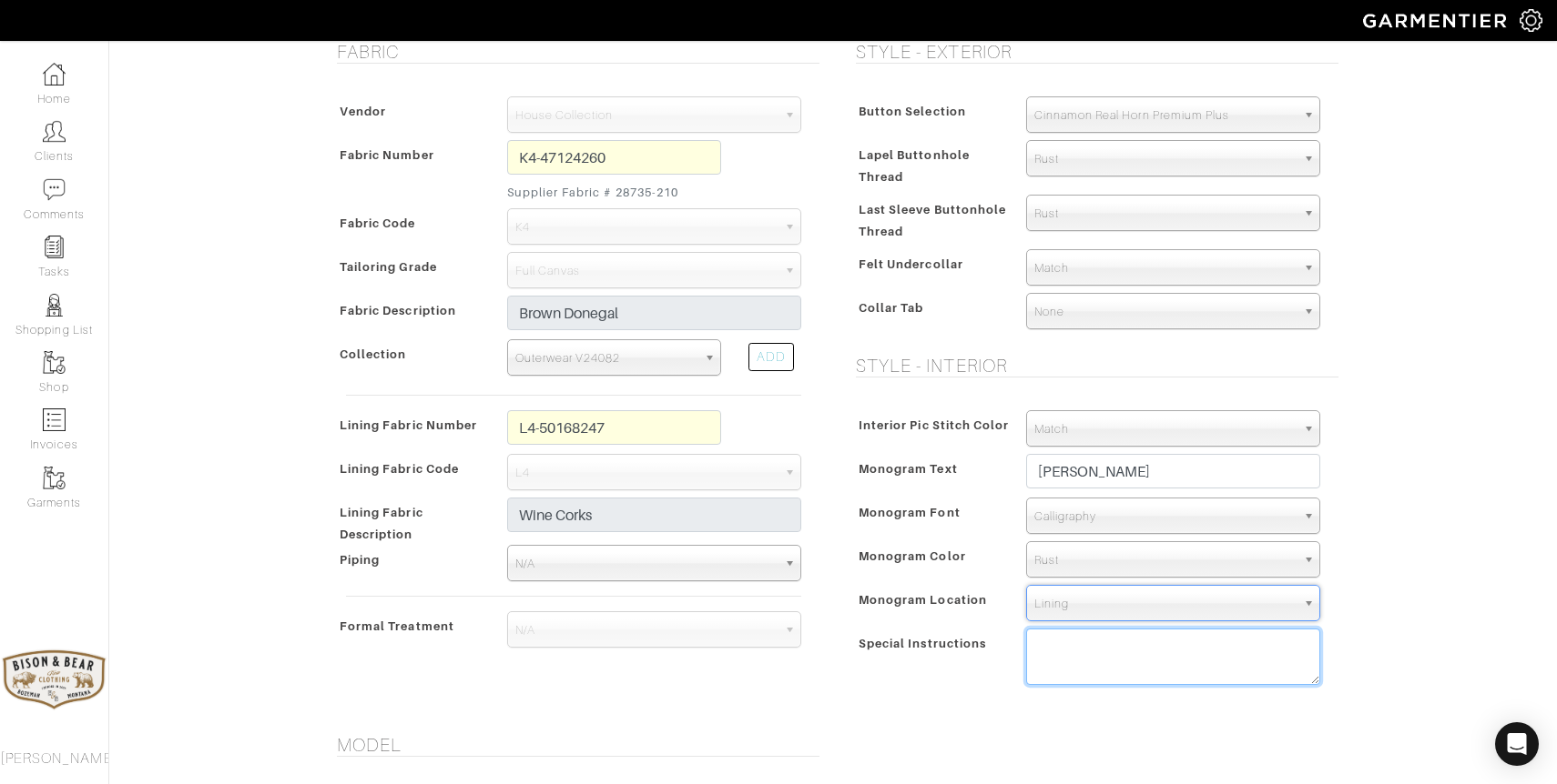
click at [1070, 663] on textarea at bounding box center [1173, 656] width 295 height 56
paste textarea "curved french interior monogram on fabric facing"
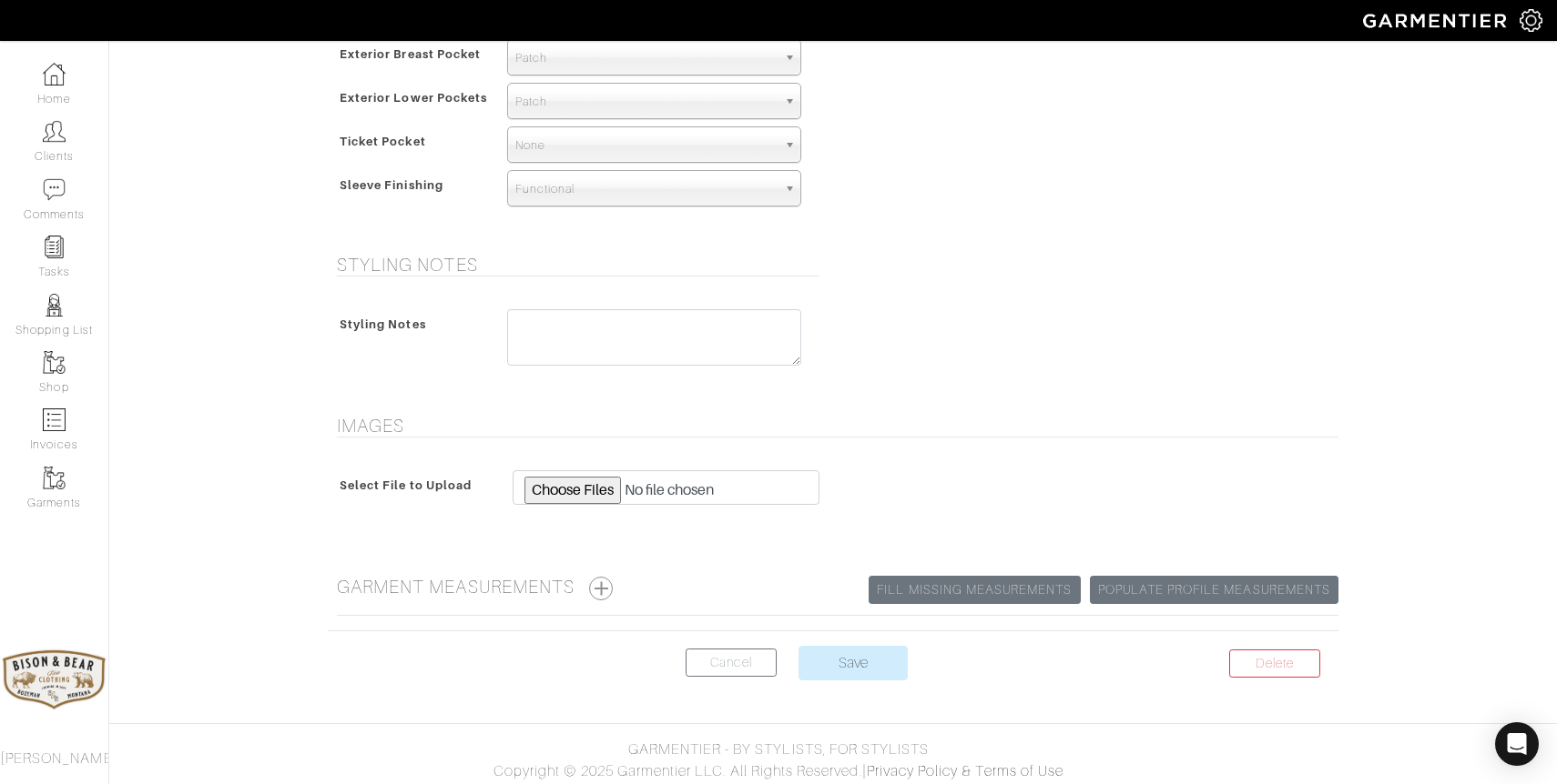
scroll to position [1275, 0]
type textarea "curved french interior monogram on fabric facing"
click at [852, 652] on input "Save" at bounding box center [853, 662] width 109 height 35
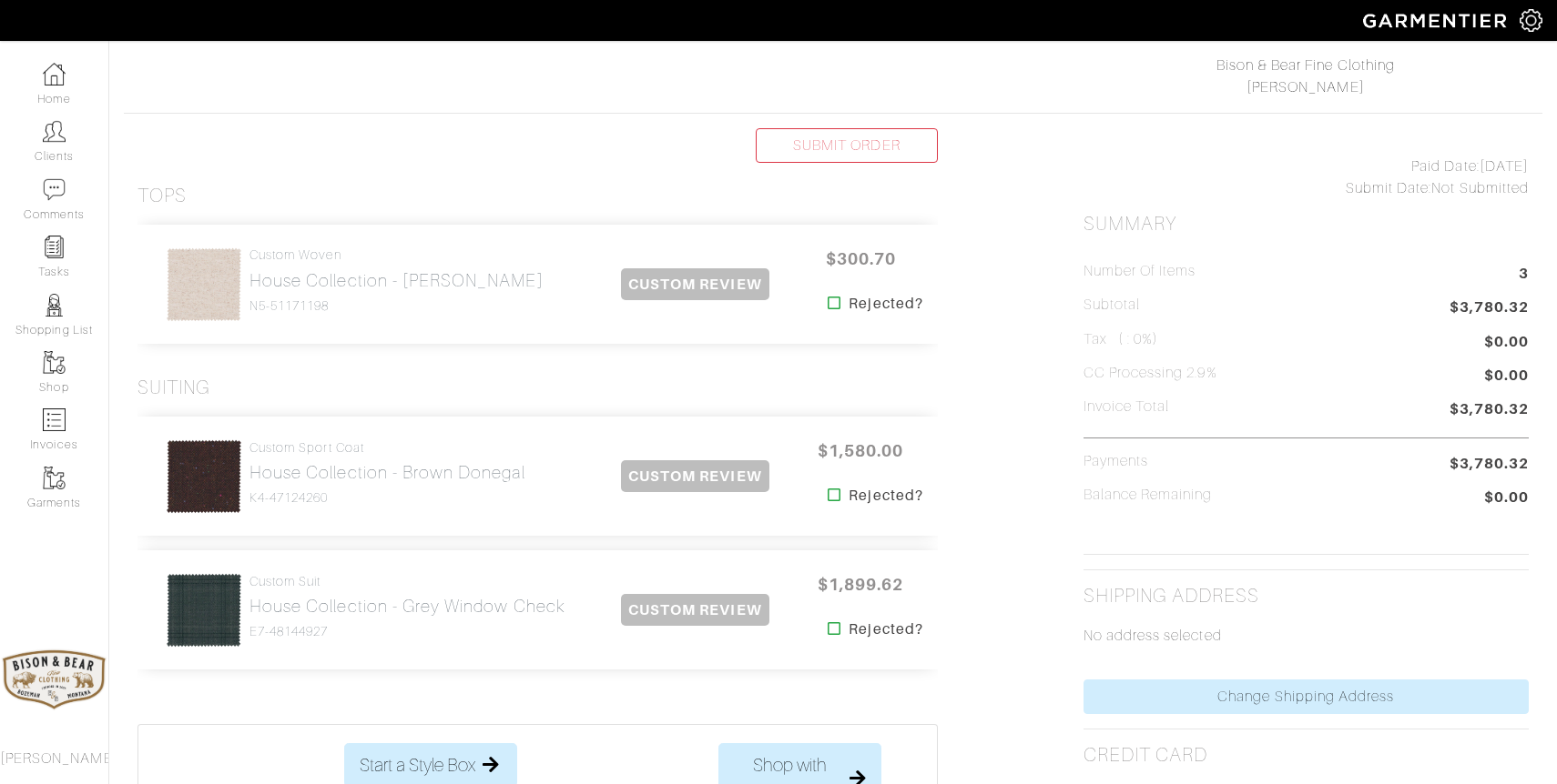
scroll to position [280, 0]
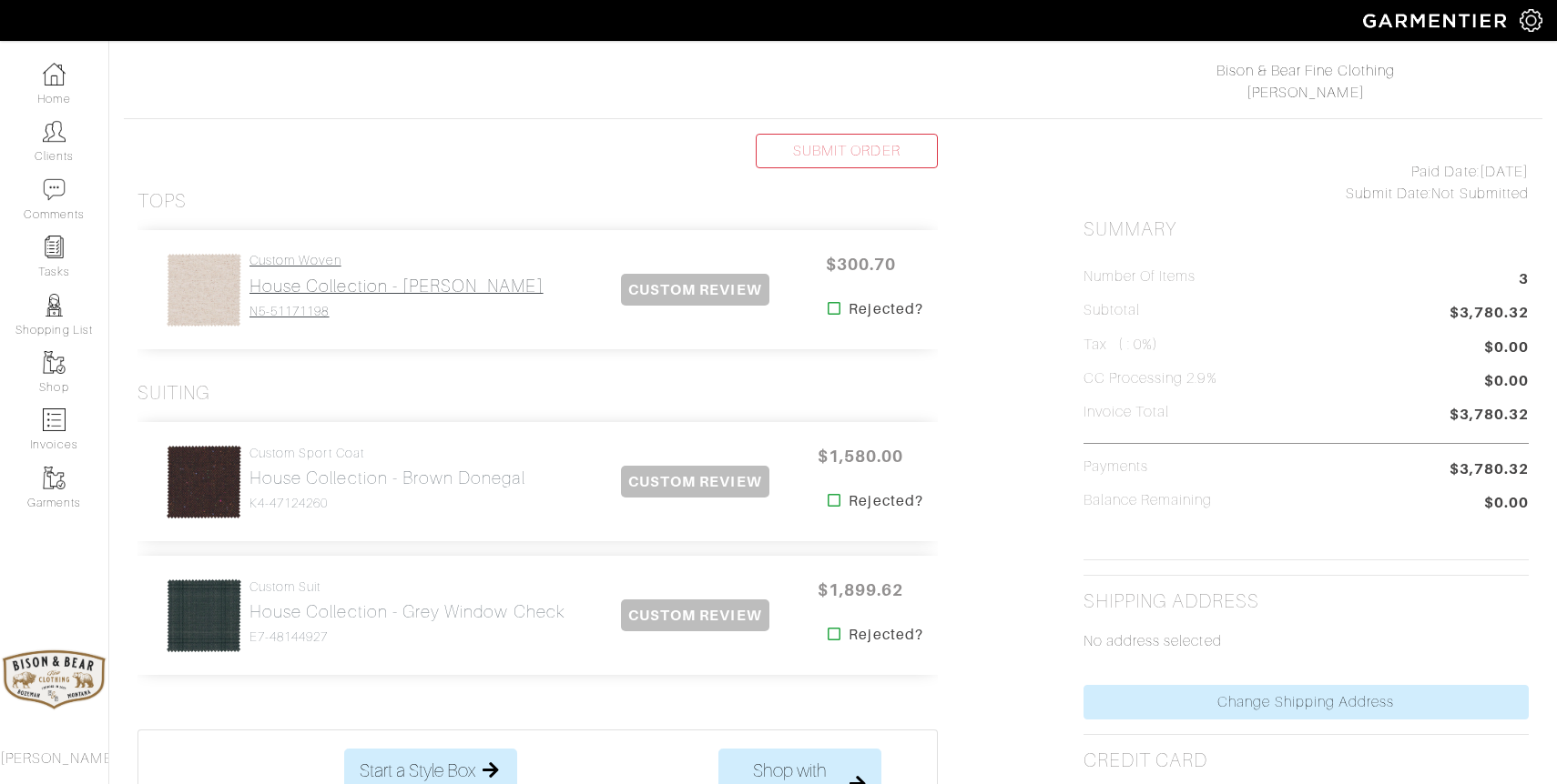
click at [308, 281] on h2 "House Collection - [PERSON_NAME]" at bounding box center [397, 285] width 295 height 21
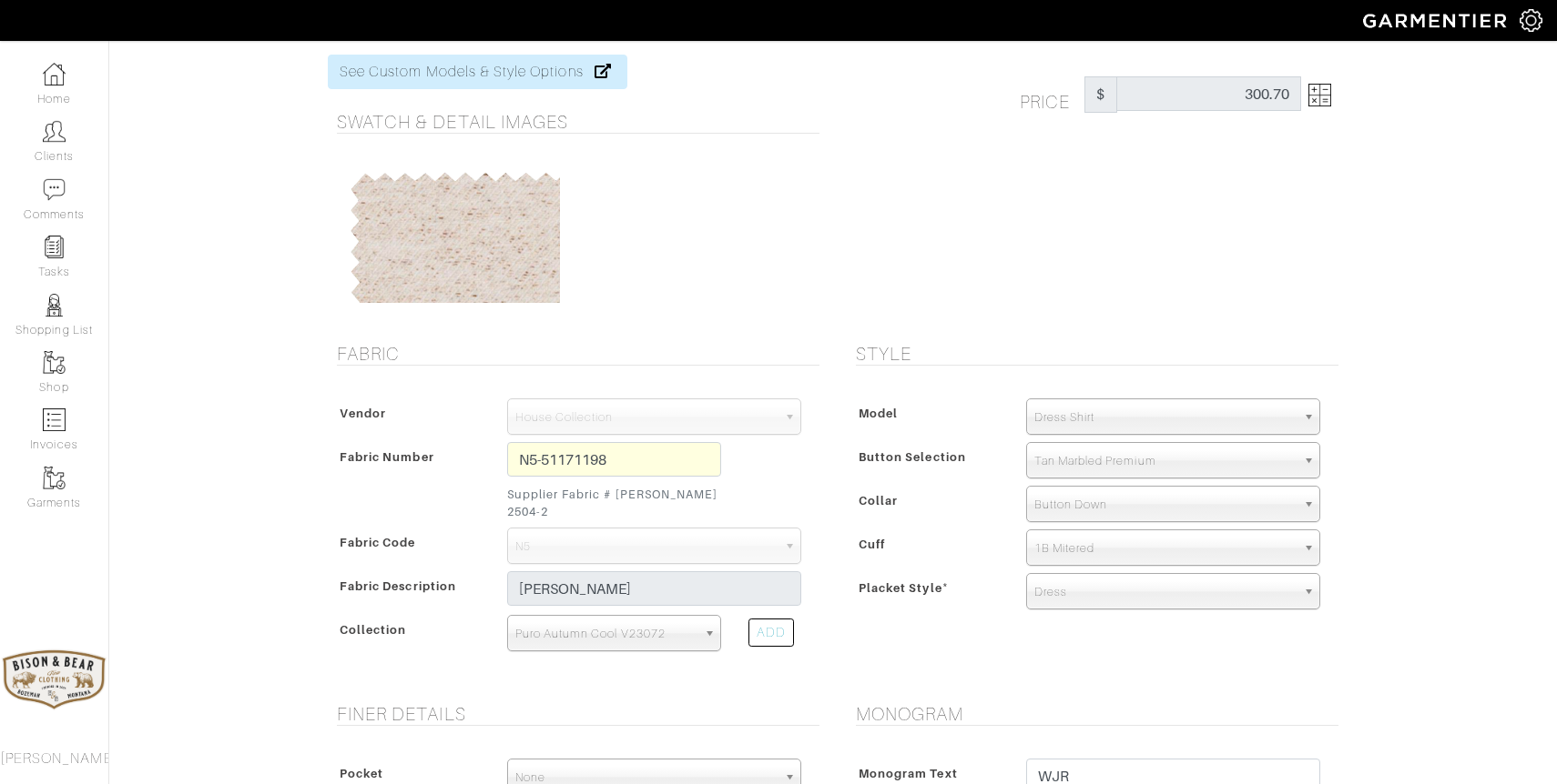
scroll to position [91, 0]
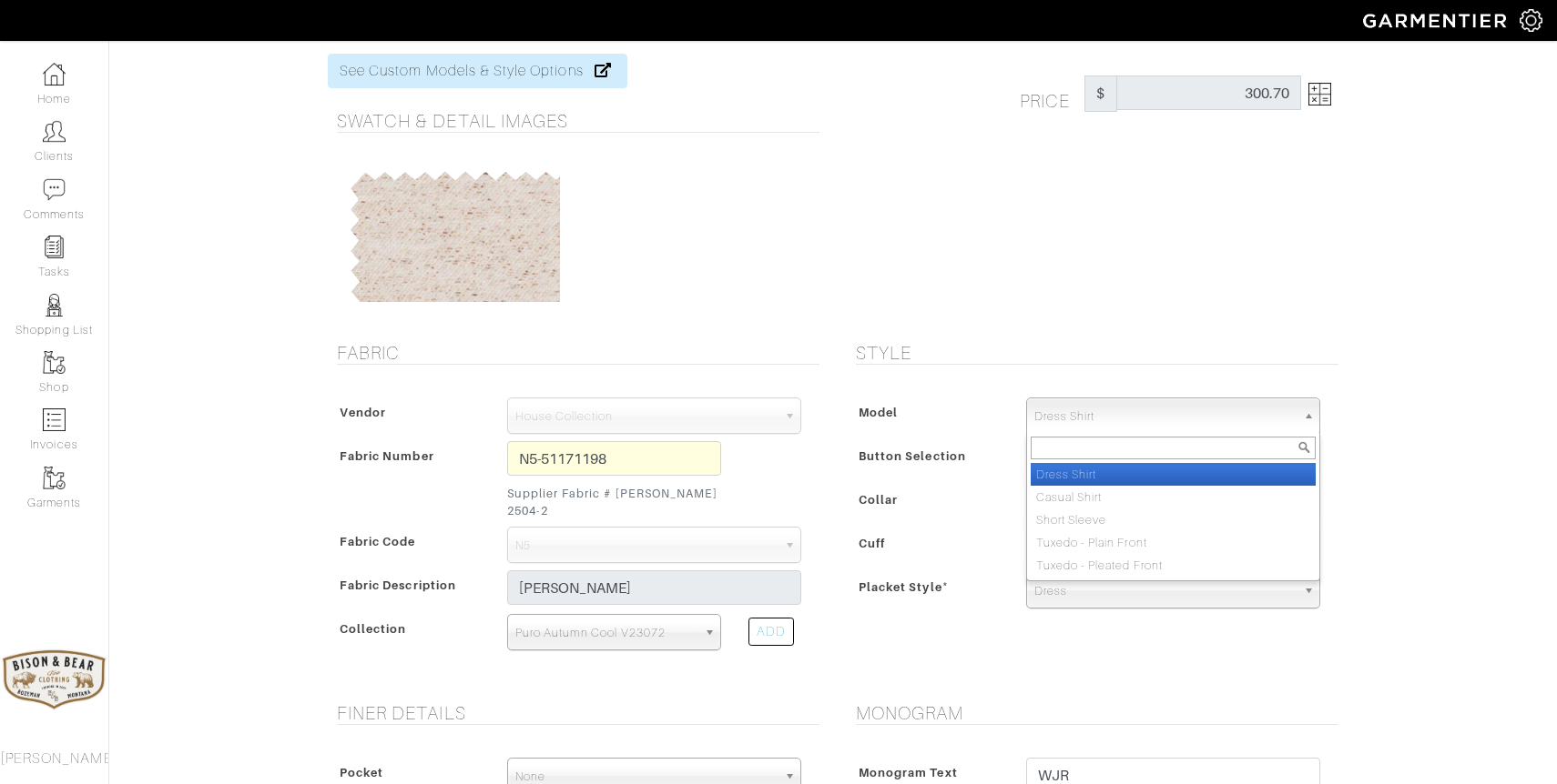
click at [1133, 422] on span "Dress Shirt" at bounding box center [1164, 416] width 261 height 37
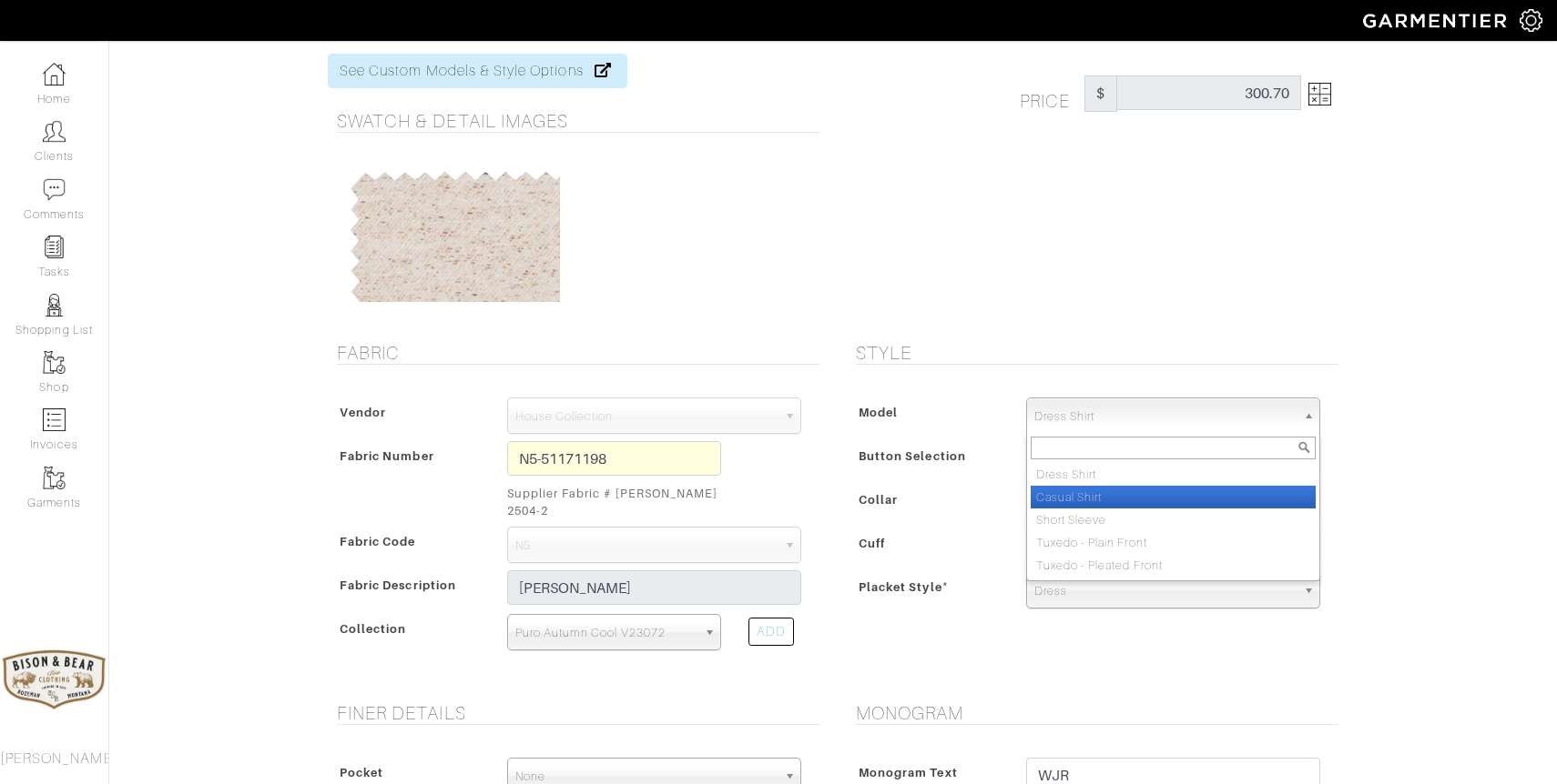
click at [1097, 494] on li "Casual Shirt" at bounding box center [1172, 497] width 285 height 23
select select "2"
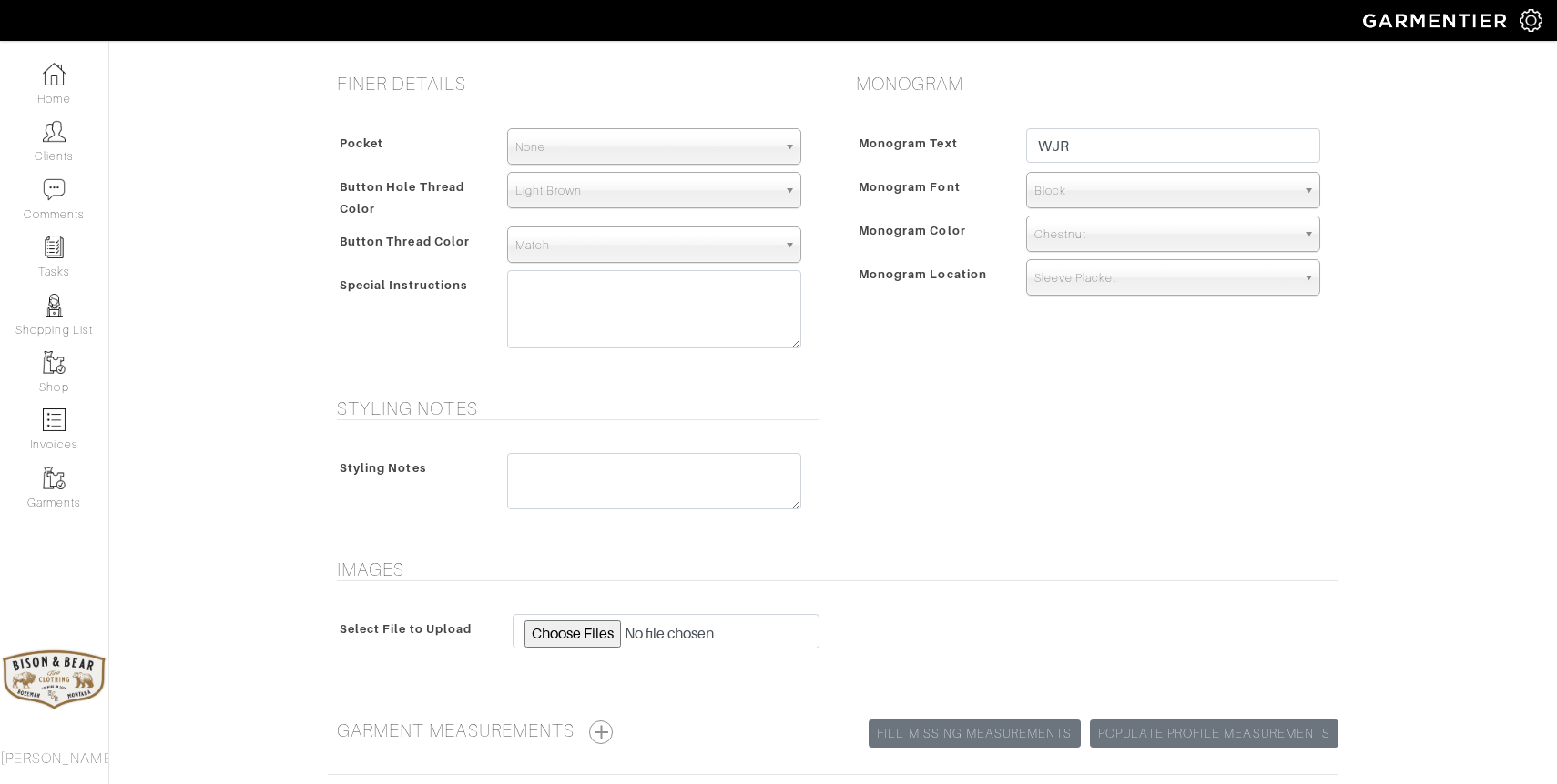
scroll to position [851, 0]
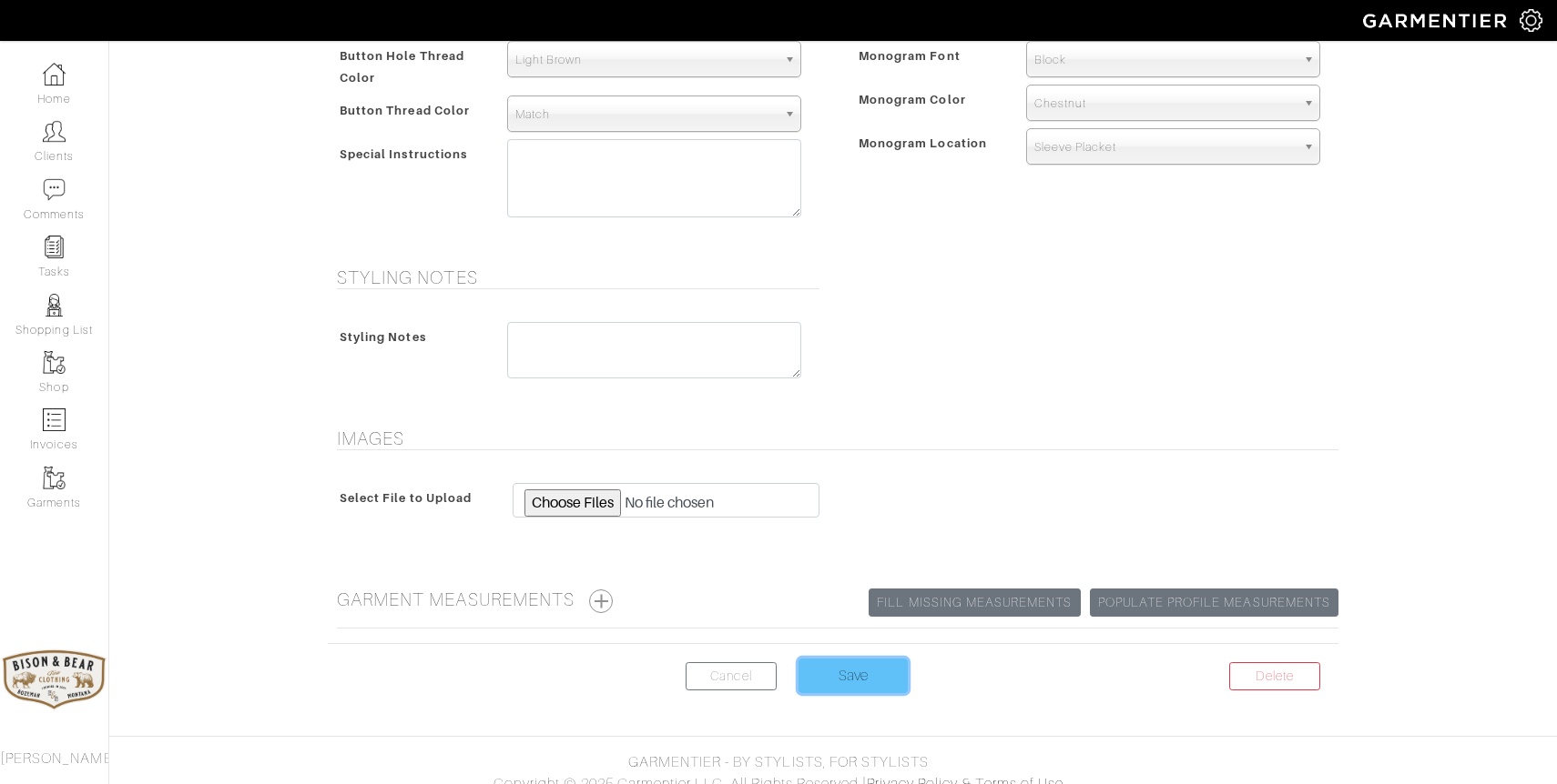
click at [850, 661] on input "Save" at bounding box center [853, 676] width 109 height 35
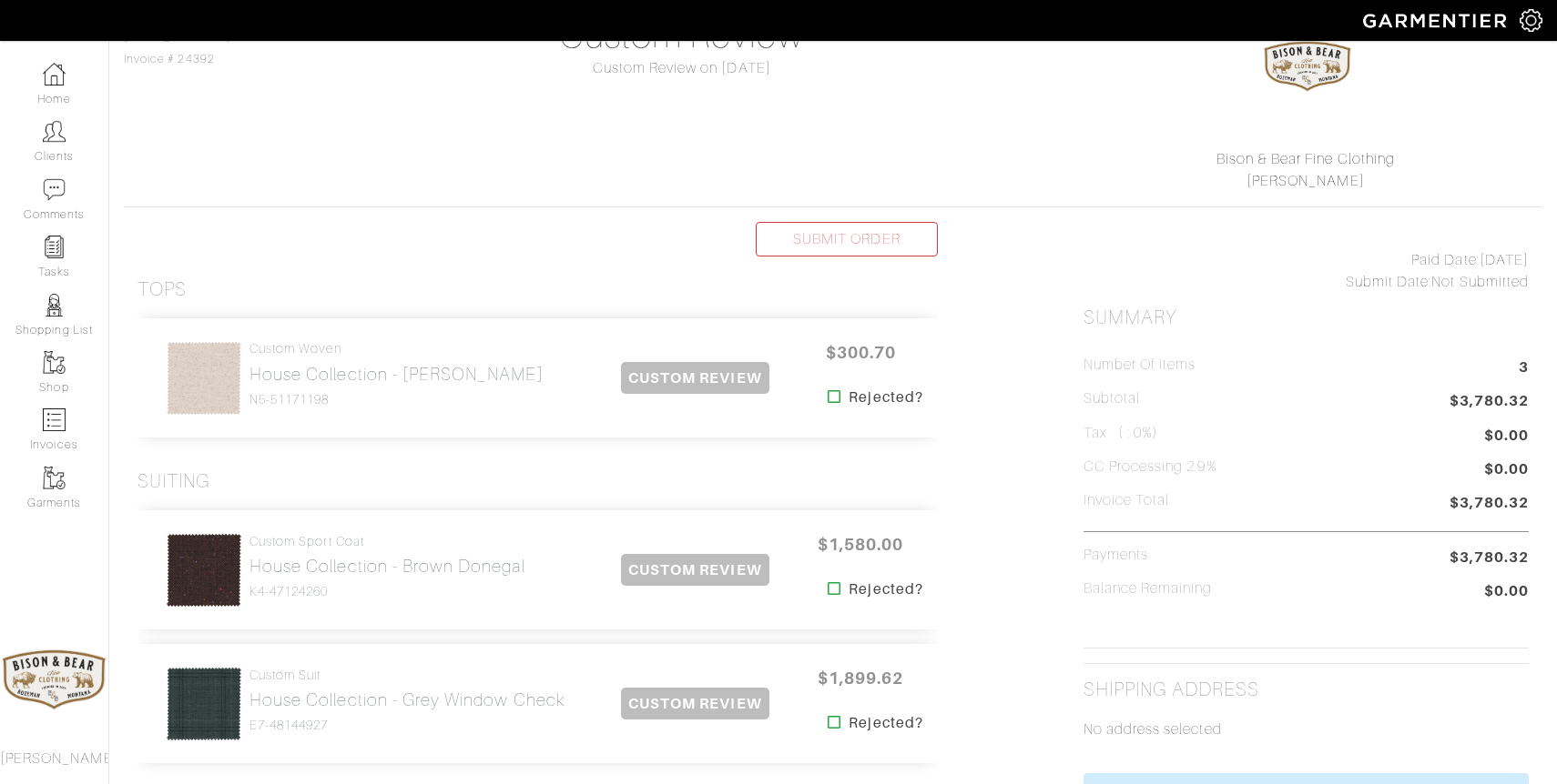
scroll to position [193, 0]
click at [857, 237] on link "SUBMIT ORDER" at bounding box center [847, 237] width 182 height 35
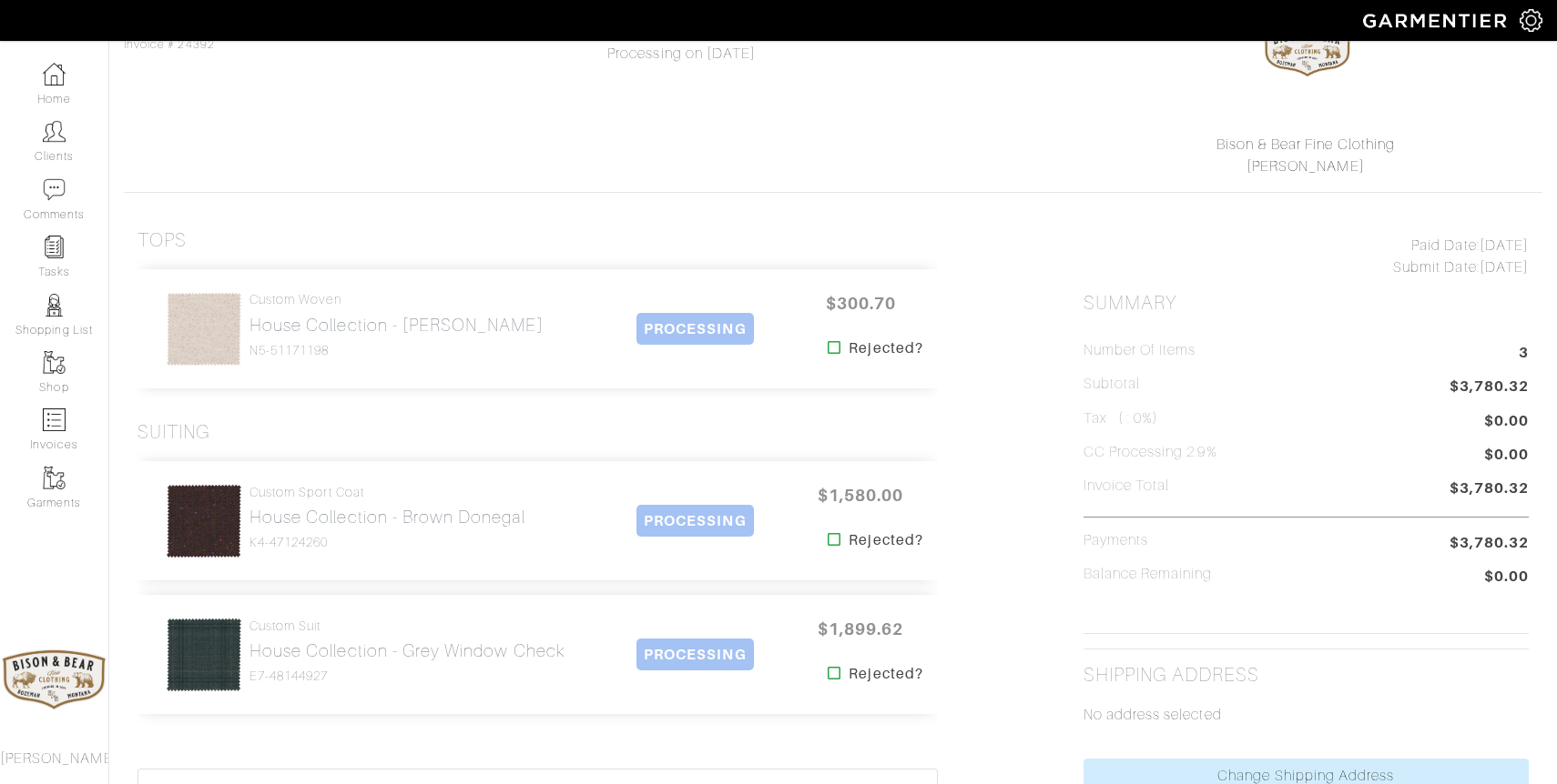
scroll to position [193, 0]
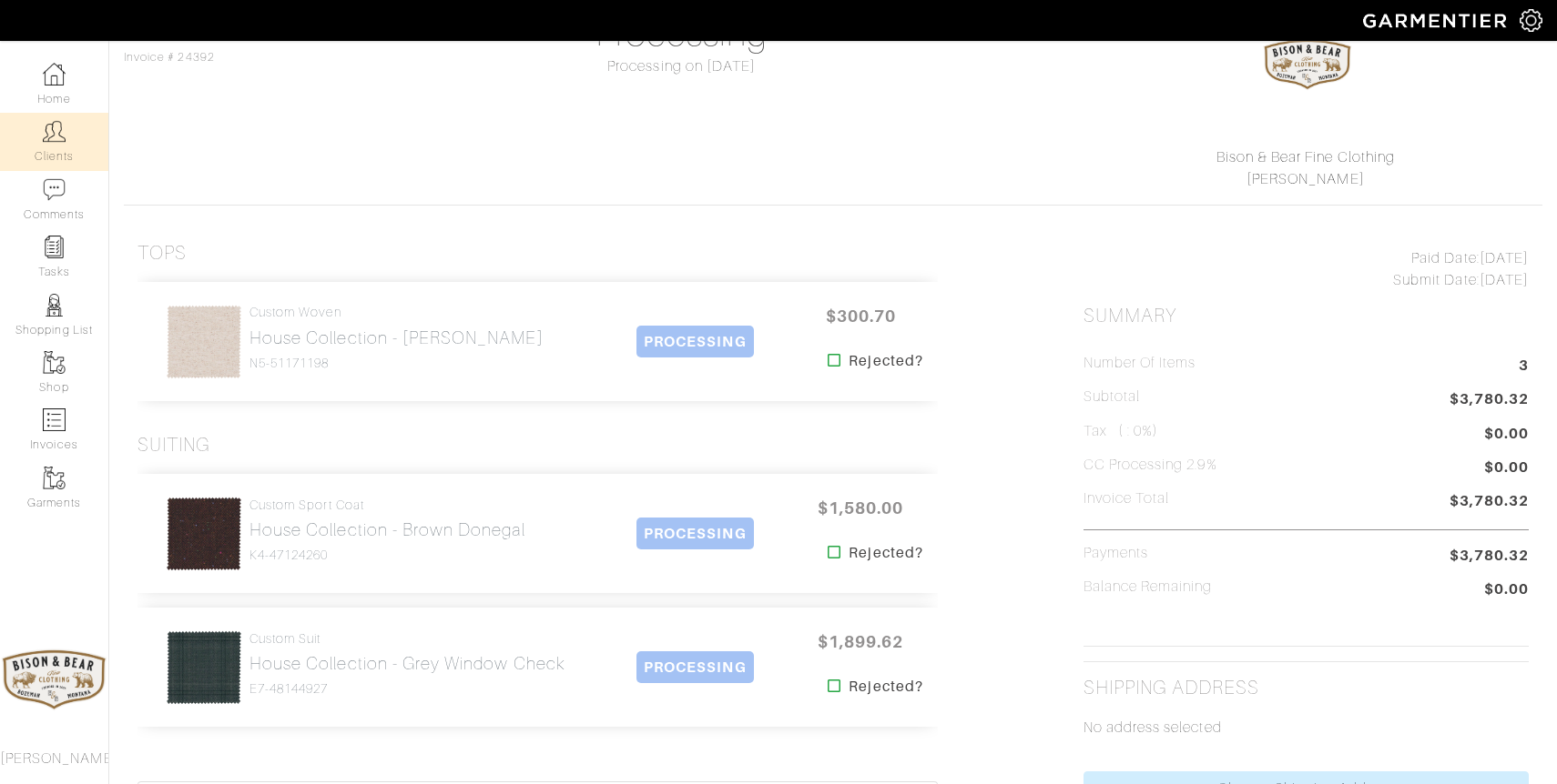
click at [60, 136] on img at bounding box center [54, 131] width 23 height 23
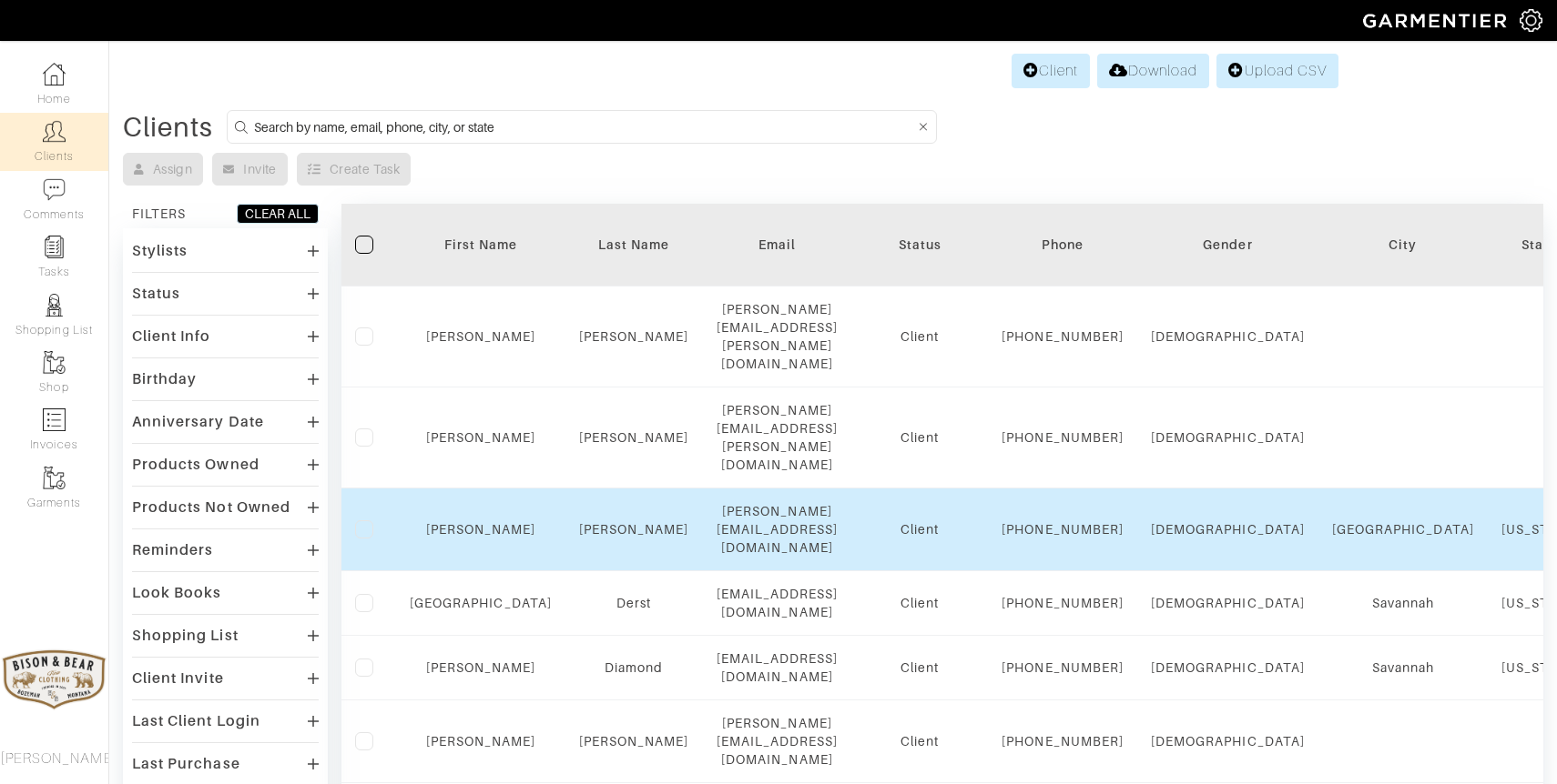
click at [605, 489] on td "[PERSON_NAME]" at bounding box center [634, 530] width 138 height 83
click at [605, 522] on link "Dawkins" at bounding box center [634, 529] width 110 height 15
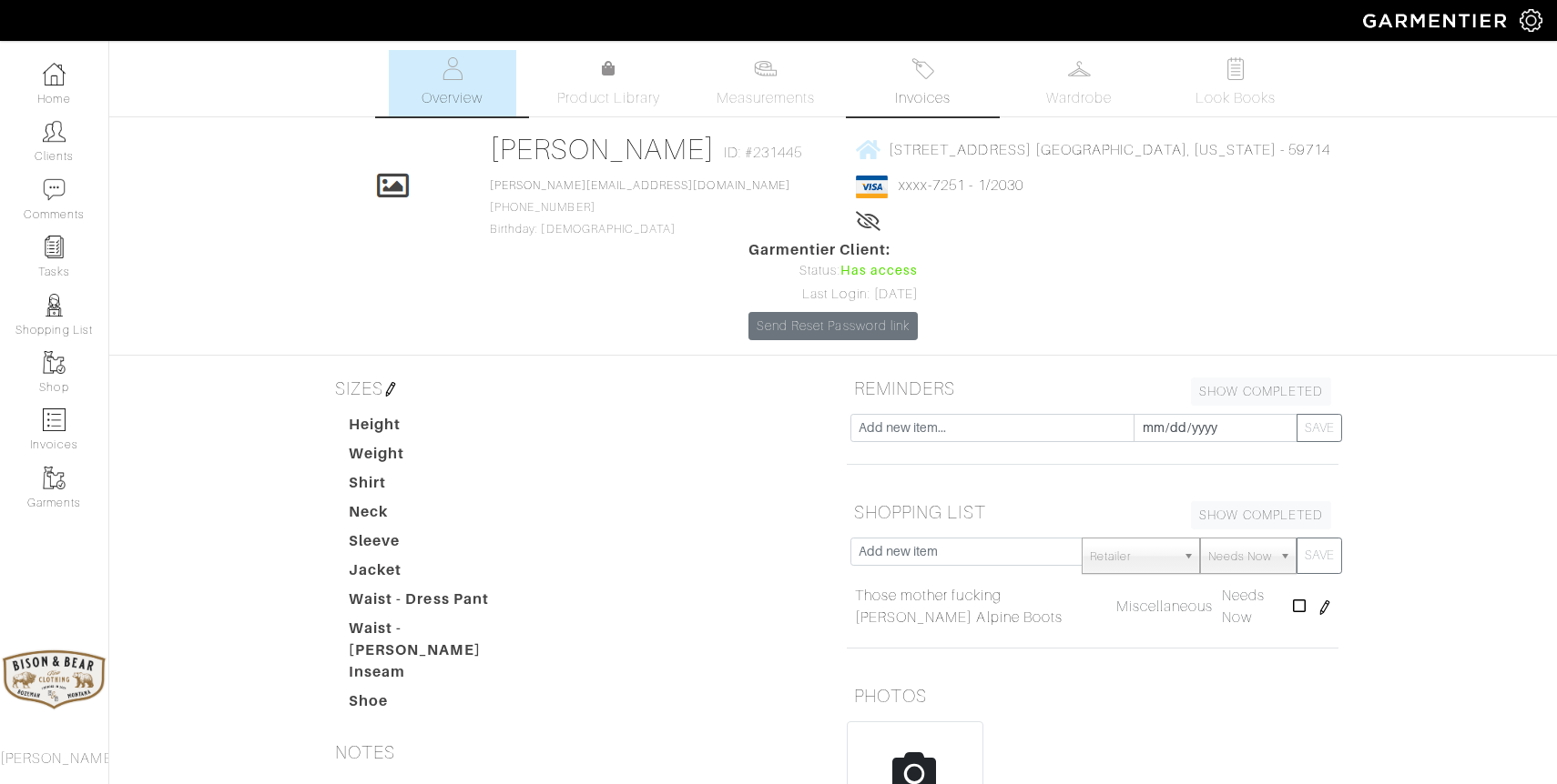
click at [938, 76] on link "Invoices" at bounding box center [922, 82] width 128 height 66
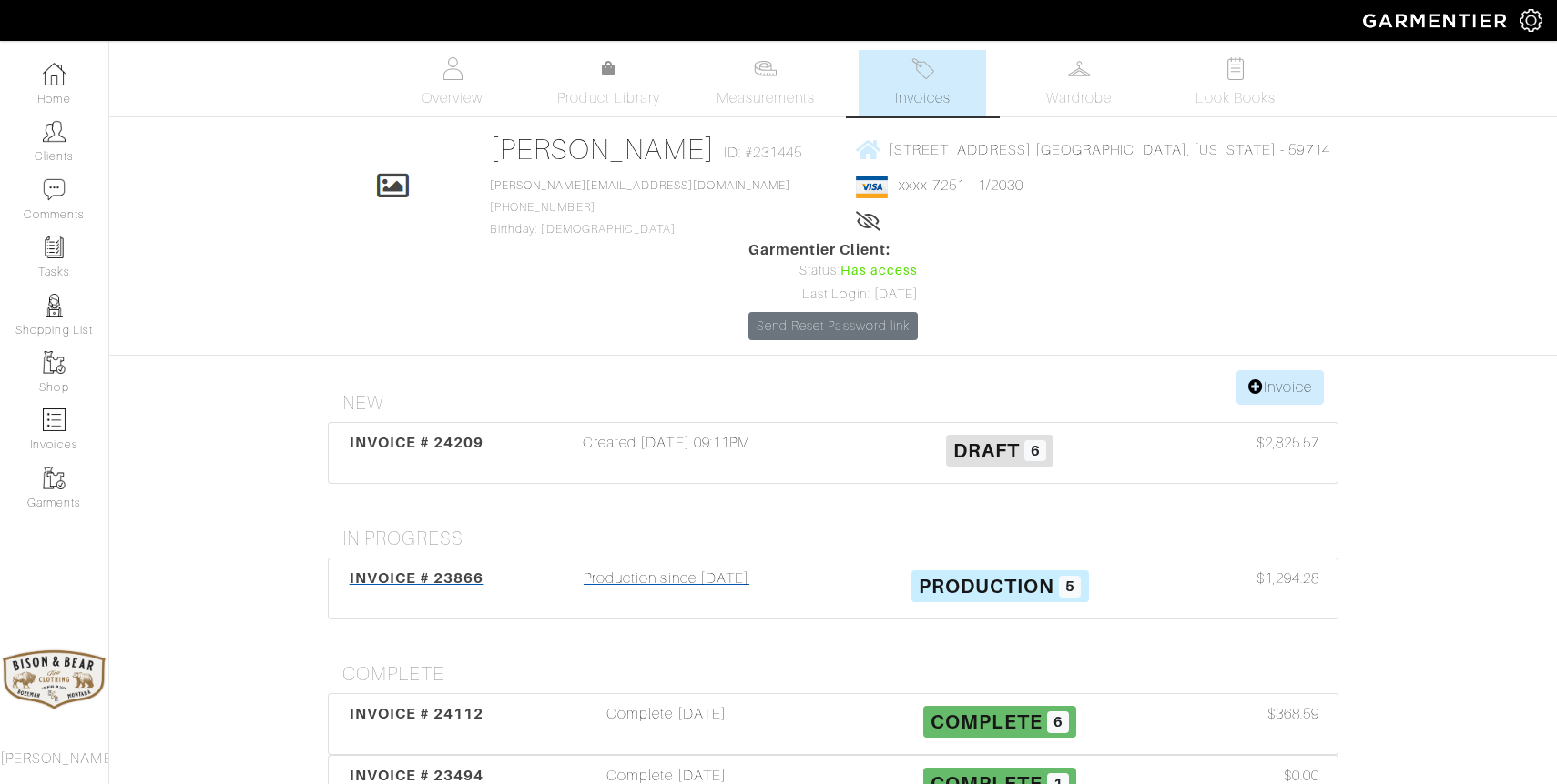
click at [669, 568] on div "Production since [DATE]" at bounding box center [666, 589] width 333 height 42
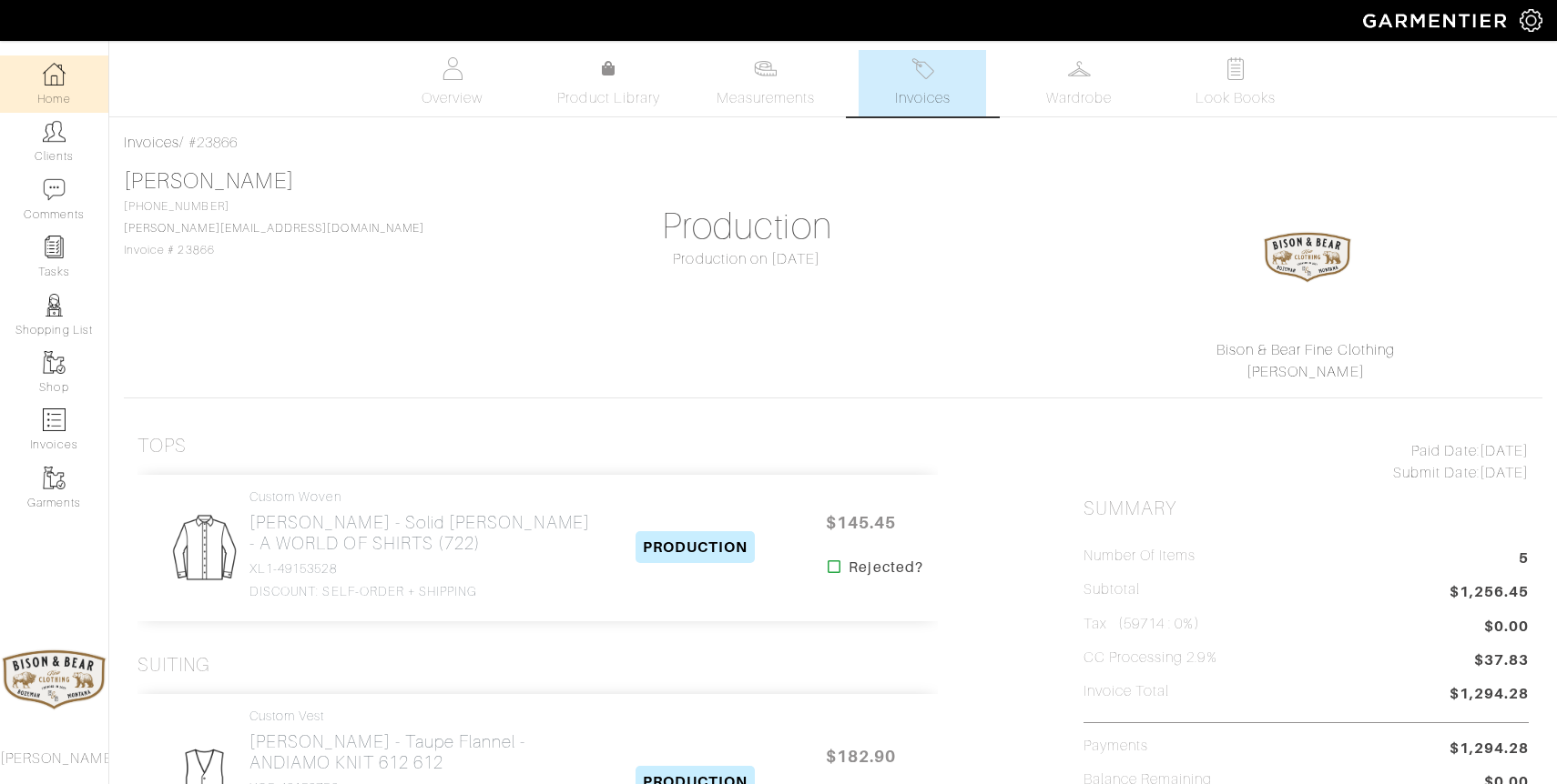
click at [52, 87] on link "Home" at bounding box center [54, 84] width 108 height 57
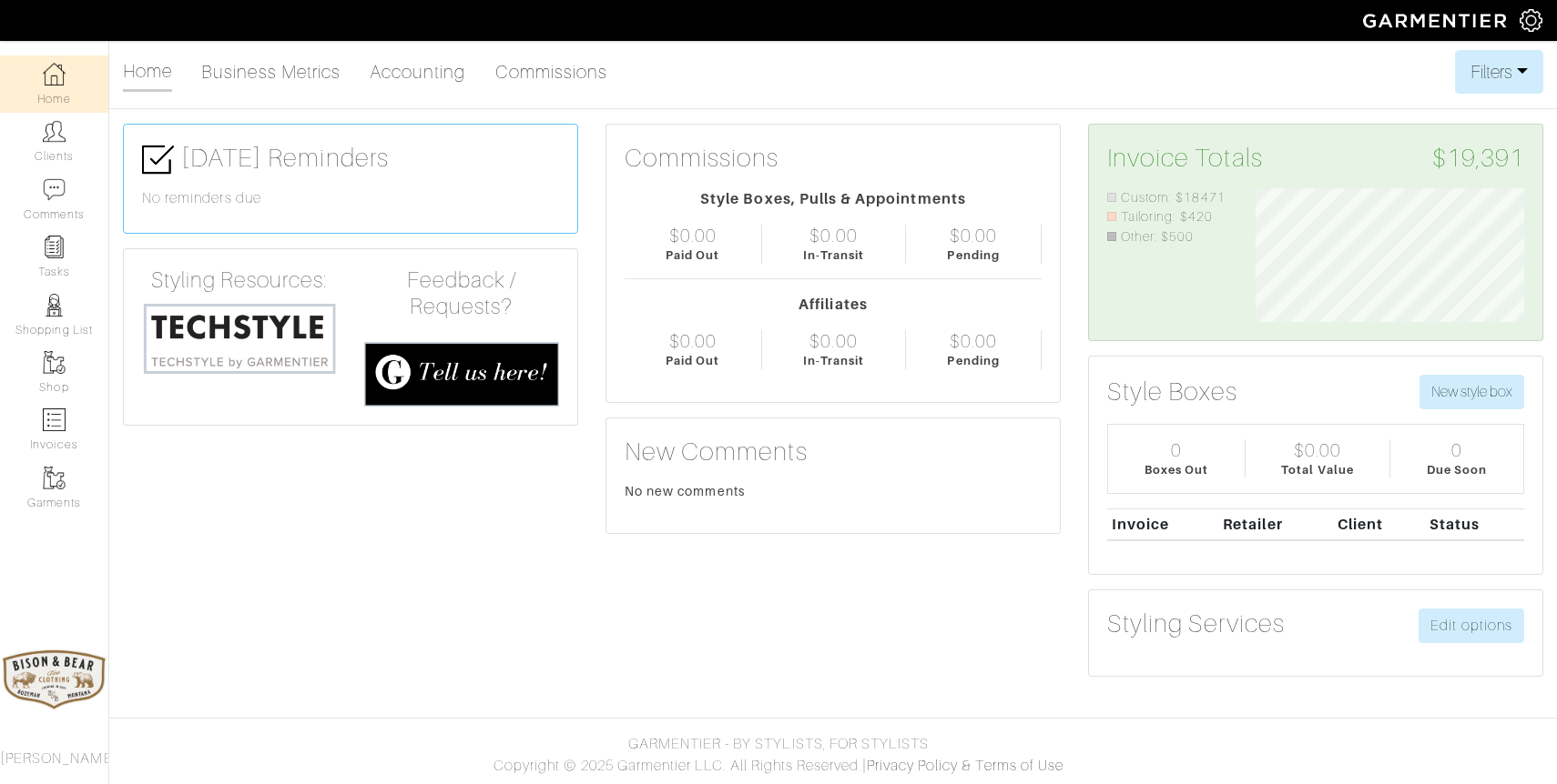
scroll to position [134, 296]
